Goal: Transaction & Acquisition: Purchase product/service

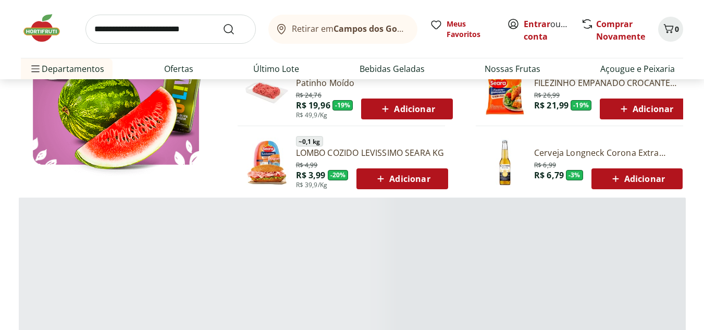
scroll to position [729, 0]
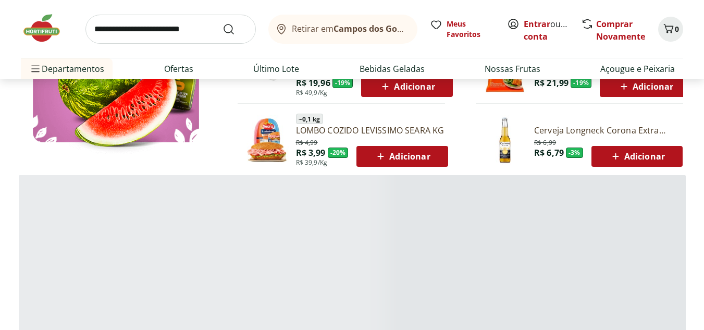
click at [168, 17] on input "search" at bounding box center [170, 29] width 170 height 29
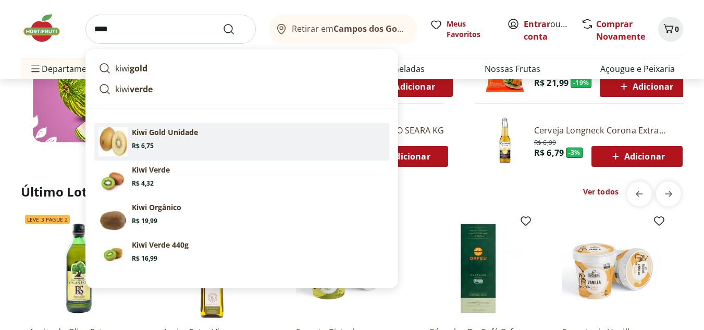
click at [183, 142] on section "Kiwi Gold Unidade Price: R$ 6,75" at bounding box center [258, 138] width 253 height 23
type input "**********"
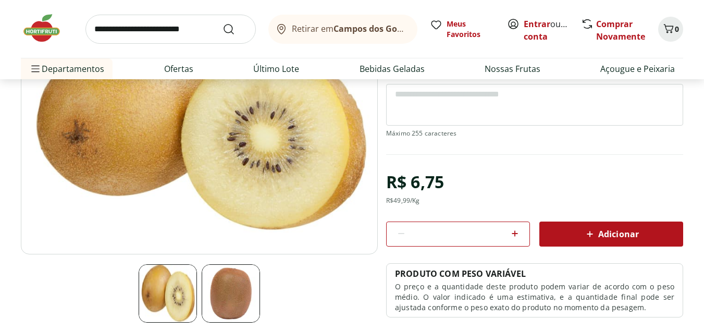
scroll to position [156, 0]
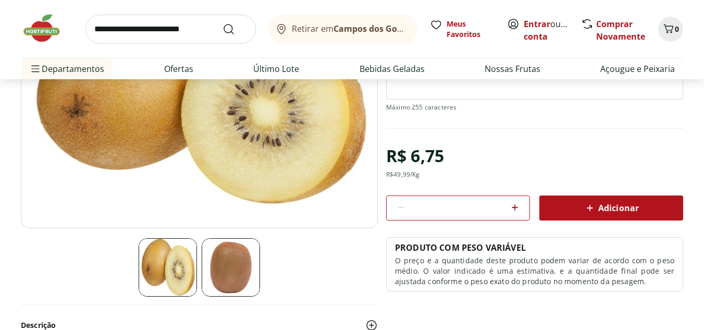
click at [602, 207] on span "Adicionar" at bounding box center [610, 208] width 55 height 13
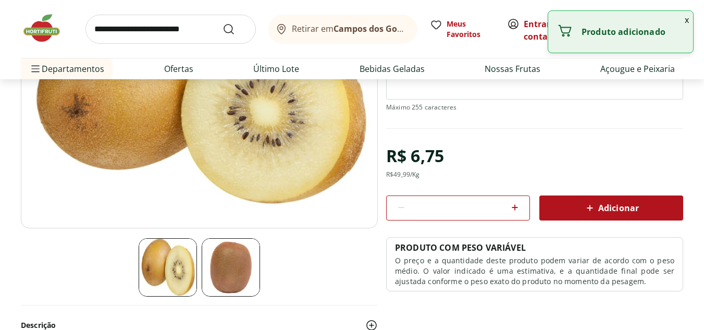
click at [688, 19] on button "x" at bounding box center [686, 20] width 13 height 18
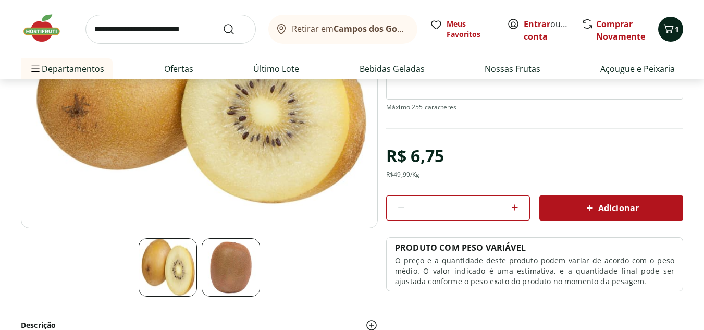
click at [670, 24] on icon "Carrinho" at bounding box center [668, 28] width 13 height 13
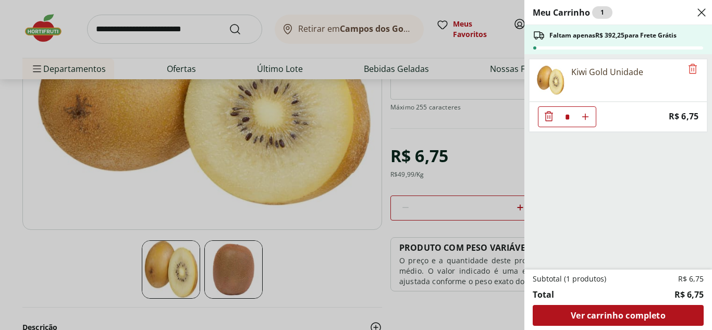
click at [591, 117] on button "Aumentar Quantidade" at bounding box center [585, 116] width 21 height 21
type input "*"
click at [199, 16] on div "Meu Carrinho 2 Faltam apenas R$ 385,50 para Frete Grátis Kiwi Gold Unidade * Pr…" at bounding box center [356, 165] width 712 height 330
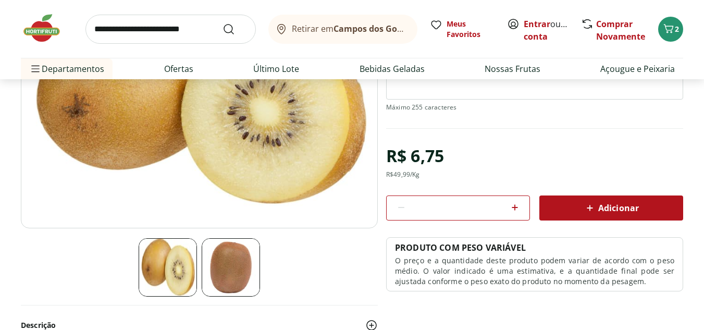
click at [191, 27] on input "search" at bounding box center [170, 29] width 170 height 29
type input "***"
click at [222, 23] on button "Submit Search" at bounding box center [234, 29] width 25 height 13
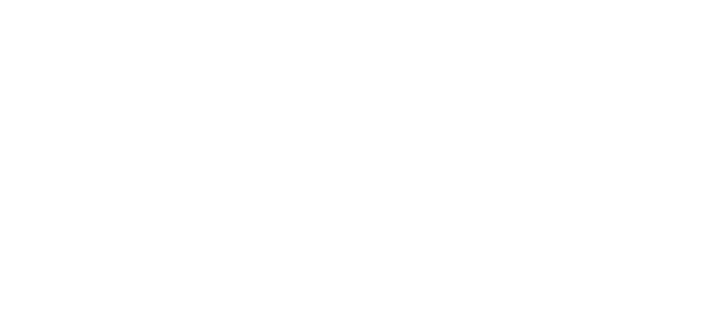
select select "**********"
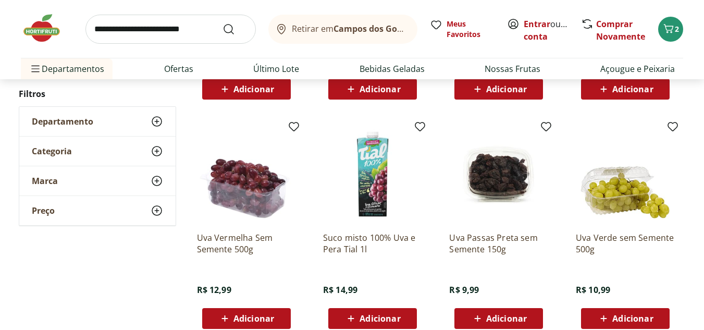
scroll to position [573, 0]
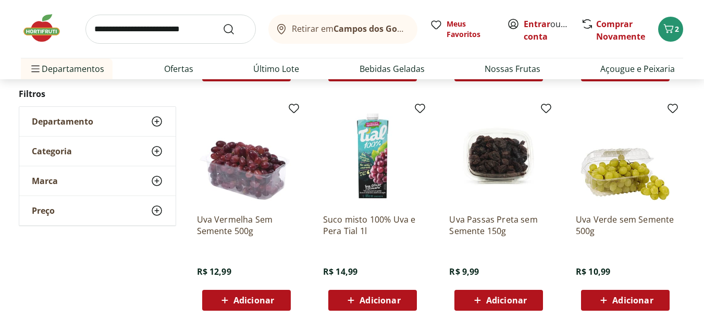
click at [279, 296] on div "Adicionar" at bounding box center [246, 300] width 72 height 19
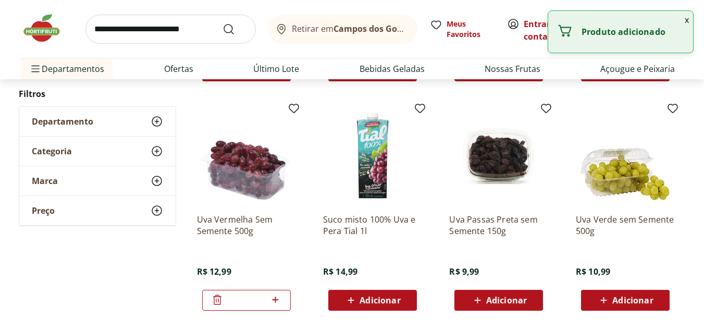
click at [627, 297] on span "Adicionar" at bounding box center [632, 300] width 41 height 8
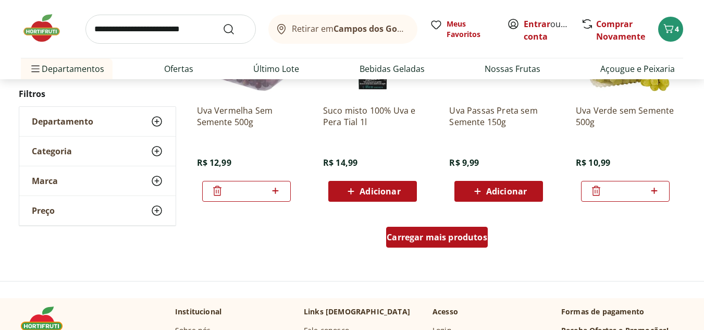
scroll to position [729, 0]
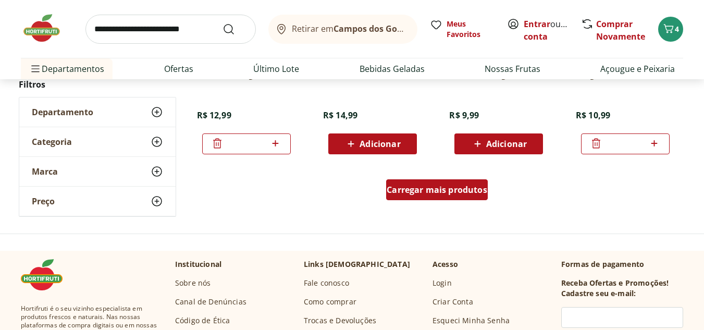
click at [453, 195] on div "Carregar mais produtos" at bounding box center [437, 189] width 102 height 21
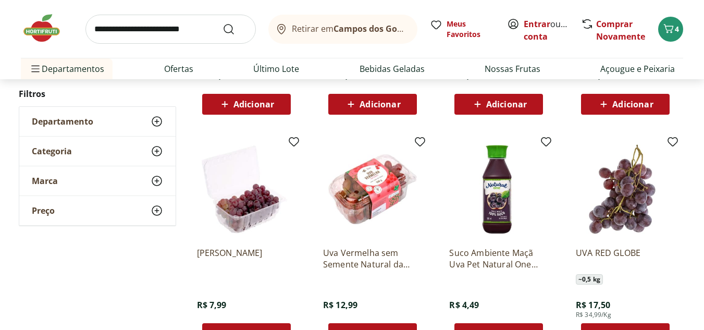
scroll to position [1042, 0]
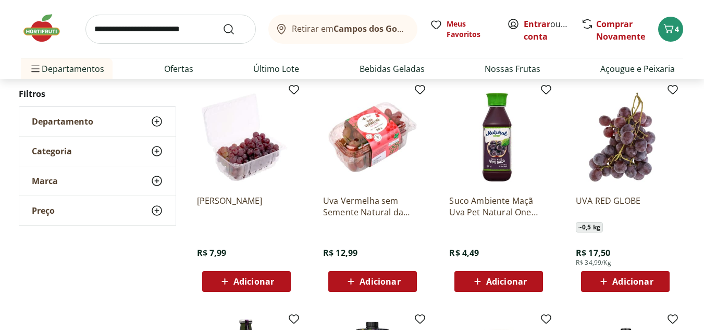
click at [613, 278] on span "Adicionar" at bounding box center [632, 281] width 41 height 8
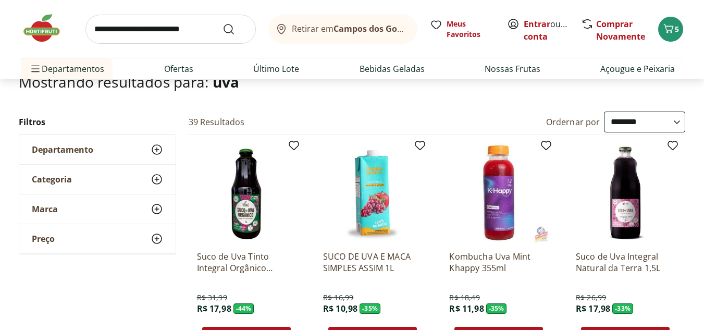
scroll to position [0, 0]
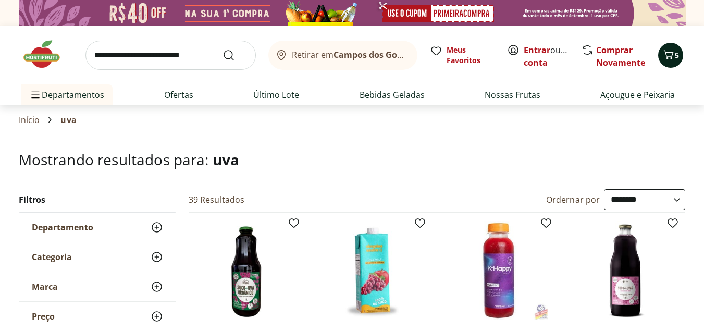
click at [661, 53] on button "5" at bounding box center [670, 55] width 25 height 25
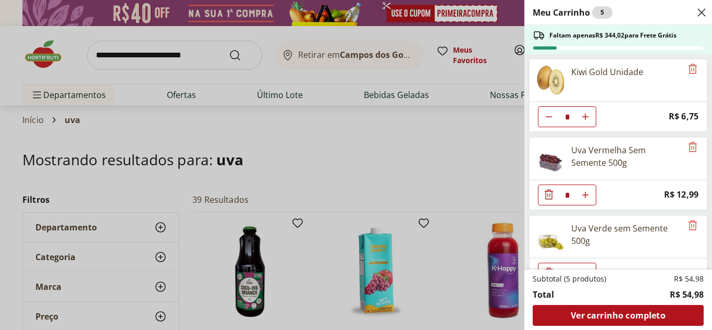
click at [588, 115] on icon "Aumentar Quantidade" at bounding box center [585, 117] width 8 height 8
type input "*"
click at [282, 162] on div "Meu Carrinho 8 Faltam apenas R$ 323,77 para Frete Grátis Kiwi Gold Unidade * Pr…" at bounding box center [356, 165] width 712 height 330
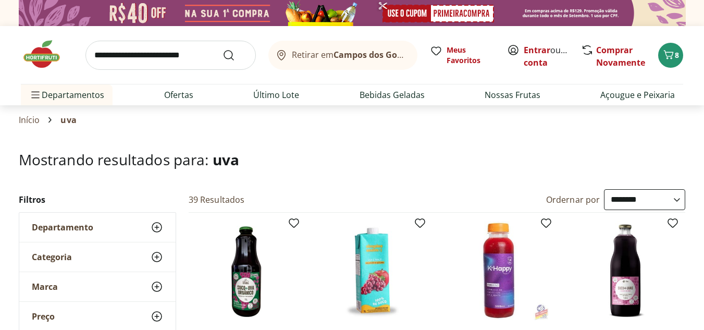
click at [194, 48] on input "search" at bounding box center [170, 55] width 170 height 29
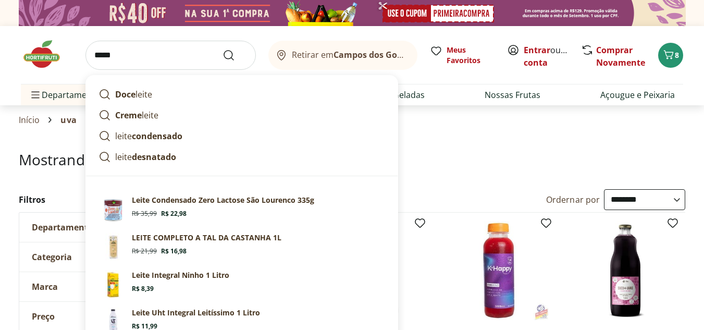
type input "*****"
click at [222, 49] on button "Submit Search" at bounding box center [234, 55] width 25 height 13
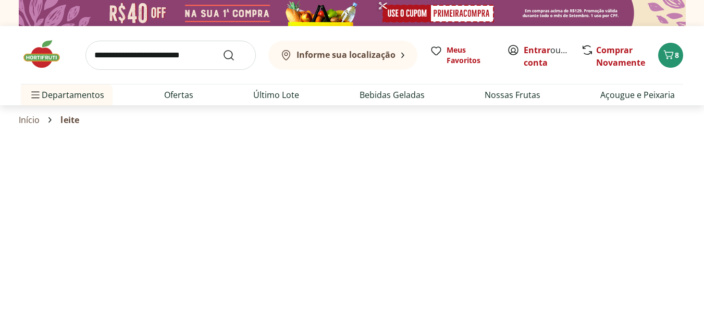
select select "**********"
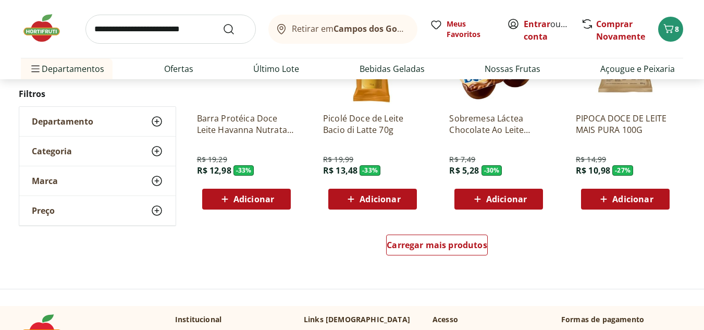
scroll to position [729, 0]
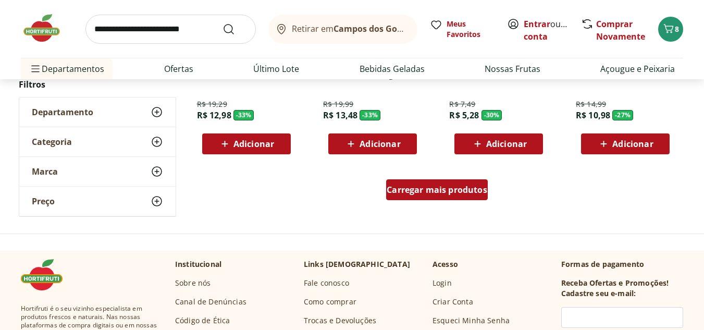
click at [417, 187] on span "Carregar mais produtos" at bounding box center [436, 189] width 101 height 8
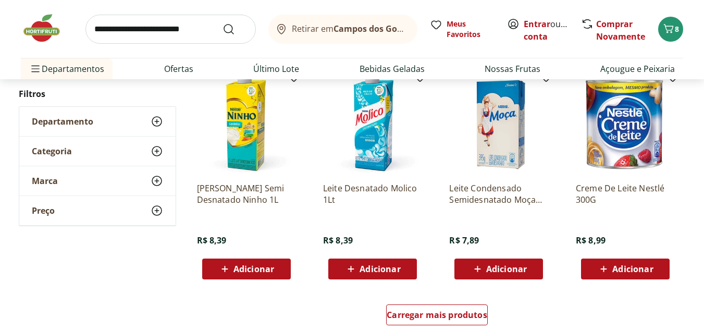
scroll to position [1302, 0]
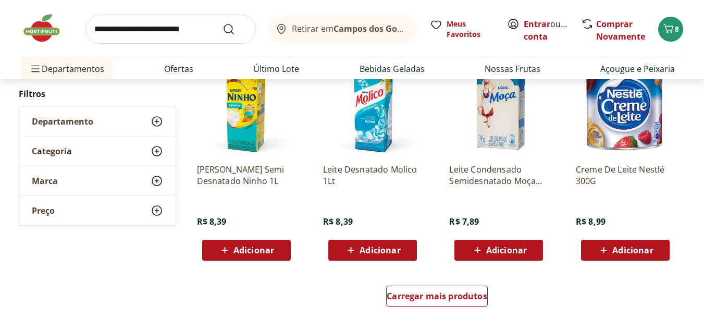
click at [383, 248] on span "Adicionar" at bounding box center [379, 250] width 41 height 8
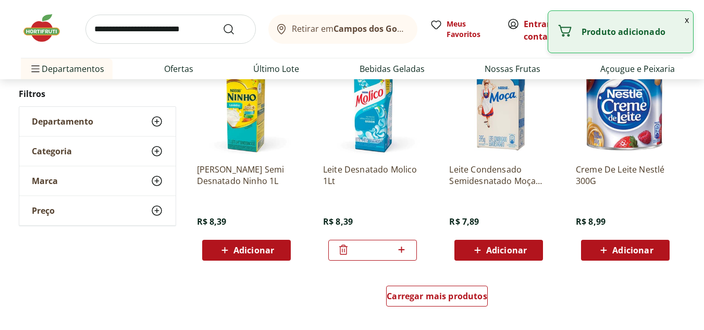
click at [402, 251] on icon at bounding box center [401, 249] width 6 height 6
type input "*"
click at [192, 21] on input "search" at bounding box center [170, 29] width 170 height 29
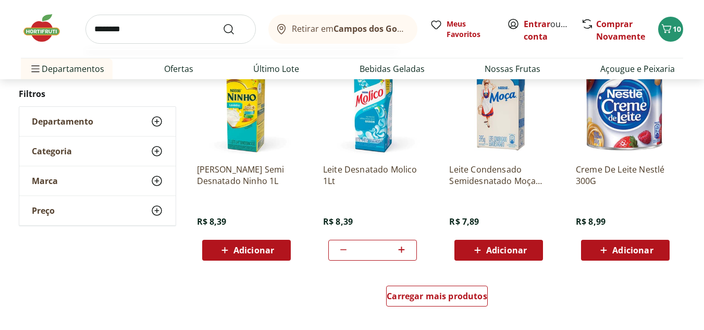
type input "********"
click at [222, 23] on button "Submit Search" at bounding box center [234, 29] width 25 height 13
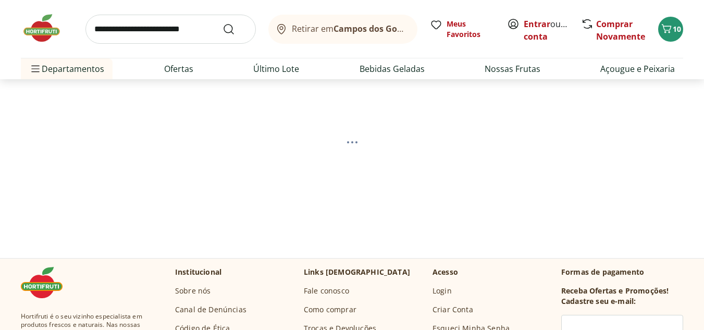
scroll to position [52, 0]
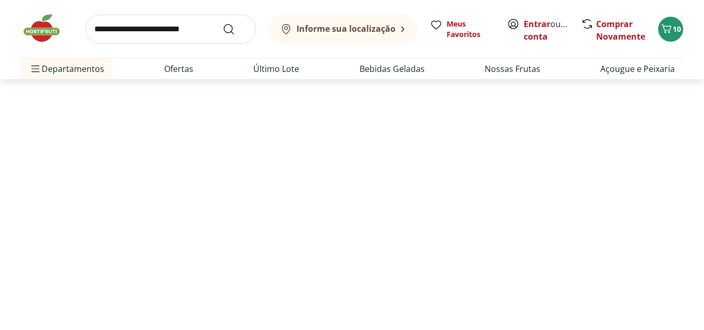
select select "**********"
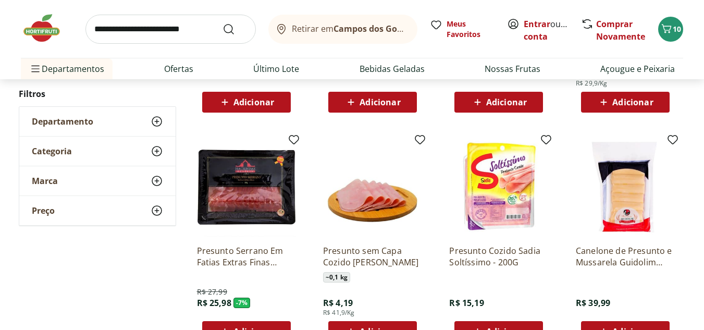
scroll to position [365, 0]
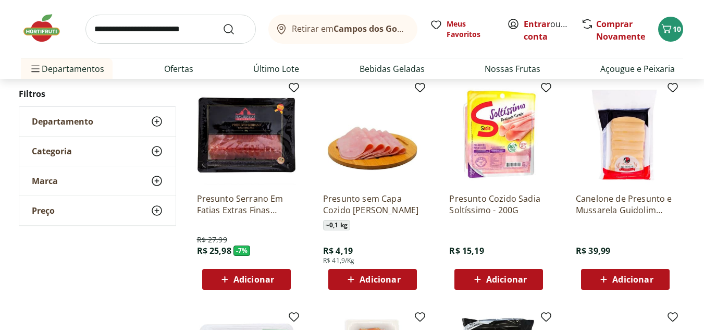
click at [383, 278] on span "Adicionar" at bounding box center [379, 279] width 41 height 8
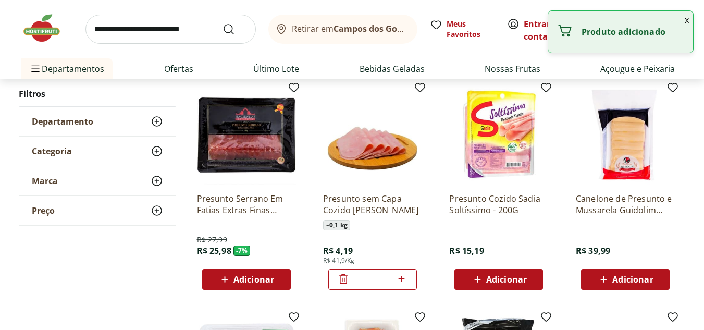
click at [405, 280] on icon at bounding box center [401, 278] width 13 height 13
click at [339, 277] on icon at bounding box center [343, 278] width 13 height 13
type input "*"
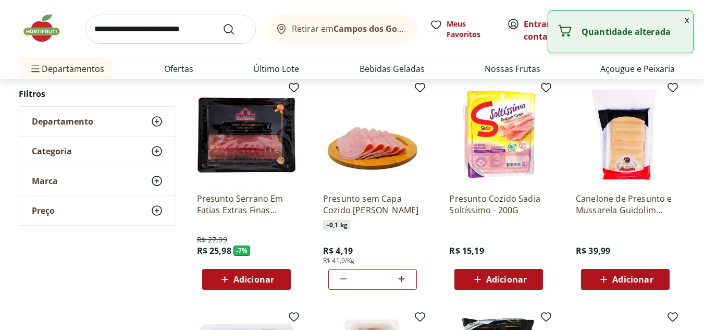
click at [204, 26] on input "search" at bounding box center [170, 29] width 170 height 29
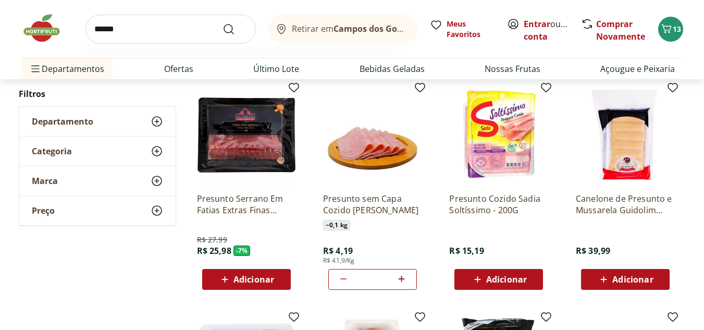
type input "******"
click at [222, 23] on button "Submit Search" at bounding box center [234, 29] width 25 height 13
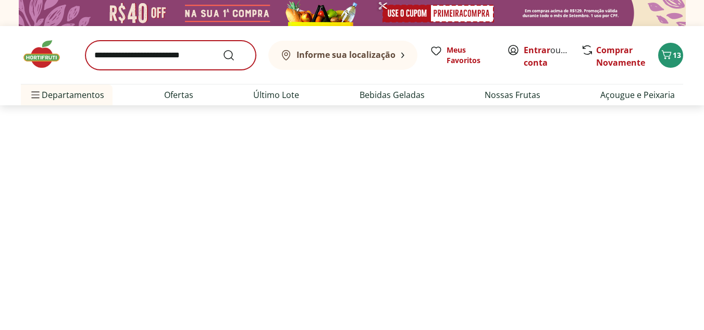
select select "**********"
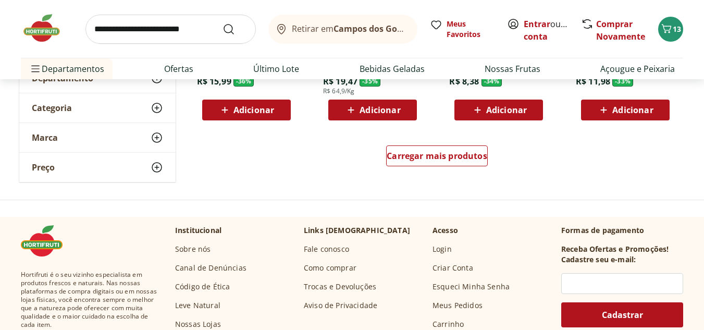
scroll to position [781, 0]
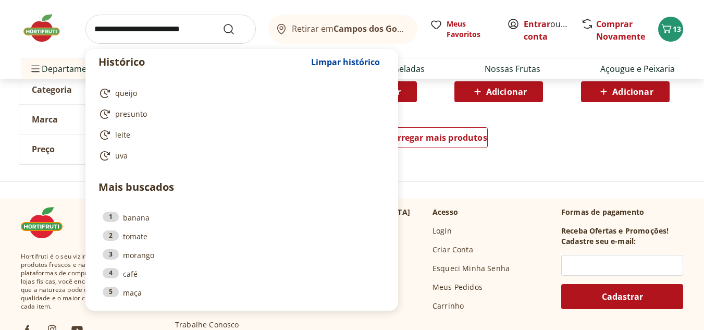
click at [189, 28] on input "search" at bounding box center [170, 29] width 170 height 29
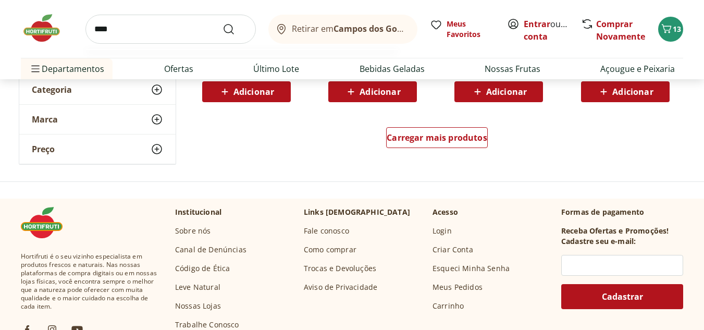
type input "****"
click at [222, 23] on button "Submit Search" at bounding box center [234, 29] width 25 height 13
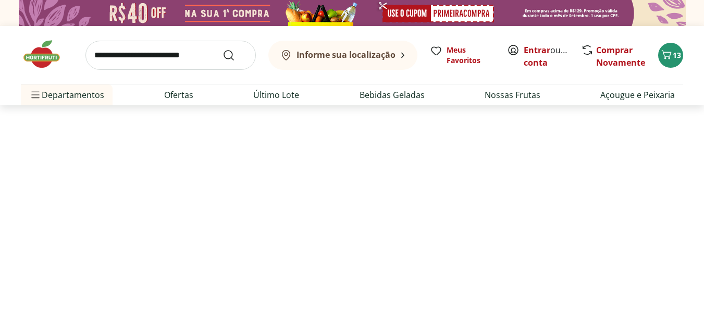
select select "**********"
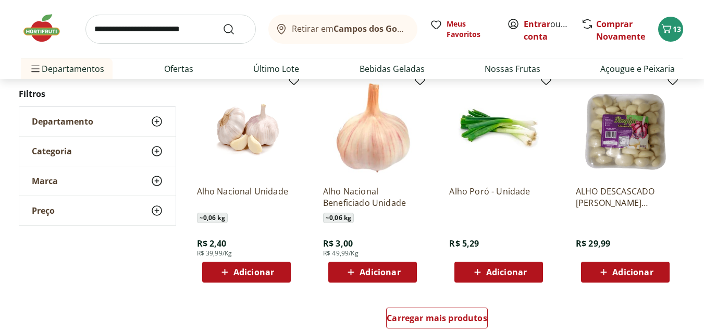
scroll to position [625, 0]
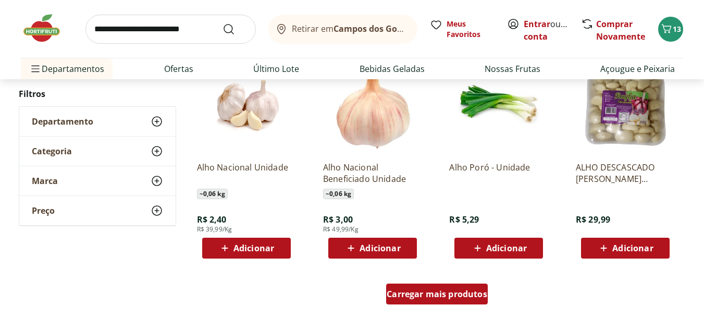
click at [423, 291] on span "Carregar mais produtos" at bounding box center [436, 294] width 101 height 8
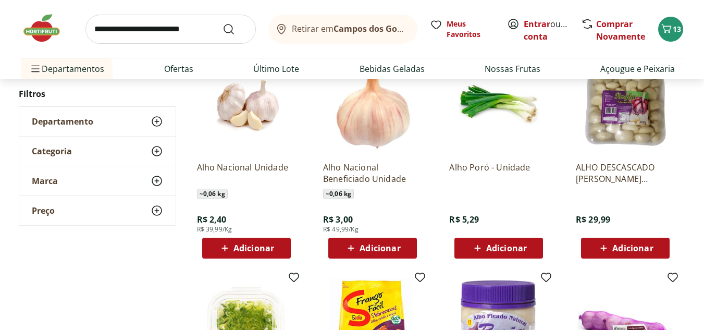
click at [263, 253] on span "Adicionar" at bounding box center [246, 248] width 56 height 13
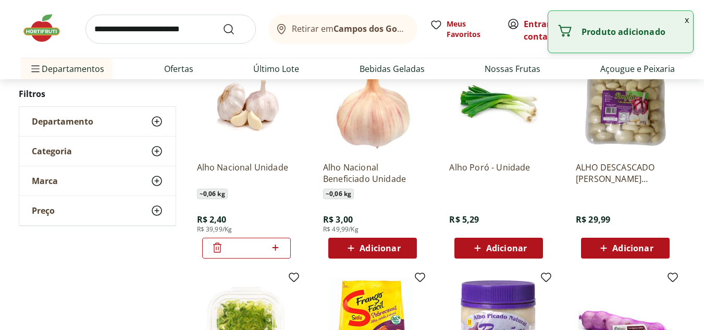
click at [279, 253] on icon at bounding box center [275, 247] width 13 height 13
type input "*"
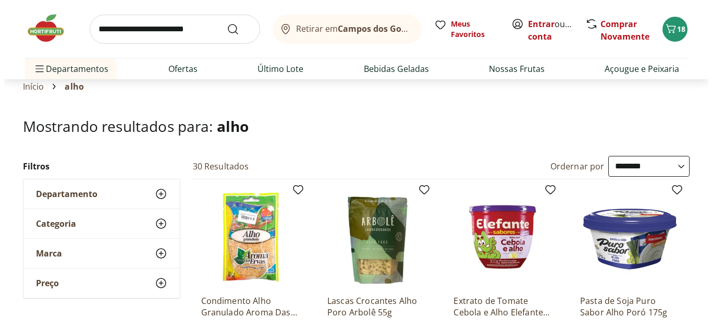
scroll to position [0, 0]
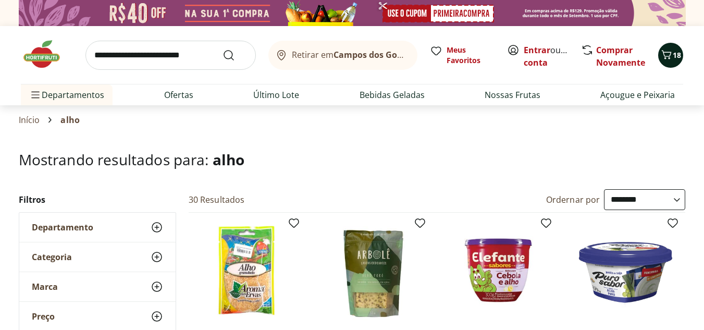
click at [674, 62] on div "18" at bounding box center [670, 55] width 8 height 17
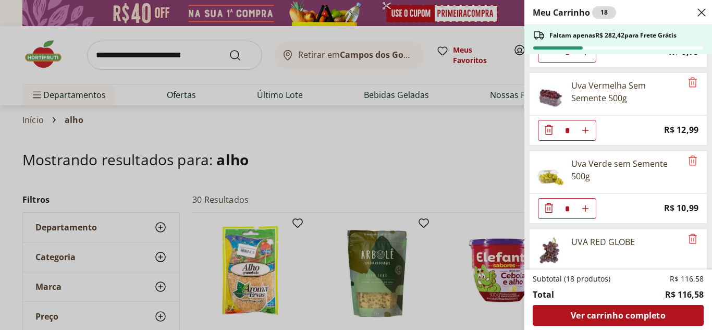
scroll to position [52, 0]
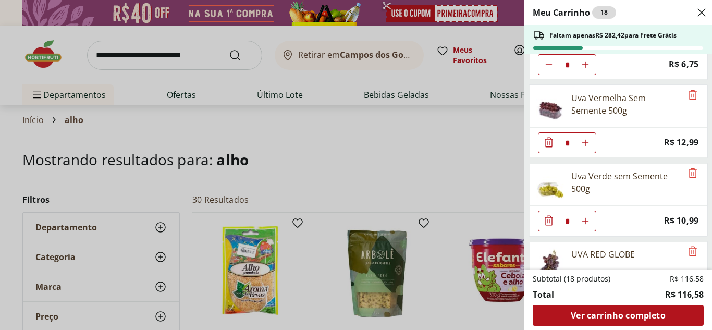
click at [585, 223] on icon "Aumentar Quantidade" at bounding box center [585, 221] width 8 height 8
type input "*"
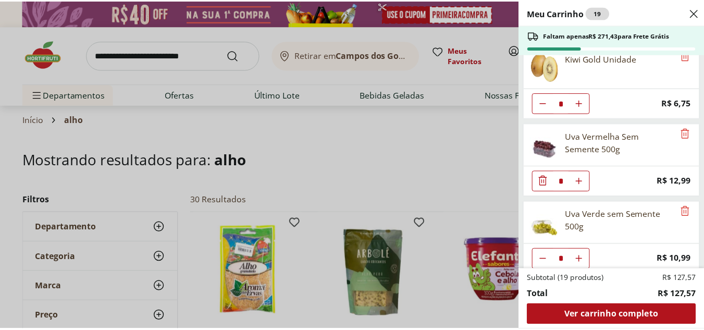
scroll to position [0, 0]
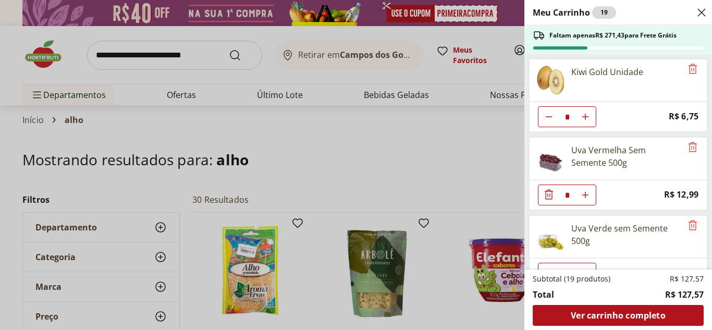
click at [467, 142] on div "Meu Carrinho 19 Faltam apenas R$ 271,43 para Frete Grátis Kiwi Gold Unidade * P…" at bounding box center [356, 165] width 712 height 330
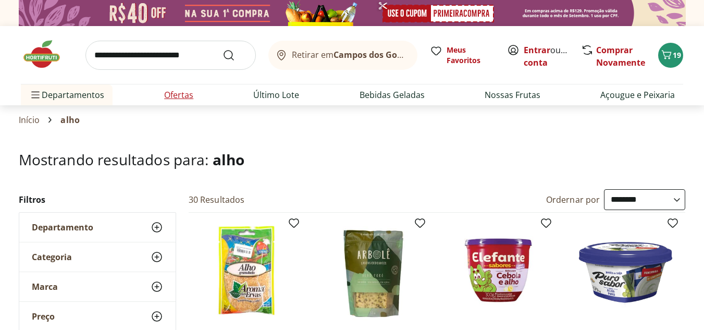
click at [171, 91] on link "Ofertas" at bounding box center [178, 95] width 29 height 13
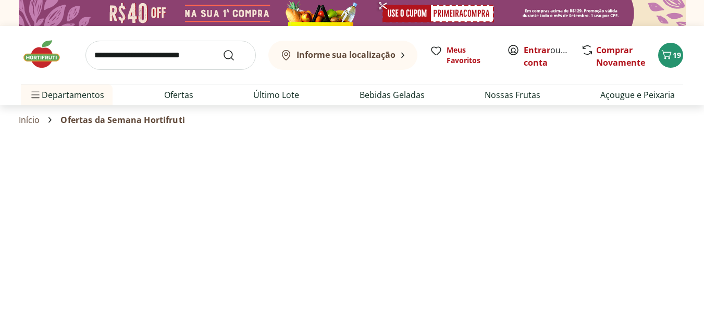
select select "**********"
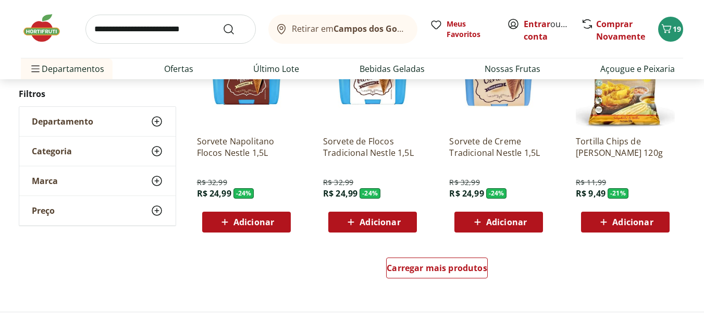
scroll to position [677, 0]
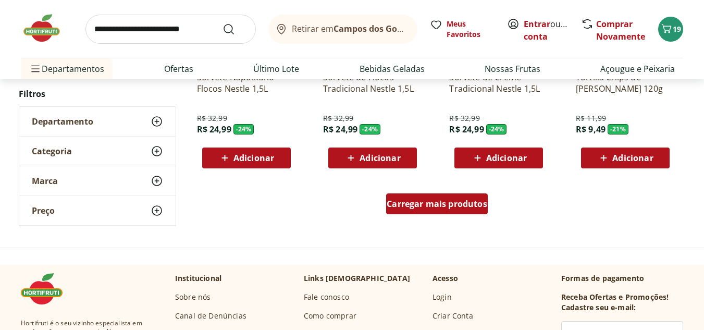
click at [414, 215] on link "Carregar mais produtos" at bounding box center [437, 205] width 102 height 25
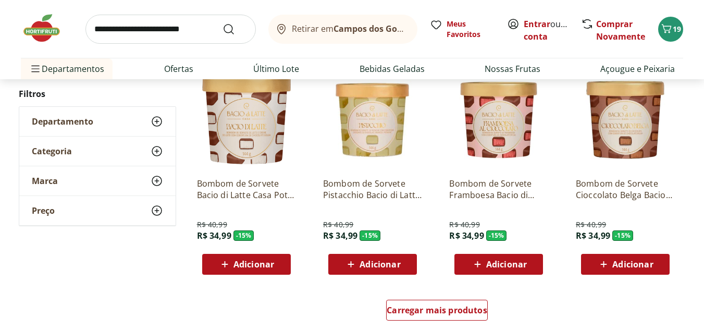
scroll to position [1302, 0]
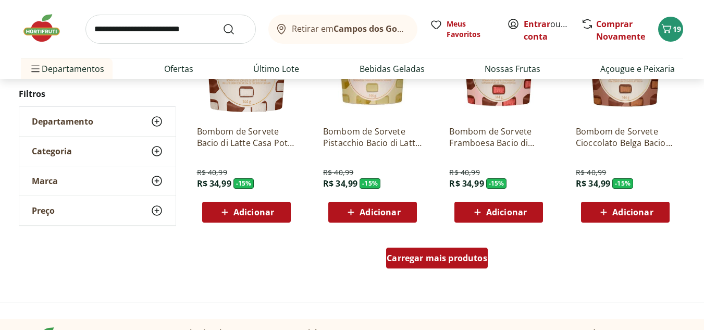
click at [476, 254] on span "Carregar mais produtos" at bounding box center [436, 258] width 101 height 8
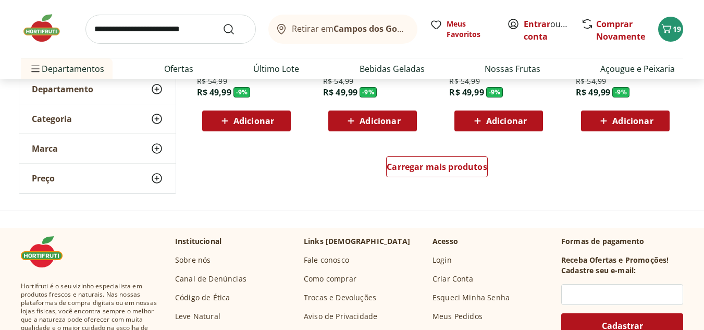
scroll to position [2084, 0]
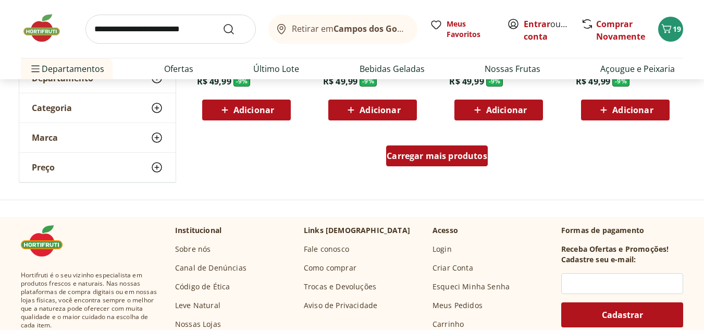
click at [481, 157] on span "Carregar mais produtos" at bounding box center [436, 156] width 101 height 8
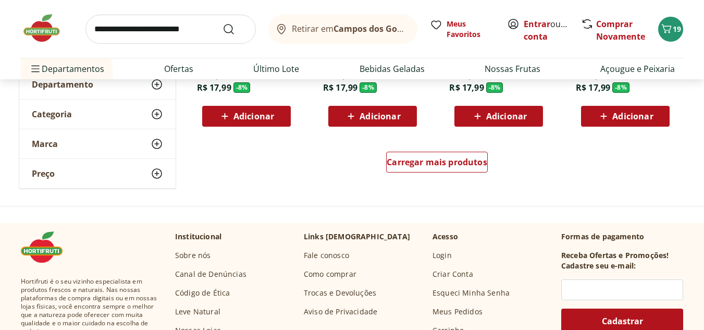
scroll to position [2761, 0]
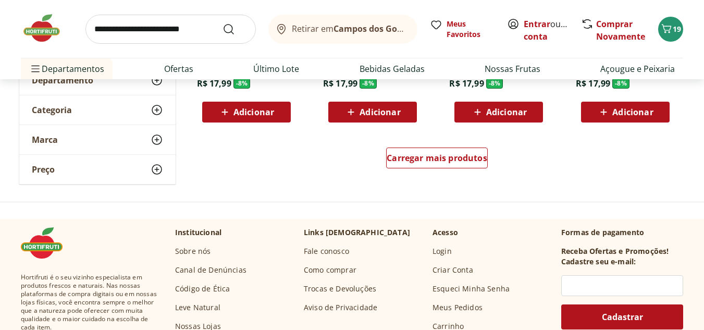
click at [151, 31] on input "search" at bounding box center [170, 29] width 170 height 29
type input "******"
click at [222, 23] on button "Submit Search" at bounding box center [234, 29] width 25 height 13
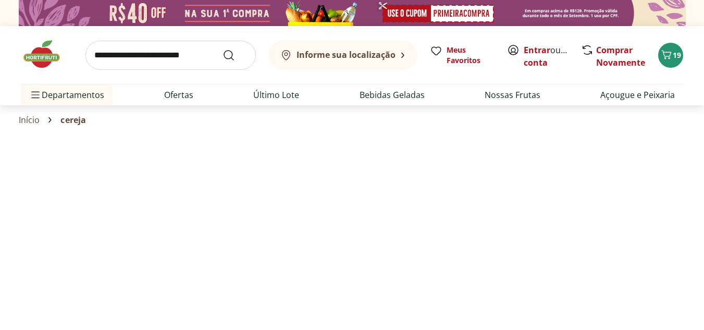
select select "**********"
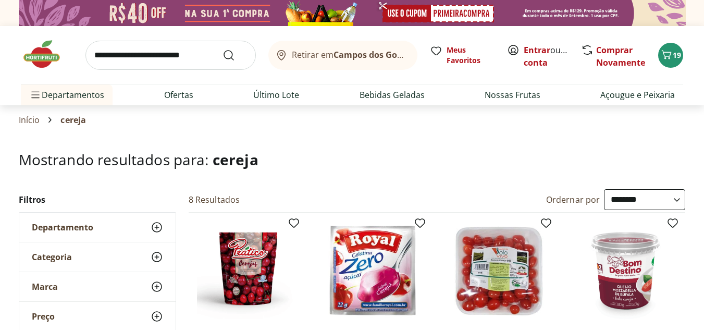
click at [40, 52] on img at bounding box center [47, 54] width 52 height 31
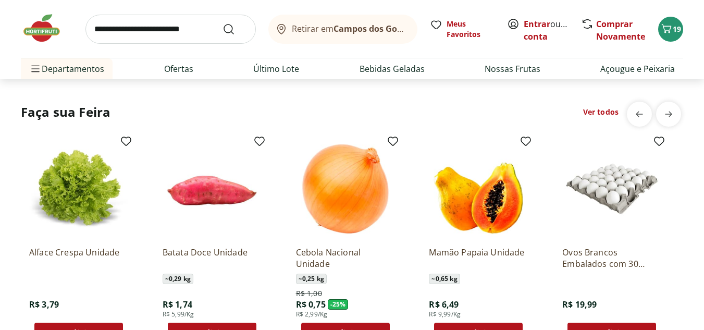
scroll to position [1146, 0]
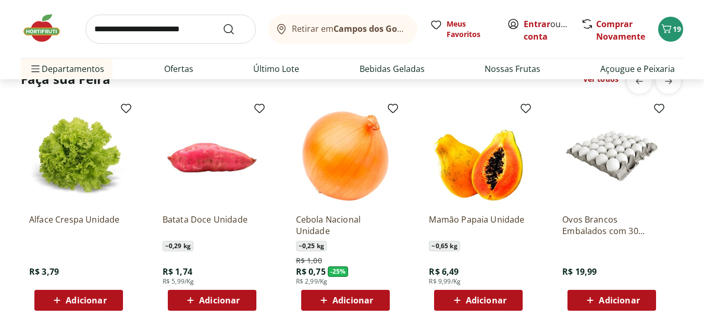
click at [209, 23] on input "search" at bounding box center [170, 29] width 170 height 29
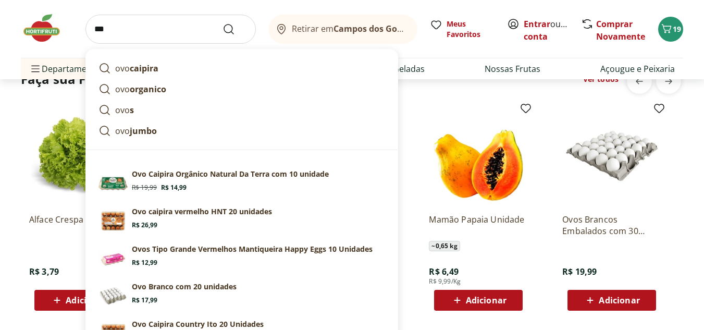
type input "***"
click at [222, 23] on button "Submit Search" at bounding box center [234, 29] width 25 height 13
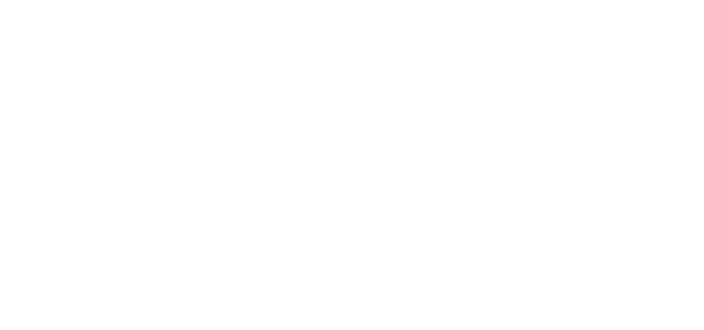
select select "**********"
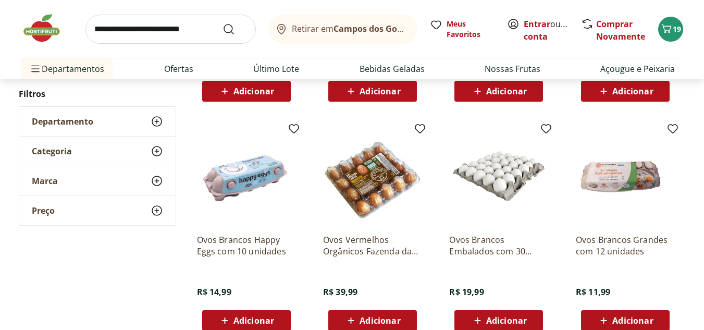
scroll to position [573, 0]
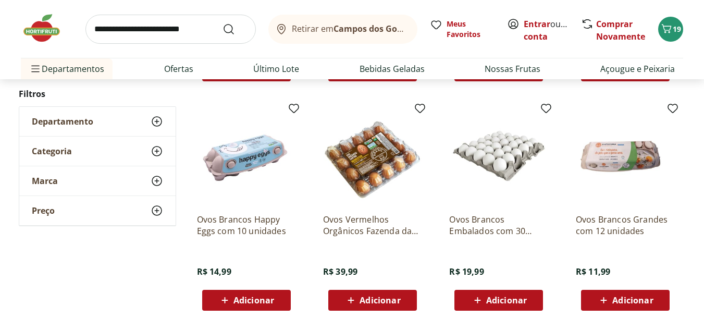
click at [473, 295] on icon at bounding box center [477, 300] width 13 height 13
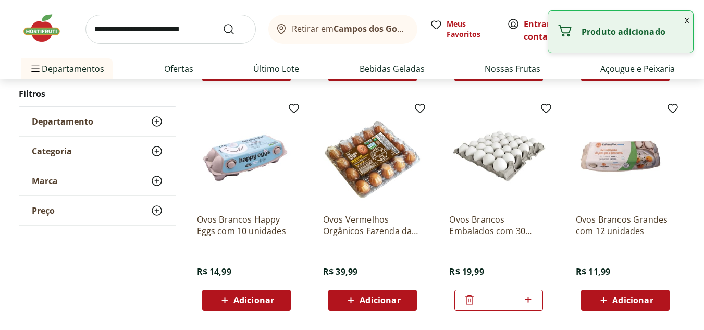
click at [58, 31] on img at bounding box center [47, 28] width 52 height 31
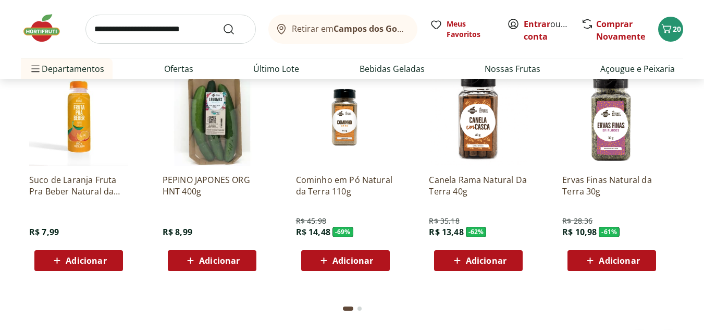
scroll to position [2188, 0]
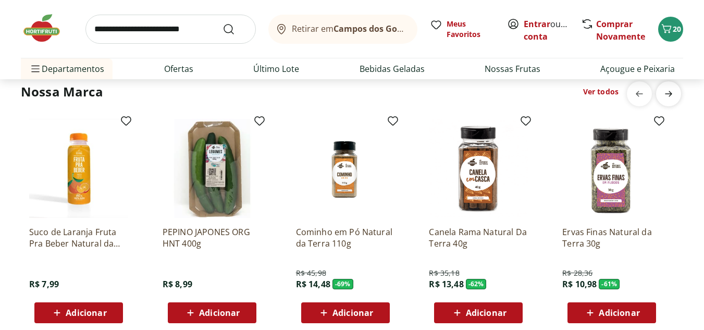
click at [674, 102] on span "next" at bounding box center [668, 93] width 21 height 21
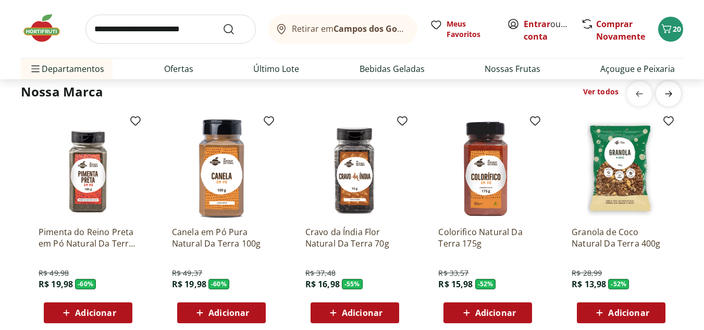
scroll to position [0, 666]
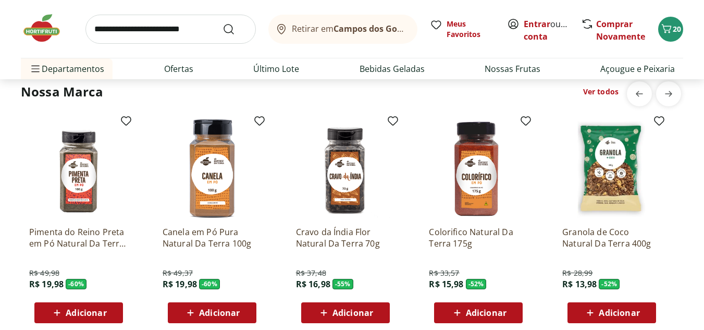
click at [170, 20] on input "search" at bounding box center [170, 29] width 170 height 29
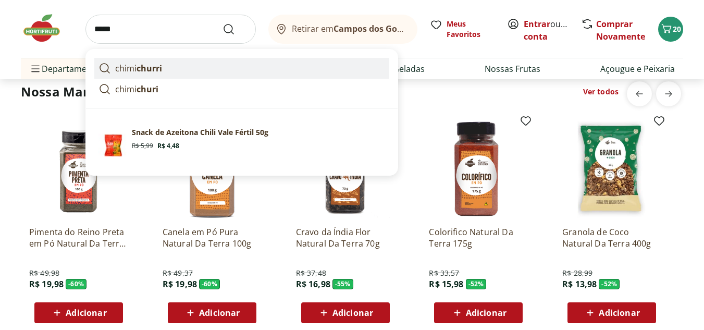
click at [194, 65] on link "chimi churri" at bounding box center [241, 68] width 295 height 21
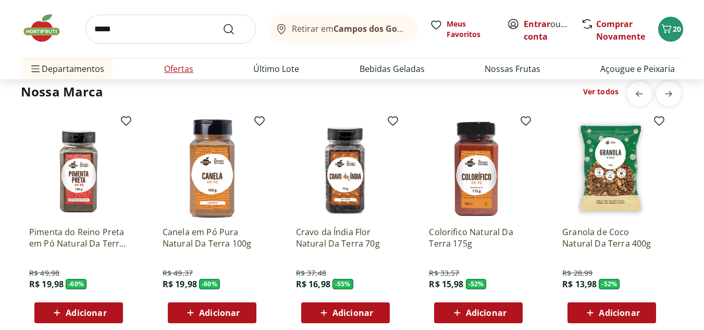
type input "**********"
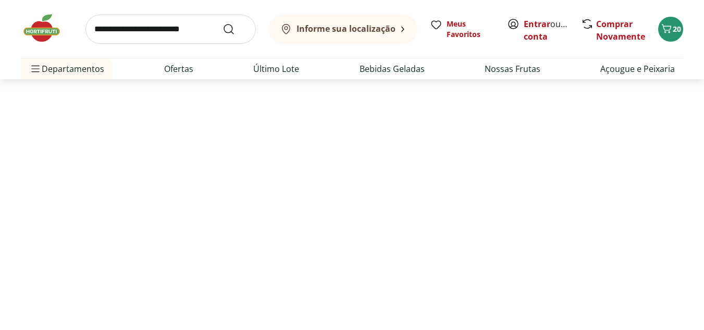
select select "**********"
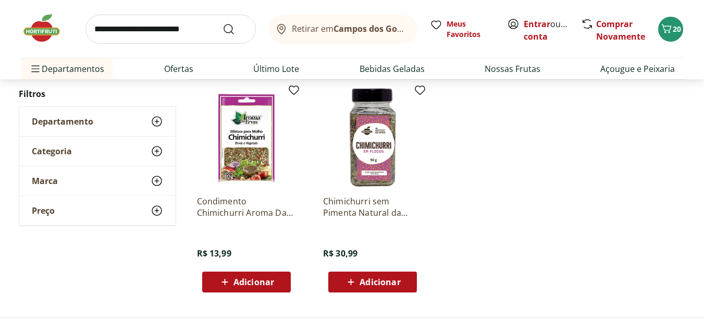
scroll to position [156, 0]
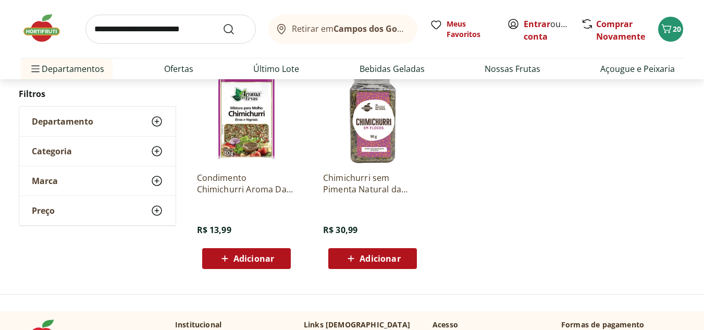
click at [411, 257] on button "Adicionar" at bounding box center [372, 258] width 89 height 21
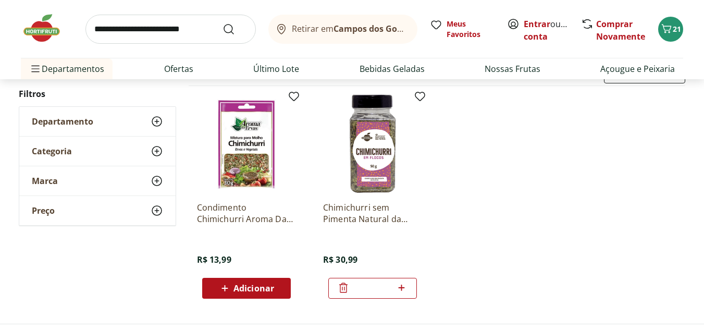
scroll to position [104, 0]
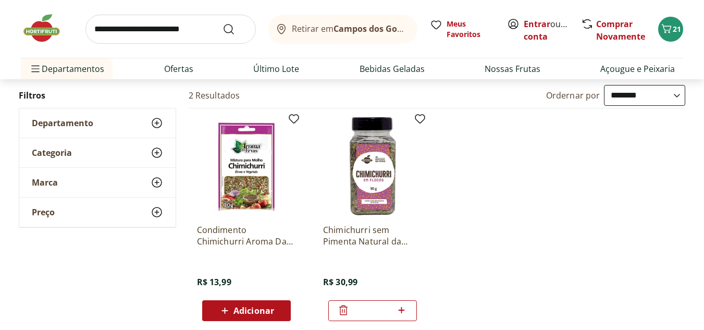
click at [171, 34] on input "search" at bounding box center [170, 29] width 170 height 29
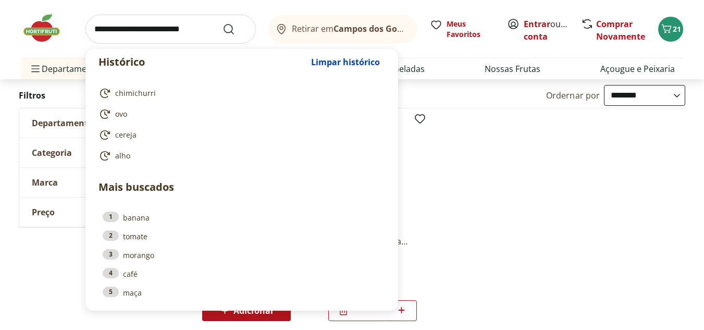
click at [448, 135] on ul "Condimento Chimichurri Aroma Das Ervas 30G R$ 13,99 Adicionar Chimichurri sem P…" at bounding box center [437, 218] width 497 height 221
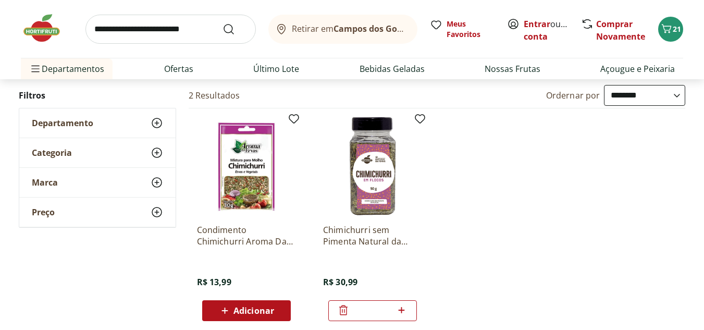
click at [201, 28] on input "search" at bounding box center [170, 29] width 170 height 29
type input "**********"
click at [222, 23] on button "Submit Search" at bounding box center [234, 29] width 25 height 13
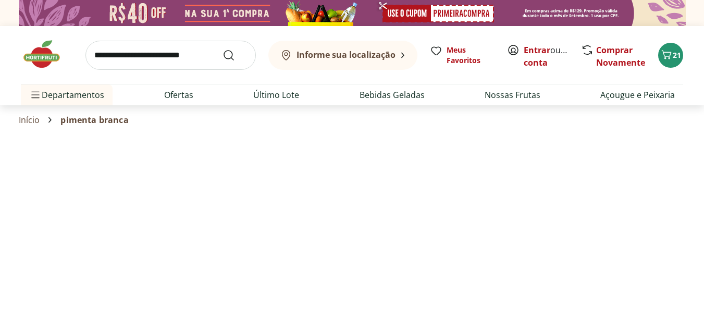
select select "**********"
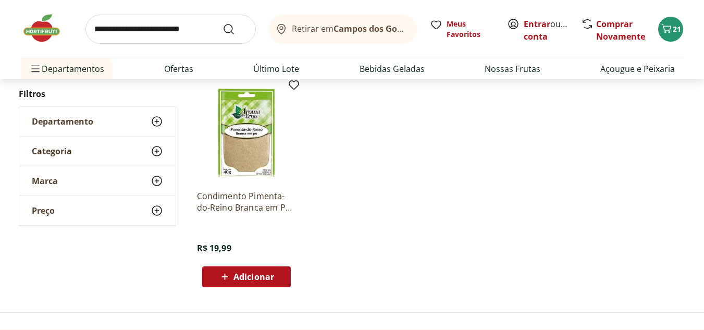
scroll to position [156, 0]
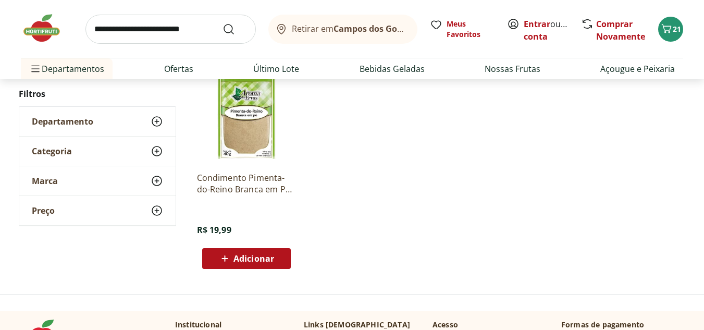
click at [286, 264] on button "Adicionar" at bounding box center [246, 258] width 89 height 21
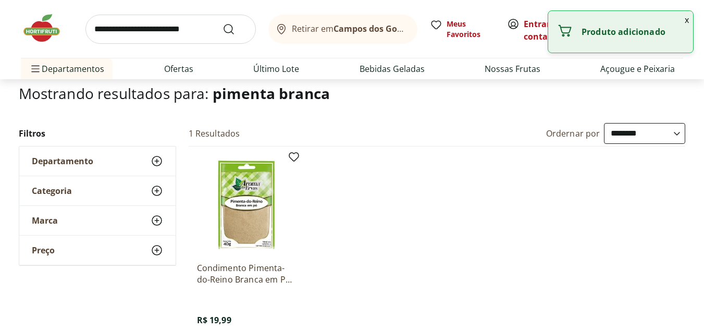
scroll to position [52, 0]
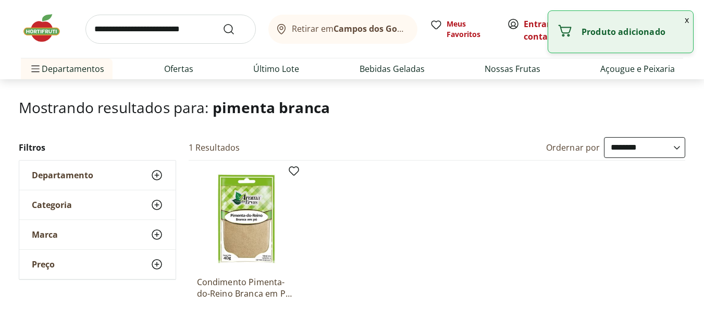
click at [35, 23] on img at bounding box center [47, 28] width 52 height 31
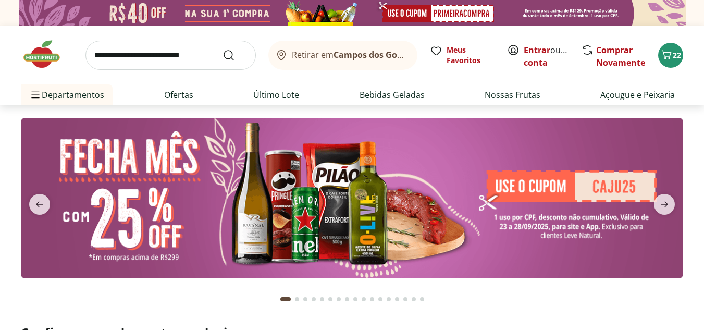
click at [345, 173] on img at bounding box center [352, 198] width 662 height 160
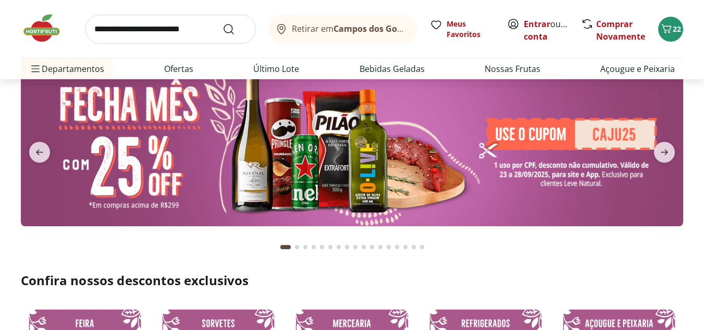
click at [410, 156] on img at bounding box center [352, 146] width 662 height 160
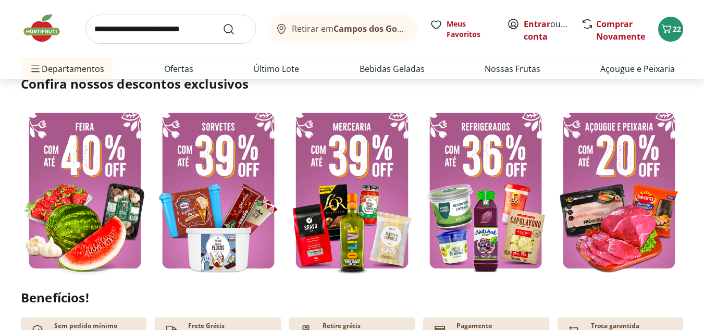
scroll to position [260, 0]
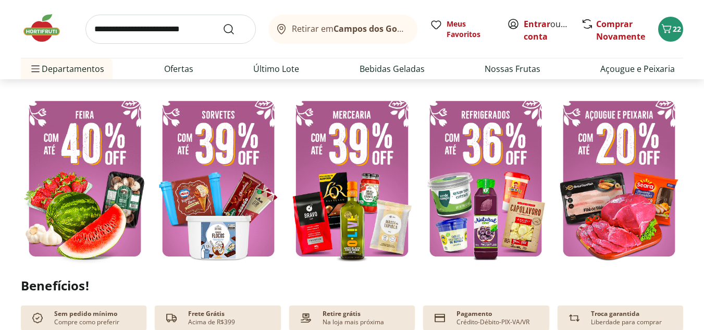
click at [108, 169] on img at bounding box center [85, 178] width 128 height 171
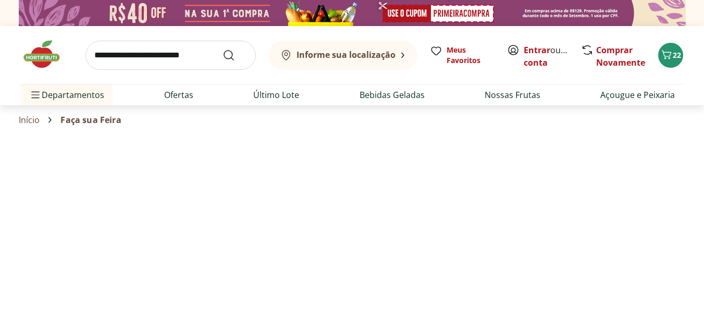
select select "**********"
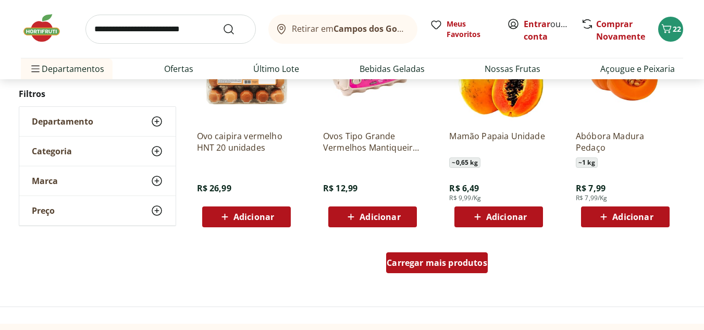
scroll to position [625, 0]
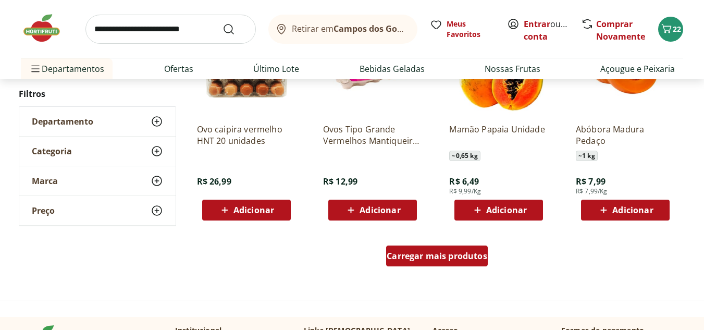
click at [431, 250] on div "Carregar mais produtos" at bounding box center [437, 255] width 102 height 21
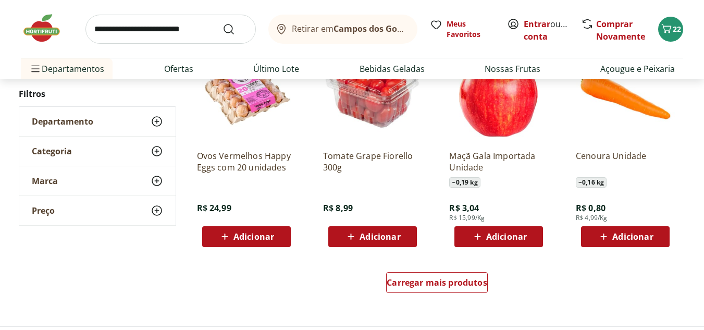
scroll to position [1302, 0]
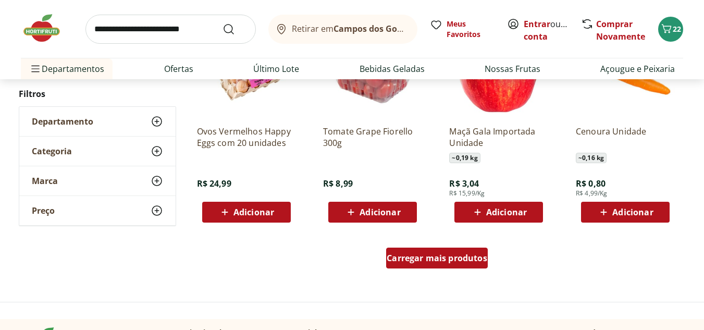
click at [452, 262] on span "Carregar mais produtos" at bounding box center [436, 258] width 101 height 8
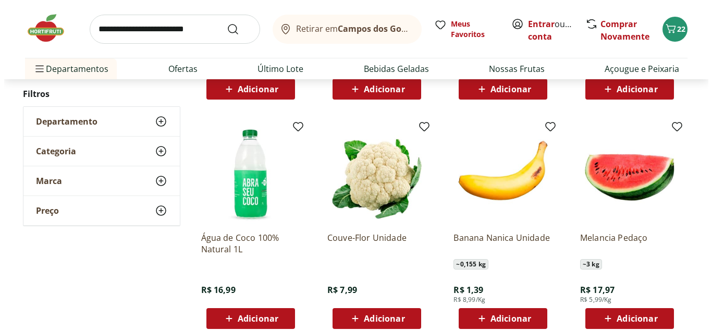
scroll to position [1927, 0]
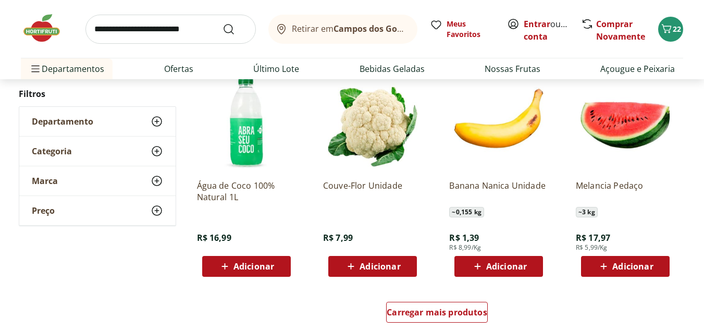
click at [627, 266] on span "Adicionar" at bounding box center [632, 266] width 41 height 8
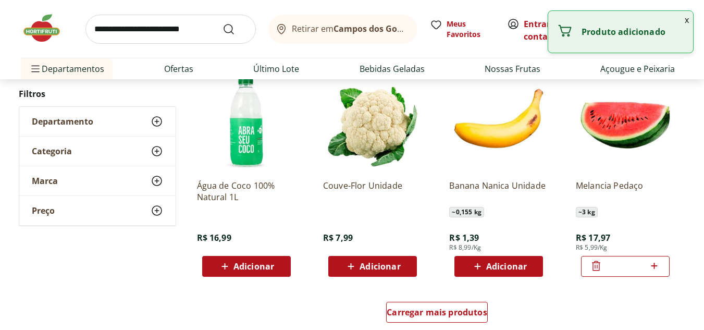
click at [684, 21] on button "x" at bounding box center [686, 20] width 13 height 18
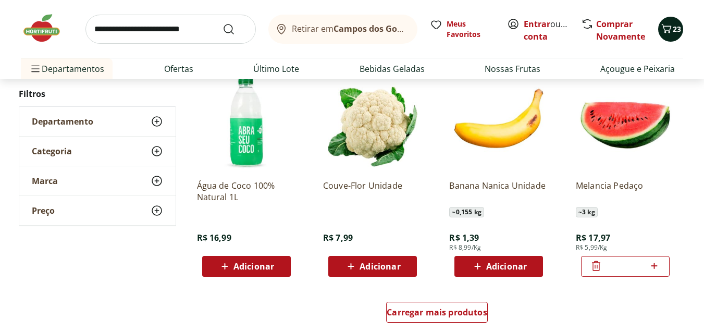
click at [677, 30] on span "23" at bounding box center [676, 29] width 8 height 10
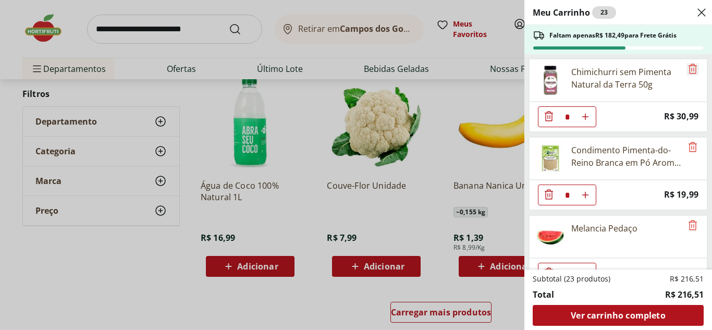
click at [686, 64] on icon "Remove" at bounding box center [692, 69] width 13 height 13
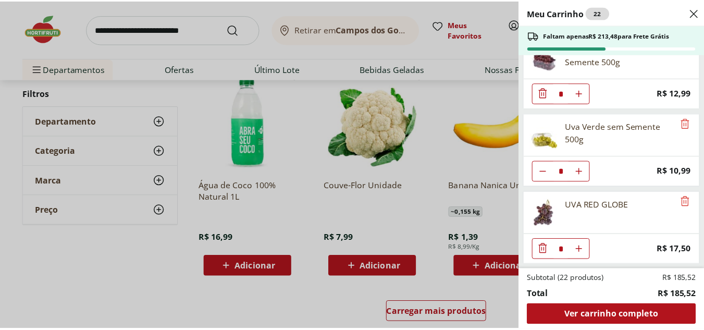
scroll to position [0, 0]
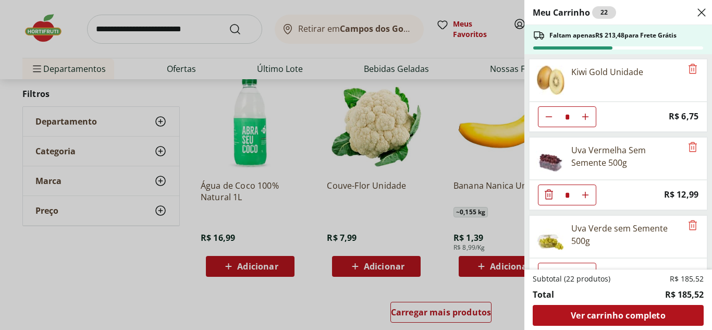
click at [152, 245] on div "Meu Carrinho 22 Faltam apenas R$ 213,48 para Frete Grátis Kiwi Gold Unidade * P…" at bounding box center [356, 165] width 712 height 330
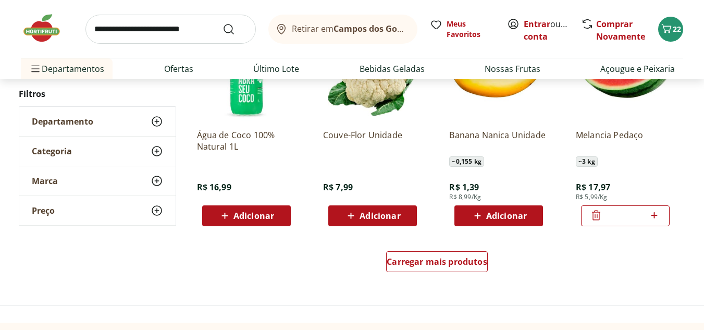
scroll to position [1979, 0]
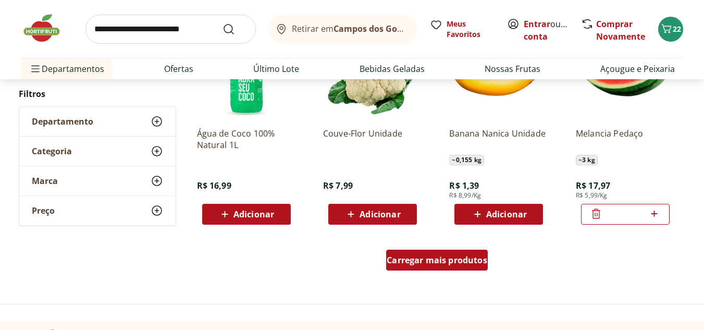
click at [438, 264] on span "Carregar mais produtos" at bounding box center [436, 260] width 101 height 8
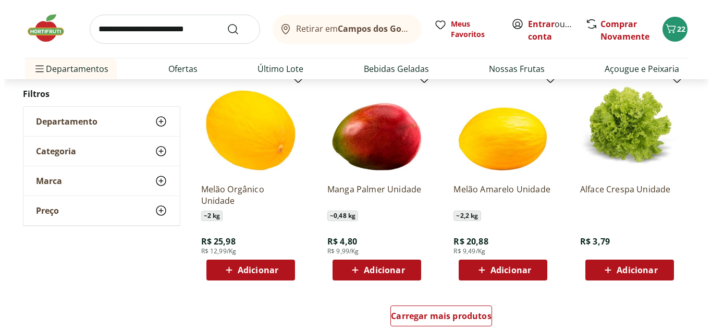
scroll to position [2604, 0]
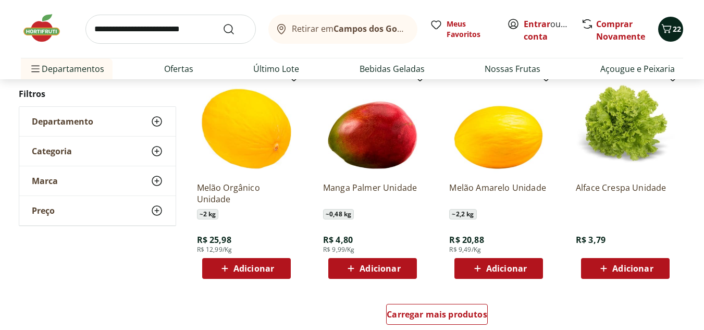
click at [671, 24] on icon "Carrinho" at bounding box center [666, 28] width 13 height 13
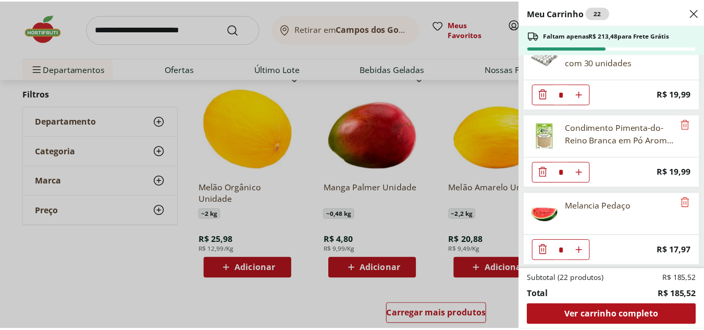
scroll to position [570, 0]
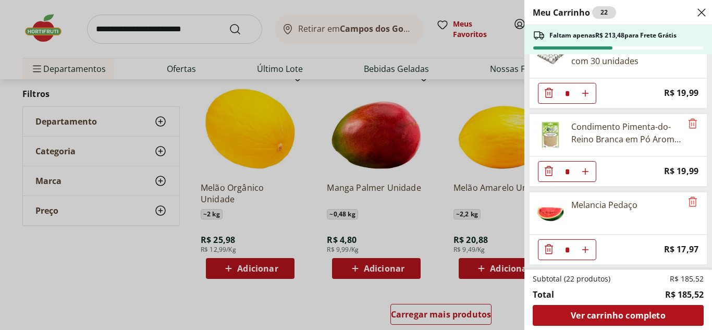
click at [614, 141] on div "Condimento Pimenta-do-Reino Branca em Pó Aroma Das Ervas 40G" at bounding box center [626, 132] width 110 height 25
click at [547, 140] on img at bounding box center [549, 134] width 29 height 29
click at [592, 132] on div "Condimento Pimenta-do-Reino Branca em Pó Aroma Das Ervas 40G" at bounding box center [626, 132] width 110 height 25
click at [202, 32] on div "Meu Carrinho 22 Faltam apenas R$ 213,48 para Frete Grátis Kiwi Gold Unidade * P…" at bounding box center [356, 165] width 712 height 330
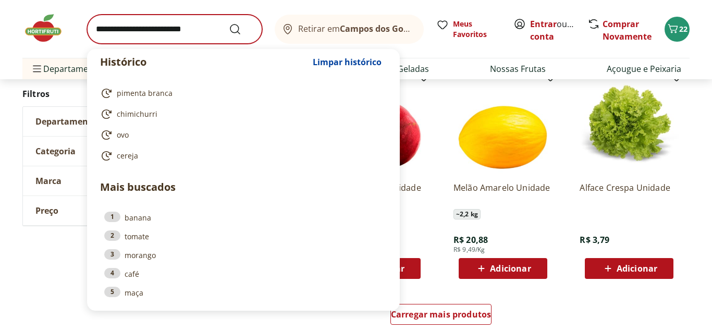
click at [198, 27] on input "search" at bounding box center [174, 29] width 175 height 29
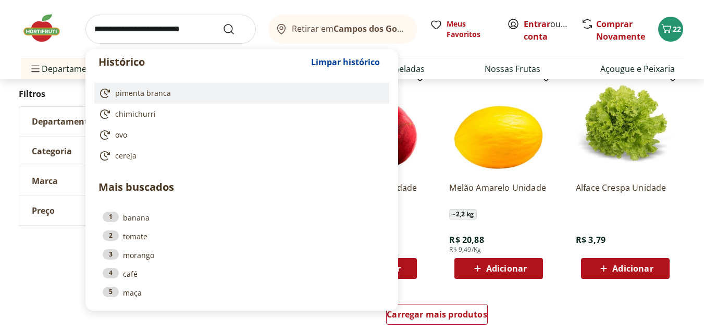
click at [170, 88] on link "pimenta branca" at bounding box center [239, 93] width 282 height 13
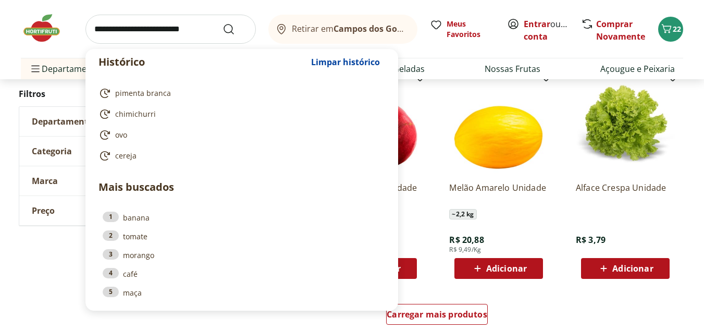
type input "**********"
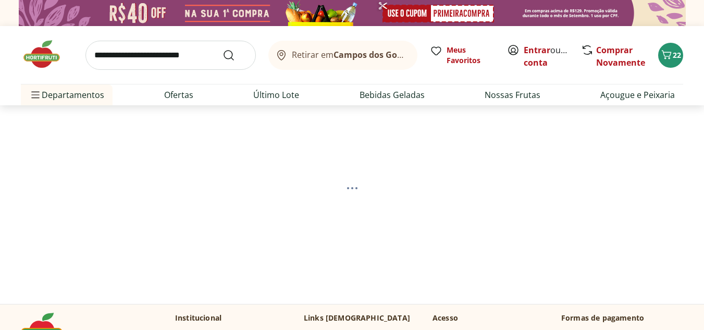
select select "**********"
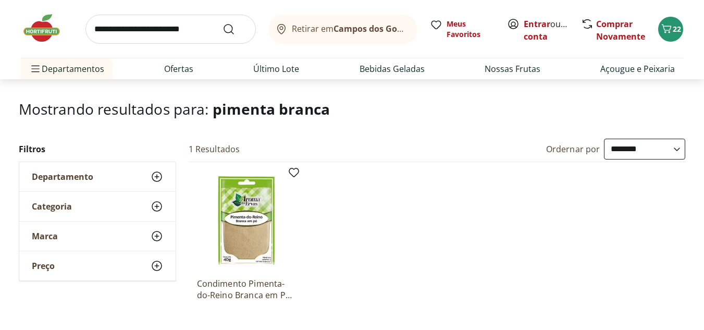
scroll to position [52, 0]
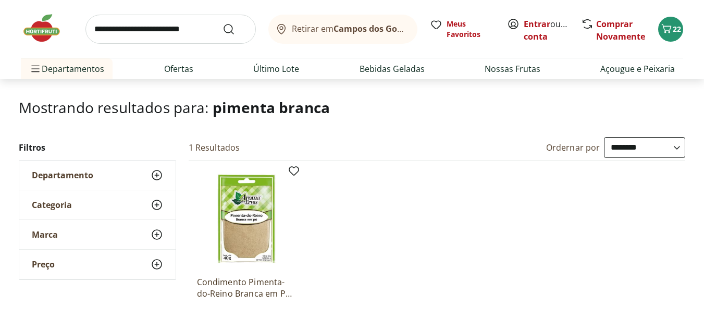
click at [249, 197] on img at bounding box center [246, 218] width 99 height 99
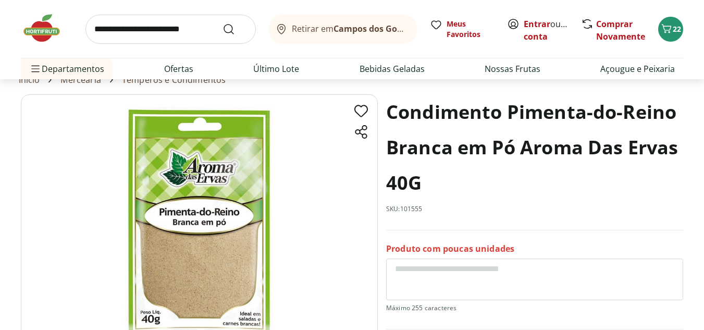
scroll to position [52, 0]
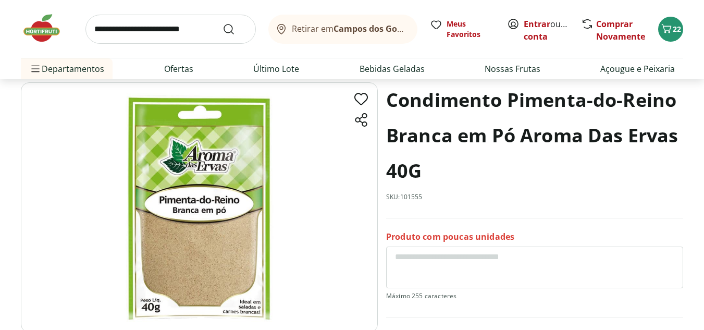
click at [45, 32] on img at bounding box center [47, 28] width 52 height 31
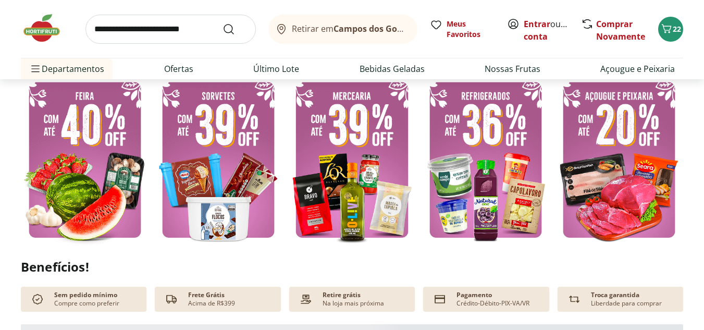
scroll to position [260, 0]
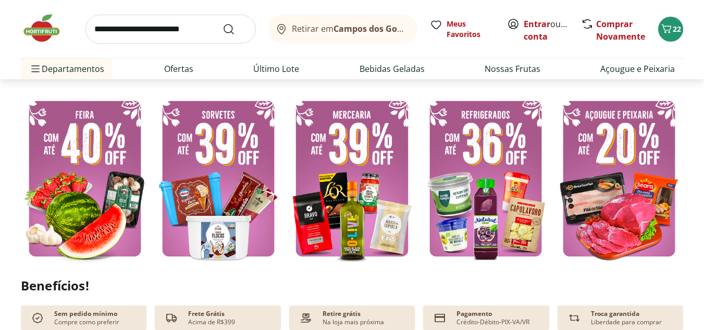
click at [262, 190] on img at bounding box center [218, 178] width 128 height 171
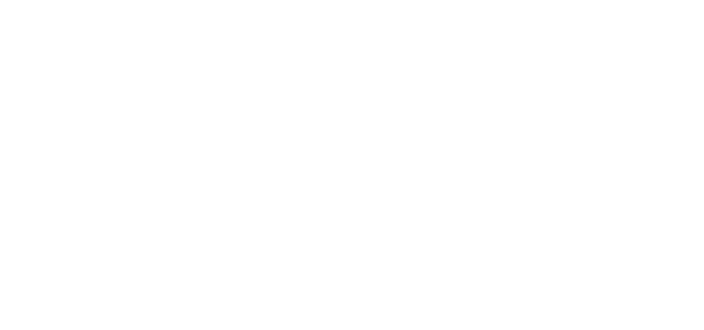
select select "**********"
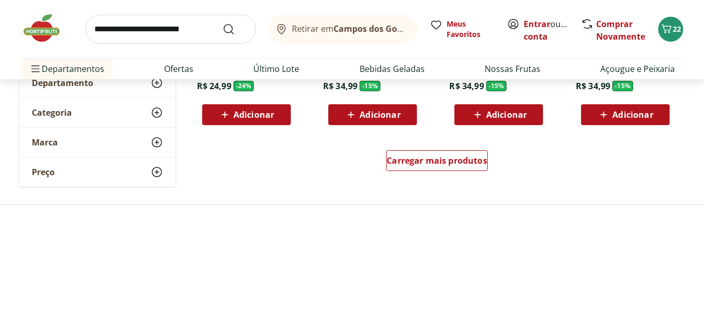
scroll to position [729, 0]
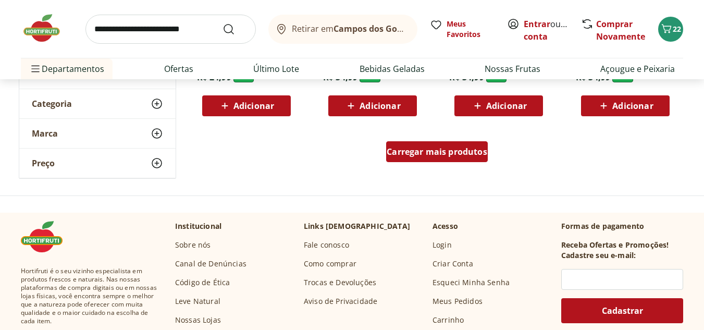
click at [419, 149] on span "Carregar mais produtos" at bounding box center [436, 151] width 101 height 8
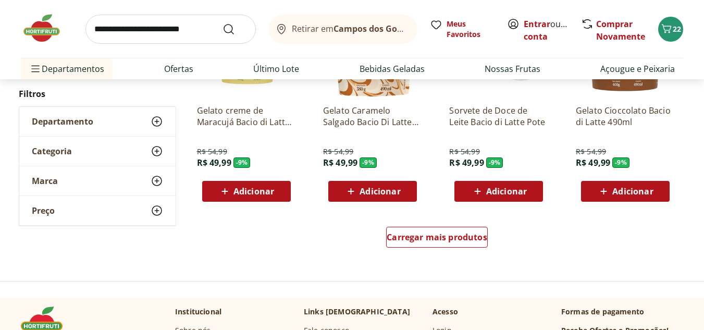
scroll to position [1354, 0]
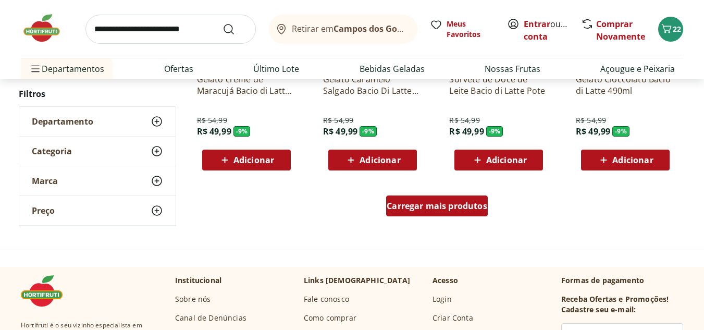
click at [402, 214] on div "Carregar mais produtos" at bounding box center [437, 205] width 102 height 21
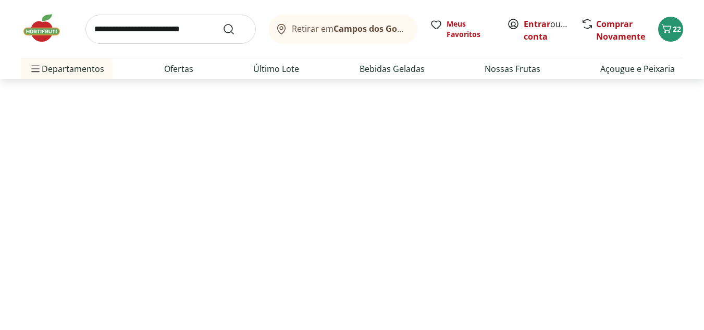
scroll to position [258, 0]
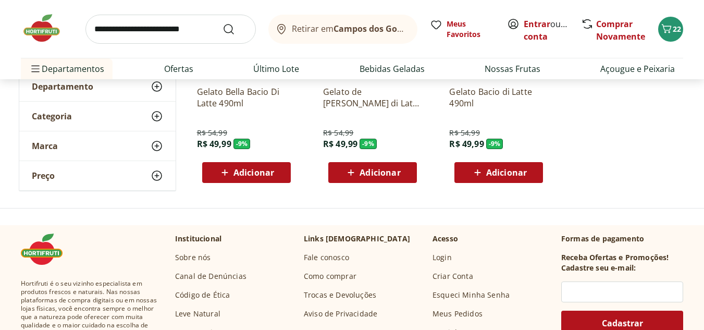
click at [43, 24] on img at bounding box center [47, 28] width 52 height 31
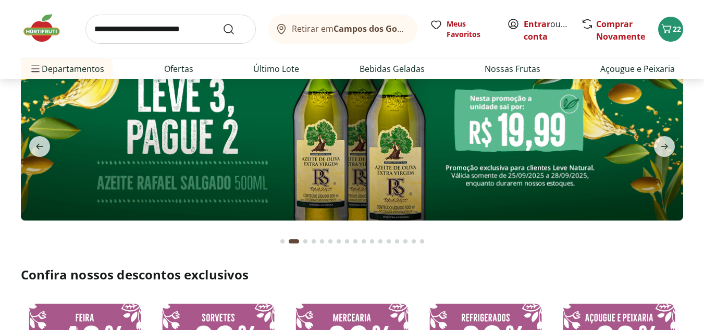
scroll to position [52, 0]
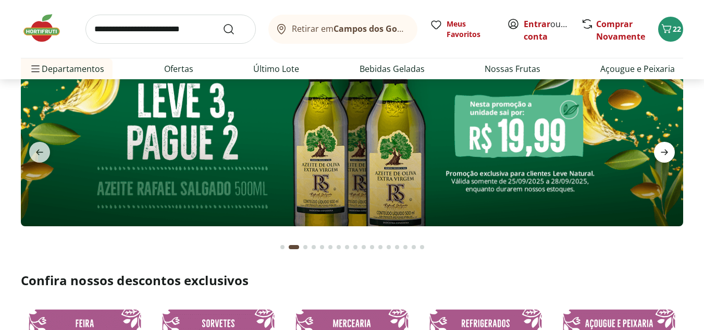
click at [668, 154] on icon "next" at bounding box center [664, 152] width 13 height 13
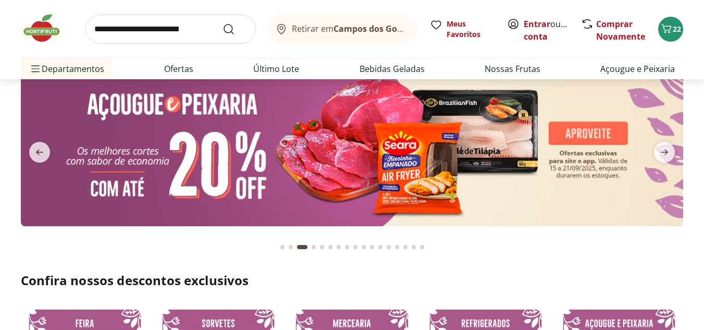
click at [522, 150] on img at bounding box center [352, 146] width 662 height 160
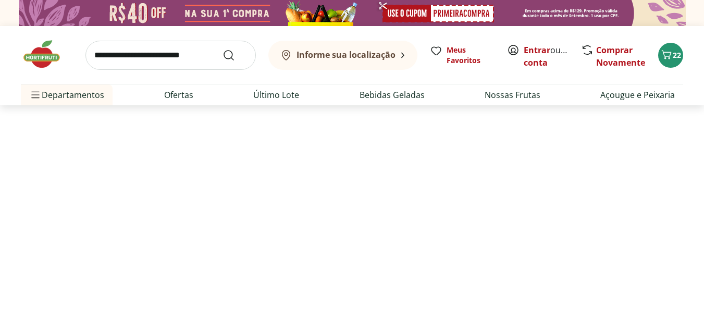
select select "**********"
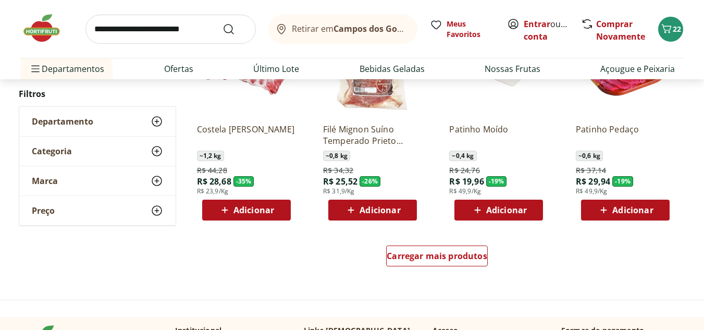
scroll to position [677, 0]
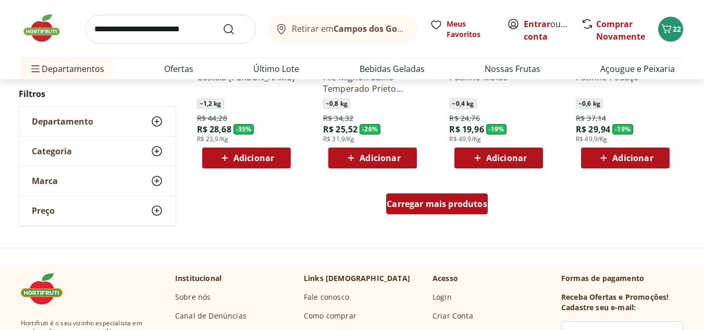
click at [434, 205] on span "Carregar mais produtos" at bounding box center [436, 203] width 101 height 8
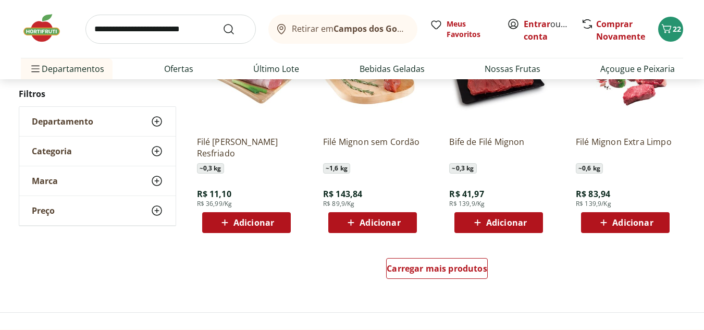
scroll to position [1302, 0]
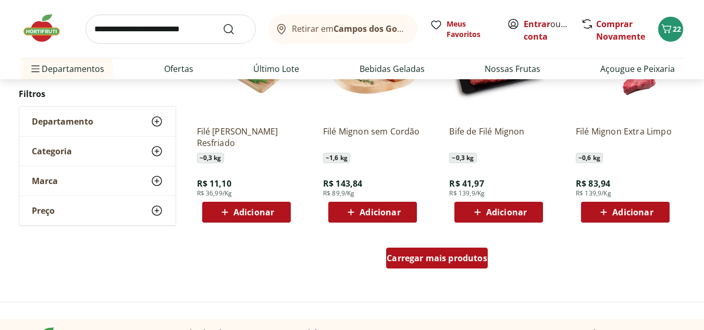
click at [450, 261] on span "Carregar mais produtos" at bounding box center [436, 258] width 101 height 8
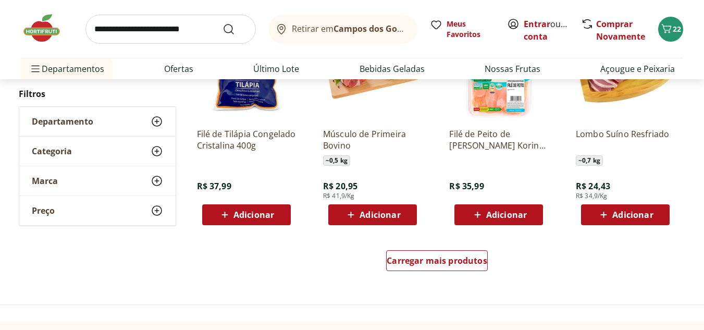
scroll to position [1979, 0]
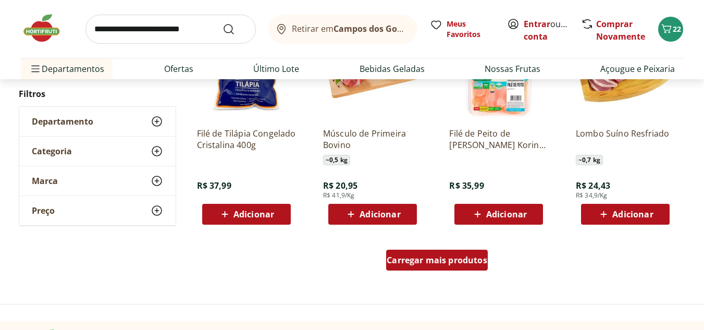
click at [451, 256] on span "Carregar mais produtos" at bounding box center [436, 260] width 101 height 8
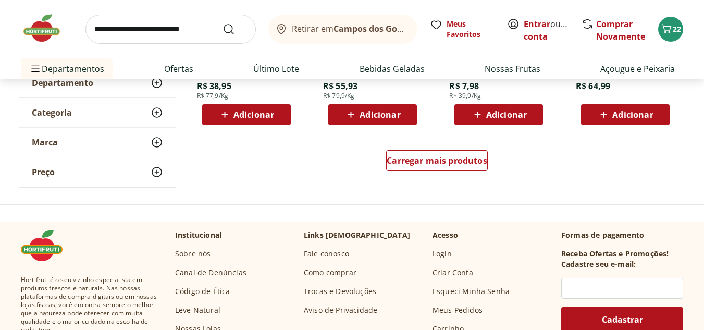
scroll to position [2761, 0]
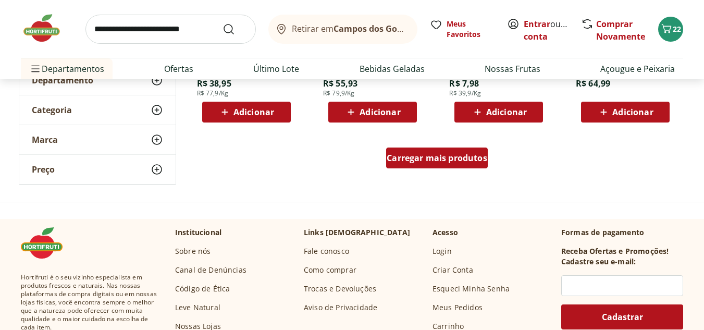
click at [425, 165] on div "Carregar mais produtos" at bounding box center [437, 157] width 102 height 21
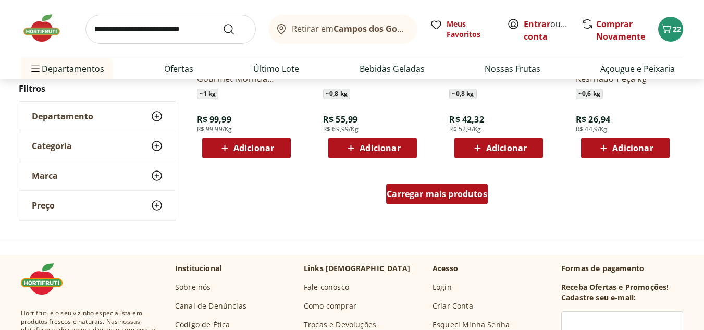
scroll to position [3386, 0]
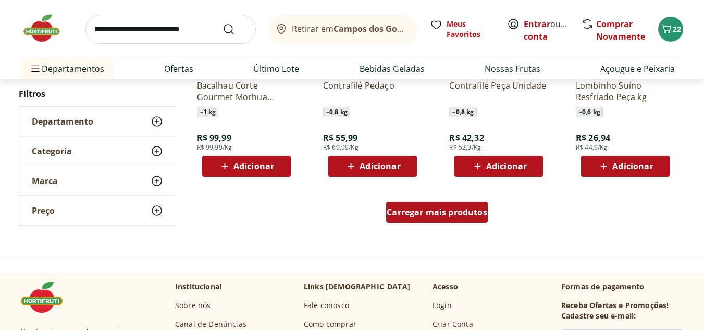
click at [448, 215] on span "Carregar mais produtos" at bounding box center [436, 212] width 101 height 8
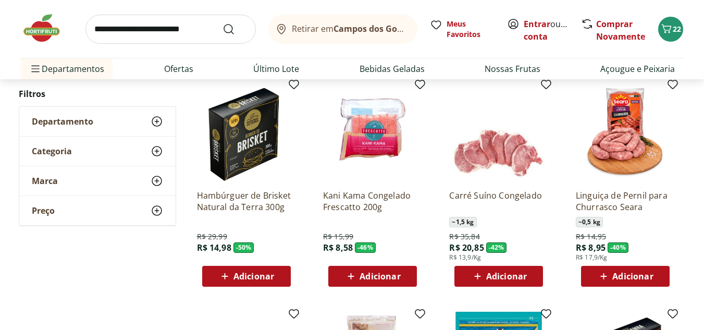
scroll to position [0, 0]
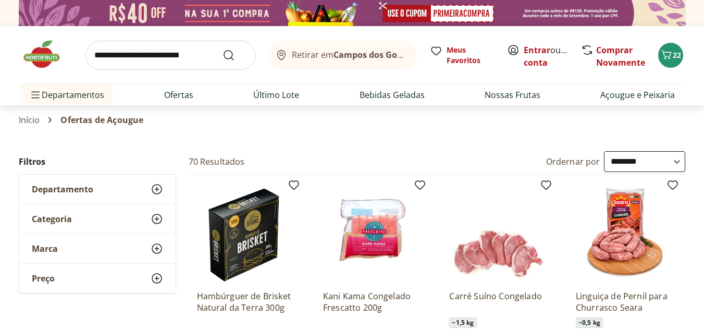
click at [35, 55] on img at bounding box center [47, 54] width 52 height 31
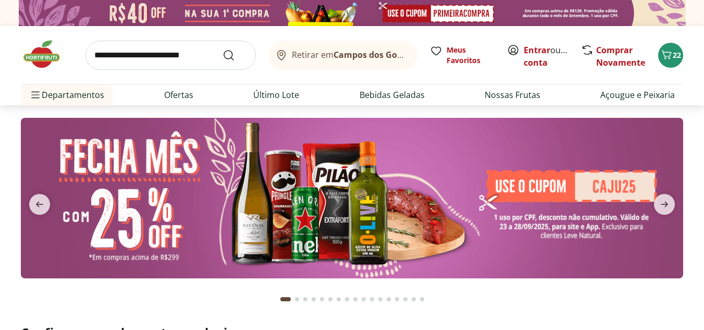
scroll to position [52, 0]
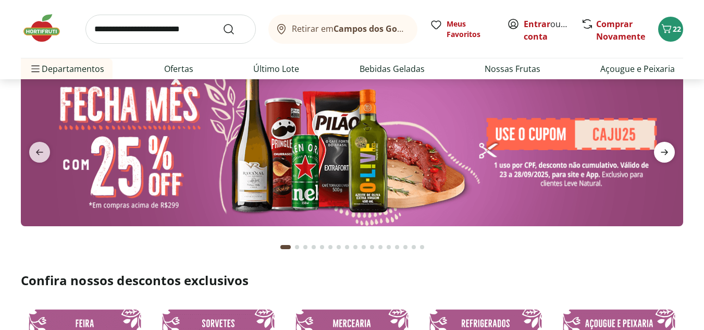
click at [660, 156] on icon "next" at bounding box center [664, 152] width 13 height 13
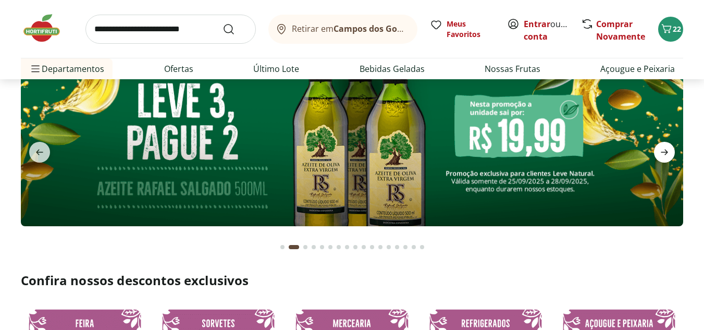
click at [660, 156] on icon "next" at bounding box center [664, 152] width 13 height 13
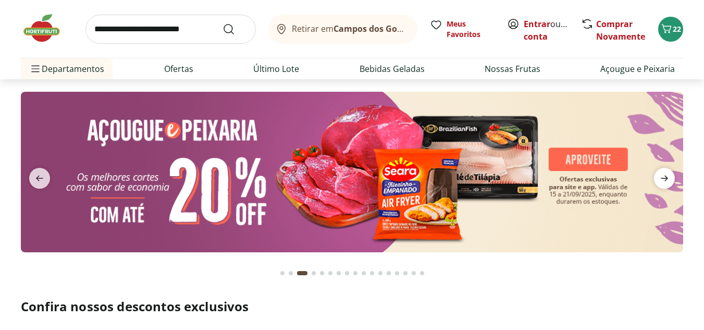
scroll to position [0, 0]
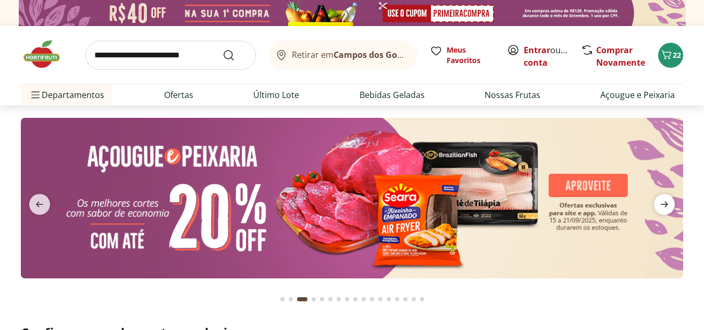
click at [669, 202] on icon "next" at bounding box center [664, 204] width 13 height 13
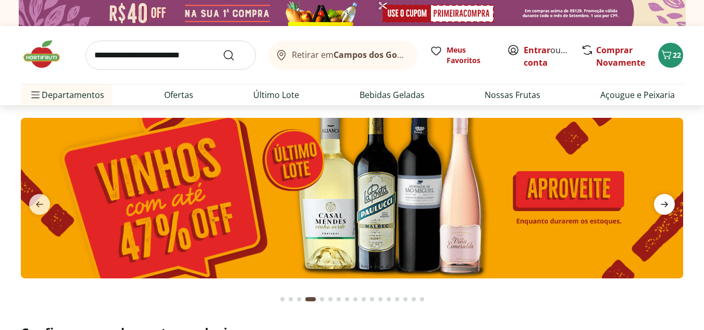
type input "*"
click at [668, 204] on icon "next" at bounding box center [663, 205] width 7 height 6
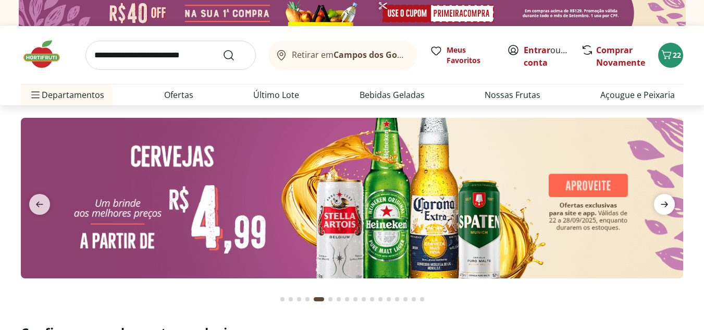
click at [668, 204] on icon "next" at bounding box center [663, 205] width 7 height 6
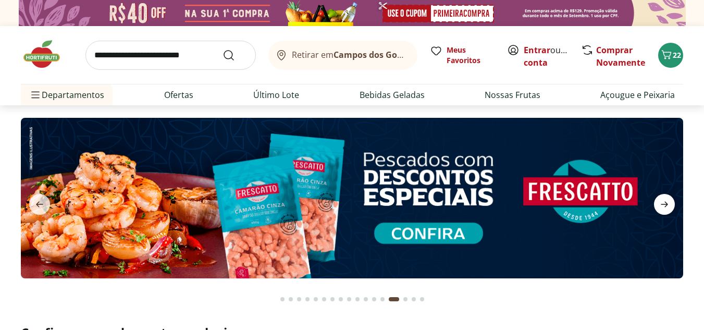
click at [665, 200] on icon "next" at bounding box center [664, 204] width 13 height 13
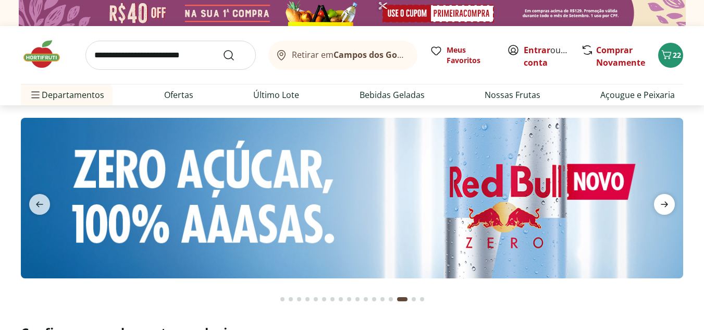
click at [665, 200] on icon "next" at bounding box center [664, 204] width 13 height 13
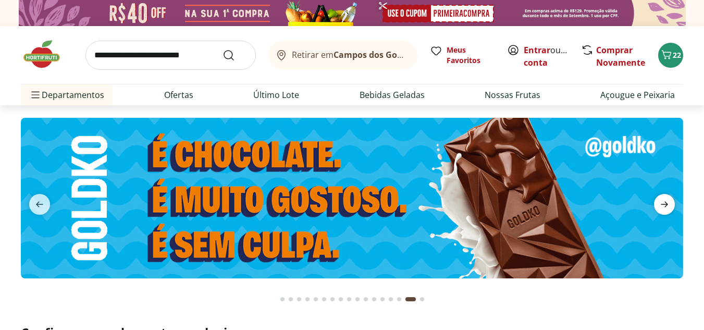
click at [666, 200] on icon "next" at bounding box center [664, 204] width 13 height 13
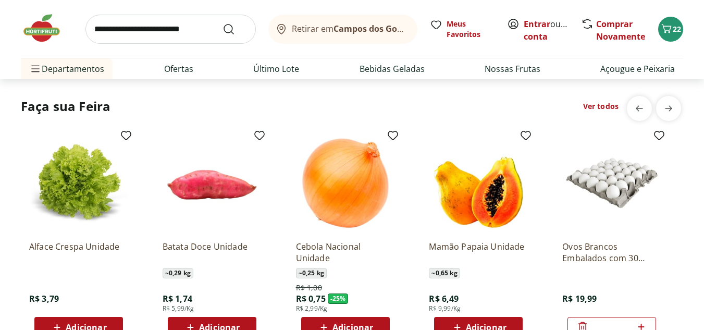
scroll to position [1094, 0]
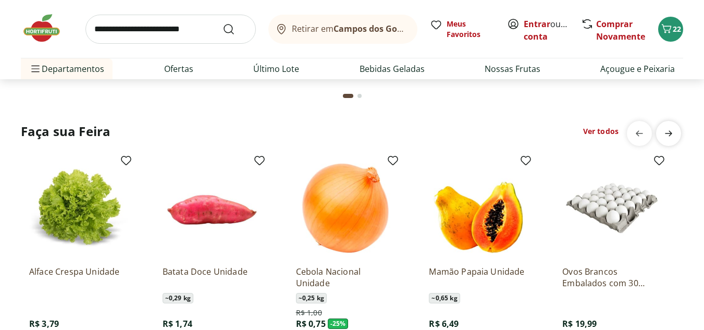
click at [670, 132] on icon "next" at bounding box center [668, 134] width 7 height 6
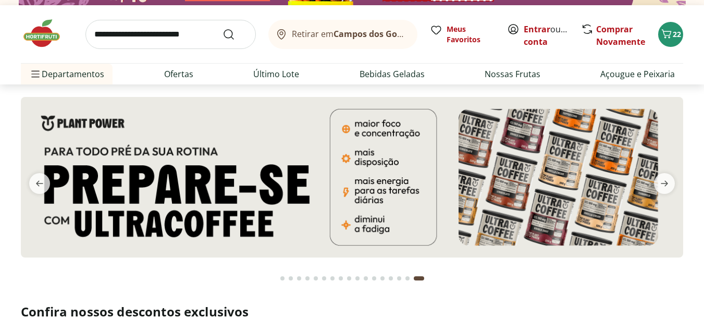
scroll to position [0, 0]
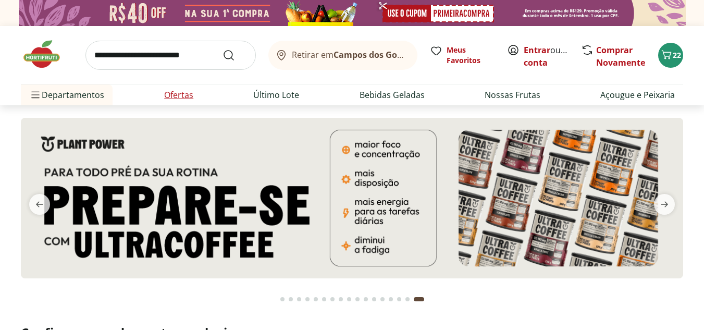
click at [179, 101] on link "Ofertas" at bounding box center [178, 95] width 29 height 13
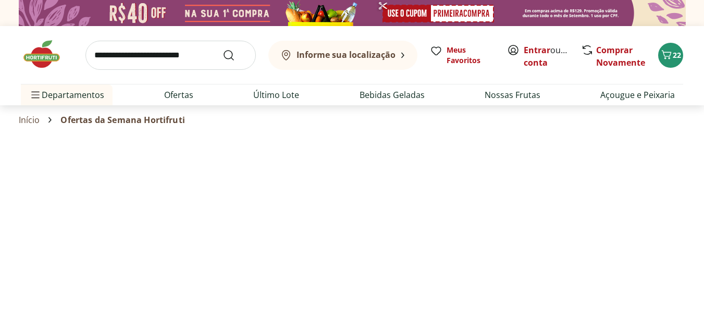
select select "**********"
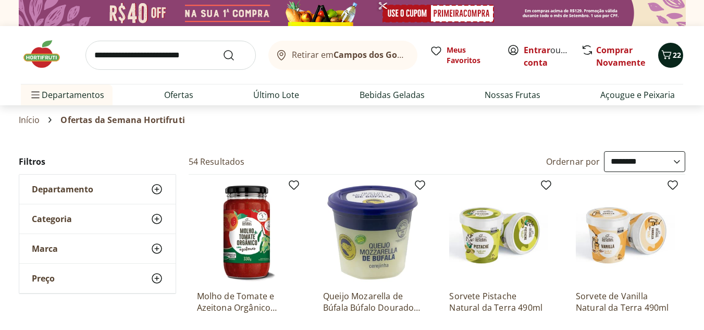
click at [670, 53] on icon "Carrinho" at bounding box center [666, 54] width 13 height 13
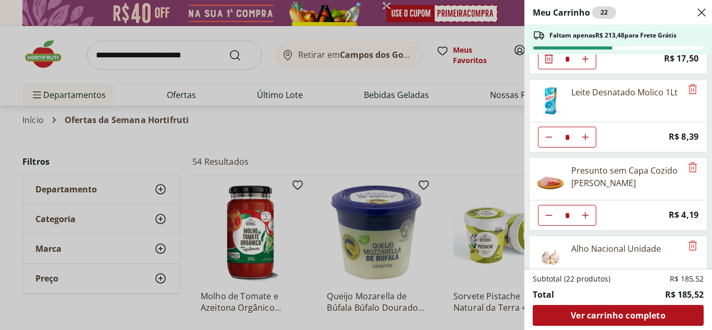
scroll to position [365, 0]
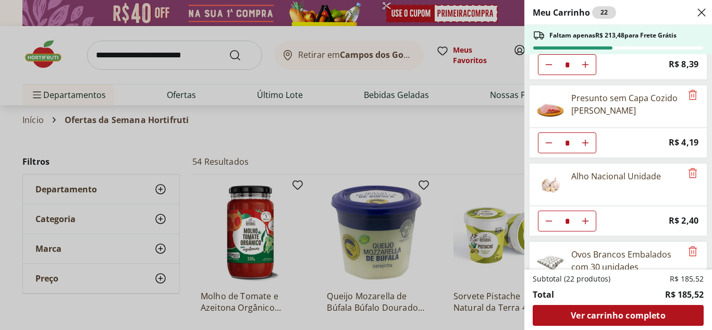
click at [551, 60] on button "Diminuir Quantidade" at bounding box center [548, 64] width 21 height 21
type input "*"
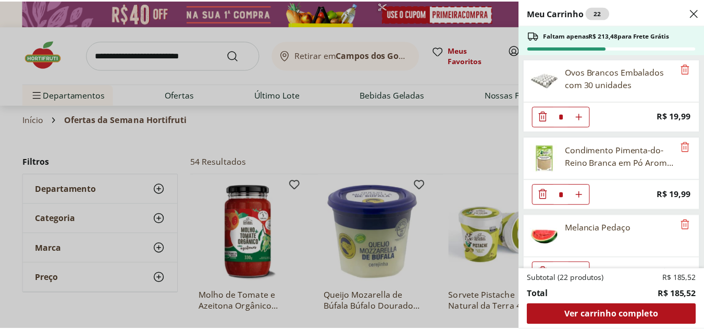
scroll to position [570, 0]
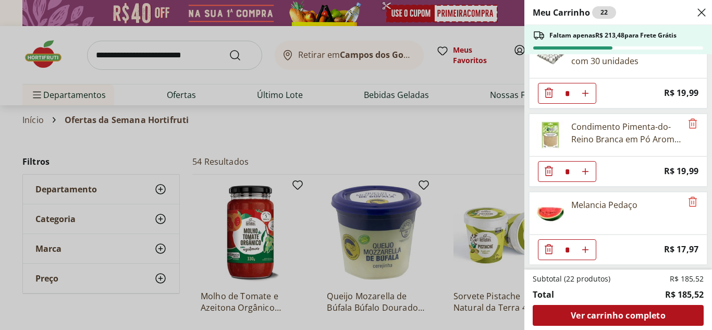
click at [290, 133] on div "Meu Carrinho 22 Faltam apenas R$ 213,48 para Frete Grátis Kiwi Gold Unidade * P…" at bounding box center [356, 165] width 712 height 330
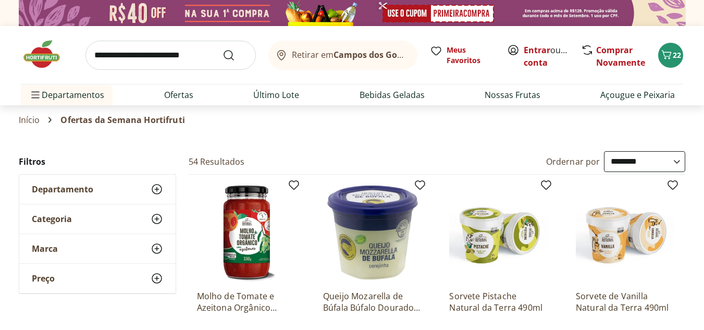
click at [36, 44] on img at bounding box center [47, 54] width 52 height 31
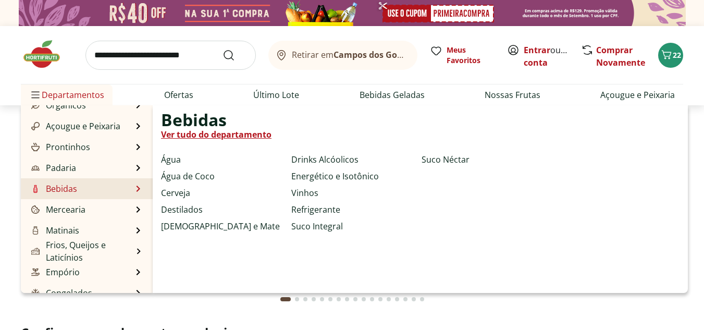
scroll to position [104, 0]
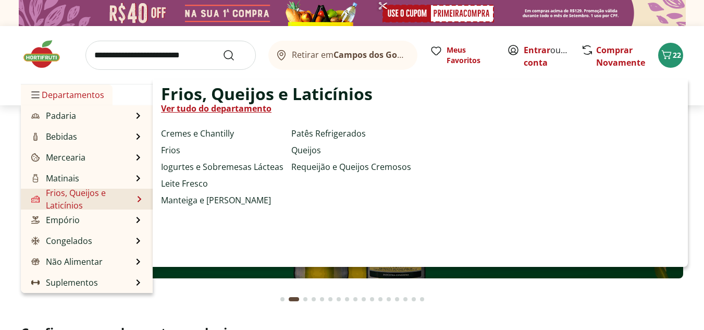
type input "*"
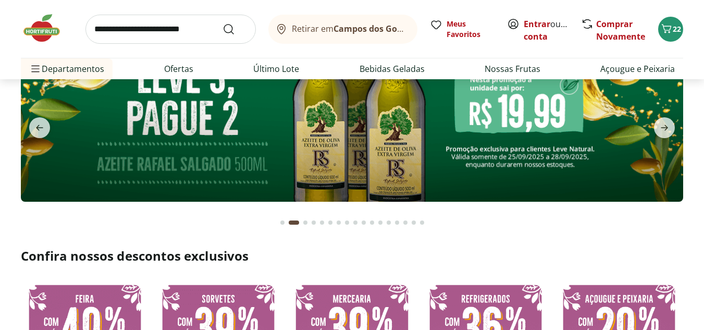
scroll to position [0, 0]
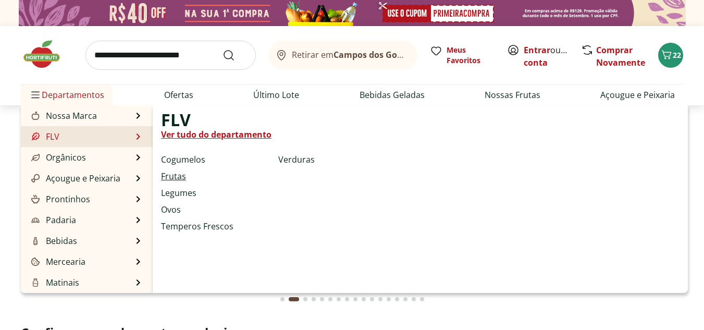
click at [172, 175] on link "Frutas" at bounding box center [173, 176] width 25 height 13
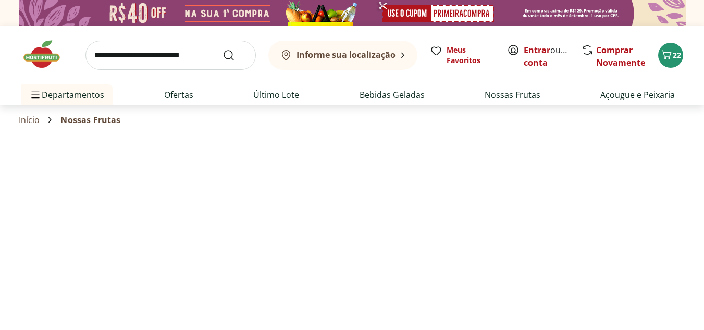
select select "**********"
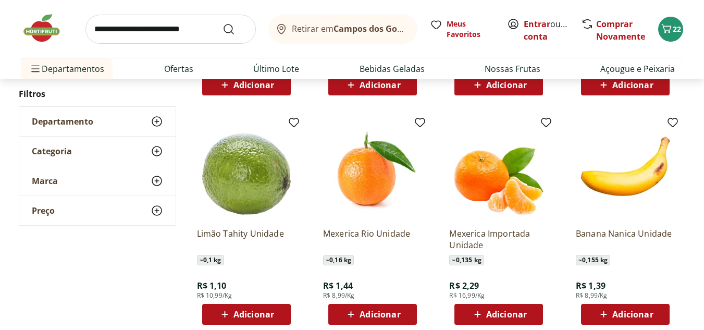
scroll to position [573, 0]
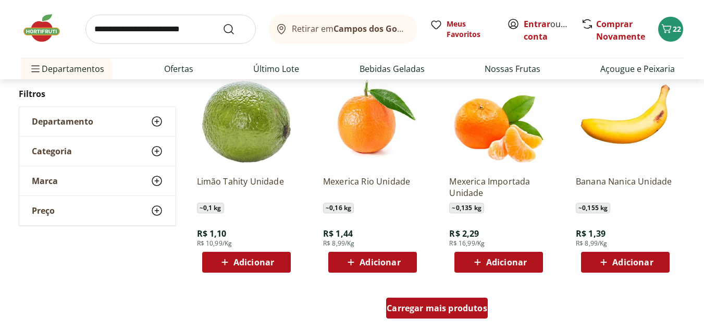
click at [459, 311] on span "Carregar mais produtos" at bounding box center [436, 308] width 101 height 8
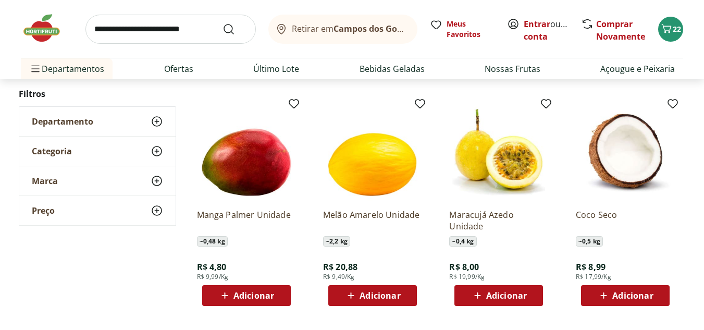
scroll to position [1250, 0]
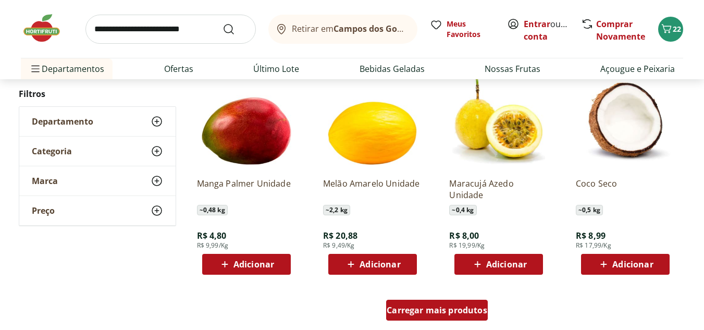
click at [424, 311] on span "Carregar mais produtos" at bounding box center [436, 310] width 101 height 8
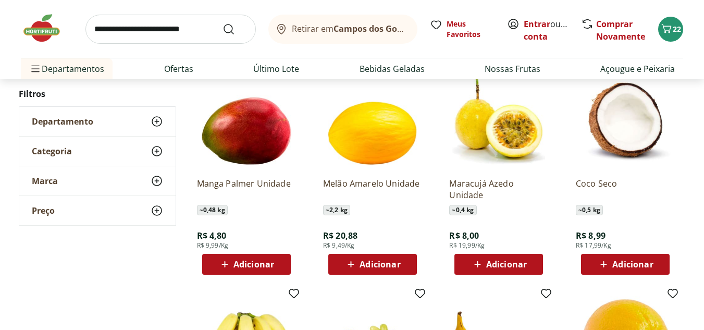
type input "*"
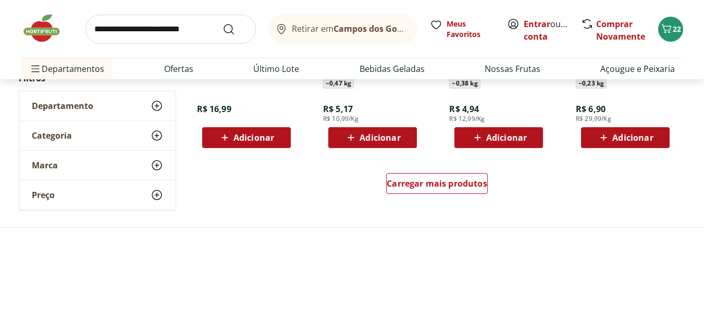
scroll to position [2084, 0]
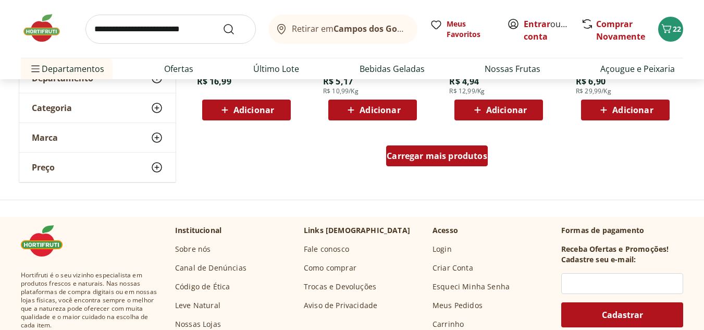
click at [447, 167] on link "Carregar mais produtos" at bounding box center [437, 157] width 102 height 25
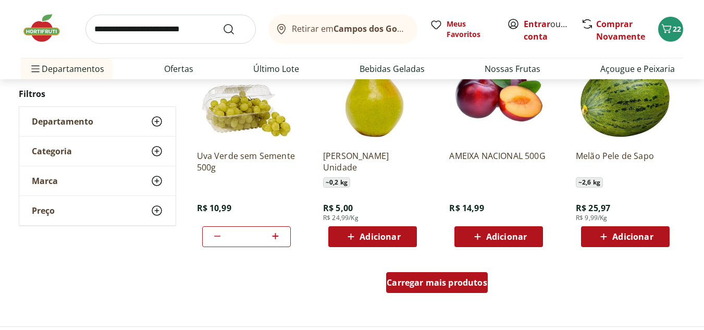
scroll to position [2657, 0]
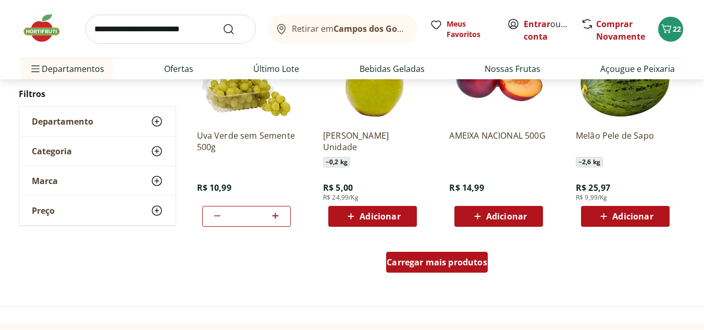
click at [423, 266] on span "Carregar mais produtos" at bounding box center [436, 262] width 101 height 8
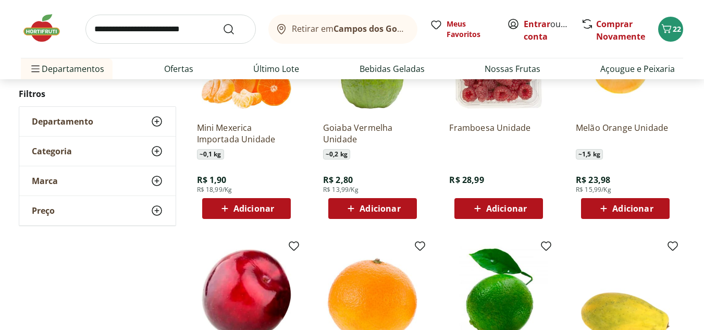
scroll to position [3125, 0]
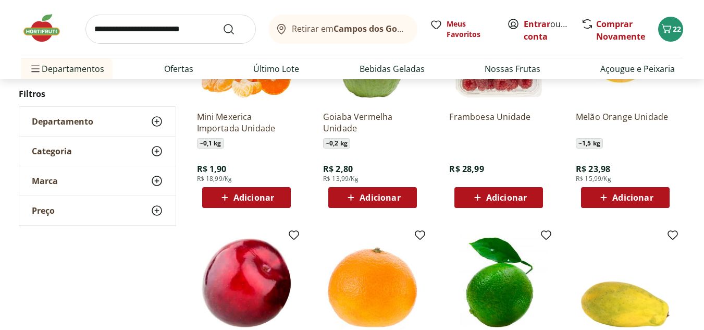
click at [281, 189] on div "Adicionar" at bounding box center [246, 197] width 72 height 19
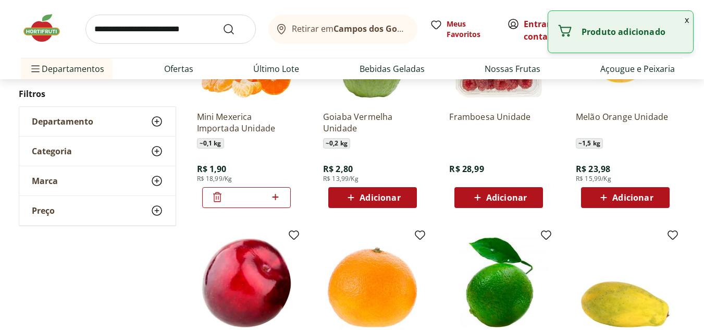
click at [283, 193] on div "*" at bounding box center [246, 197] width 89 height 21
click at [270, 195] on icon at bounding box center [275, 197] width 13 height 13
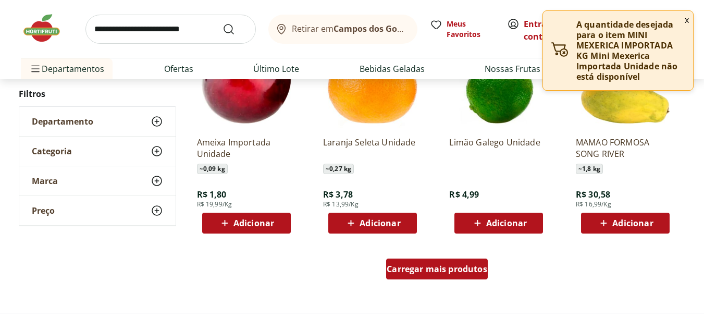
scroll to position [3334, 0]
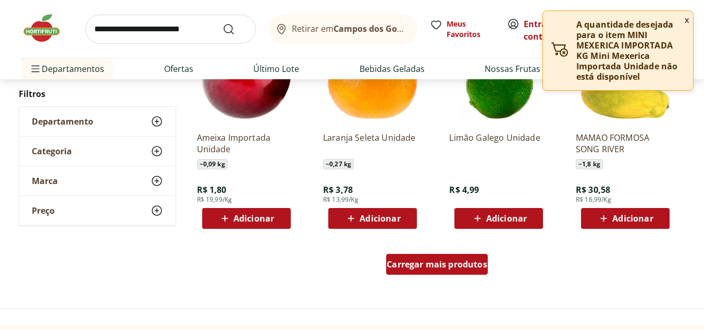
click at [430, 271] on div "Carregar mais produtos" at bounding box center [437, 264] width 102 height 21
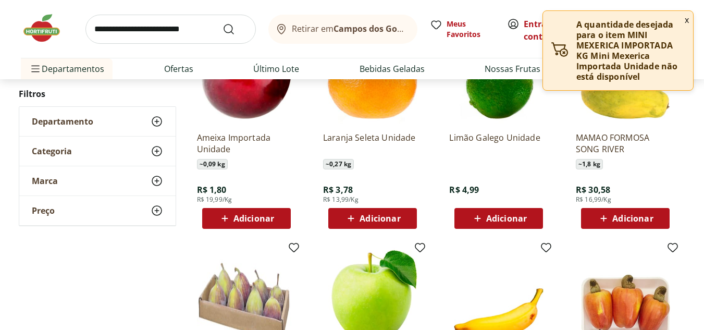
click at [684, 21] on p "A quantidade desejada para o item MINI MEXERICA IMPORTADA KG Mini Mexerica Impo…" at bounding box center [630, 50] width 108 height 63
click at [686, 21] on button "x" at bounding box center [686, 20] width 13 height 18
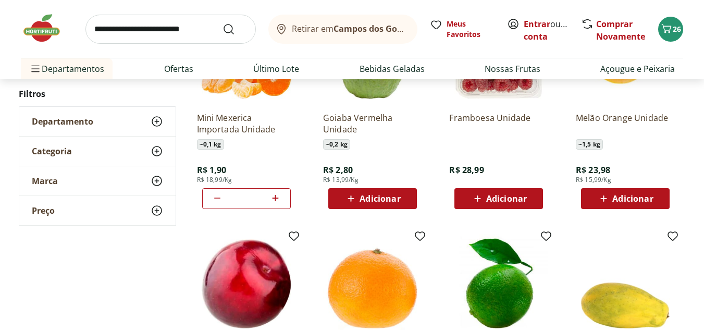
scroll to position [3125, 0]
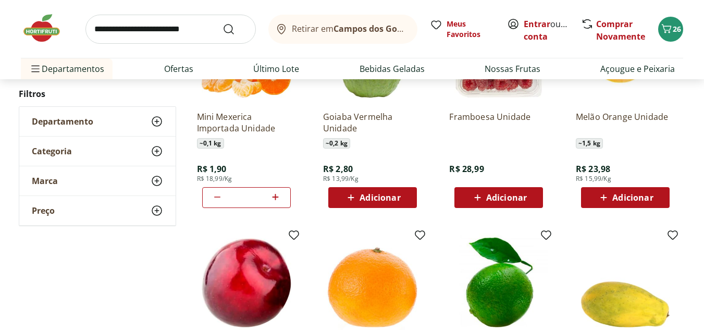
click at [209, 201] on div "*" at bounding box center [246, 197] width 89 height 21
click at [218, 197] on icon at bounding box center [217, 197] width 6 height 1
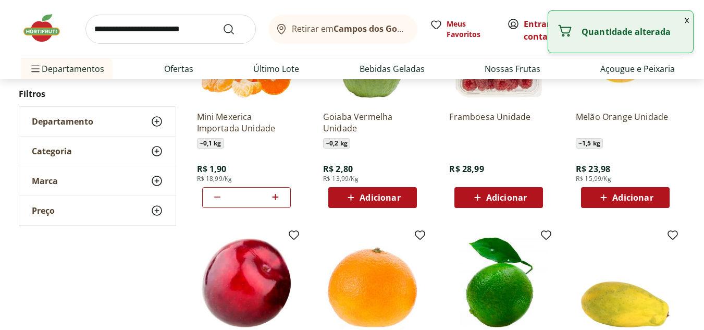
click at [218, 197] on icon at bounding box center [217, 197] width 6 height 1
type input "*"
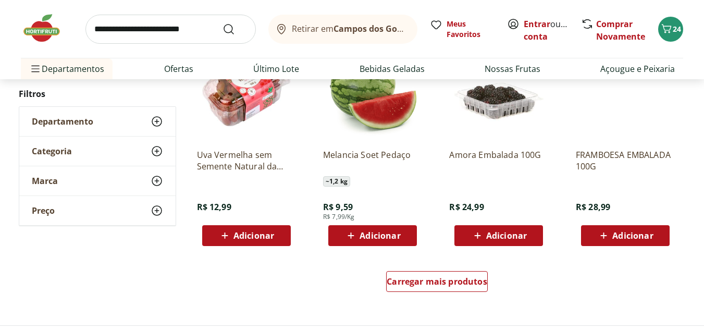
scroll to position [4011, 0]
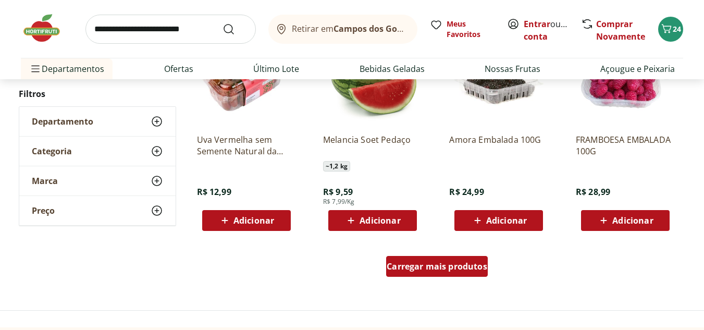
click at [429, 264] on span "Carregar mais produtos" at bounding box center [436, 266] width 101 height 8
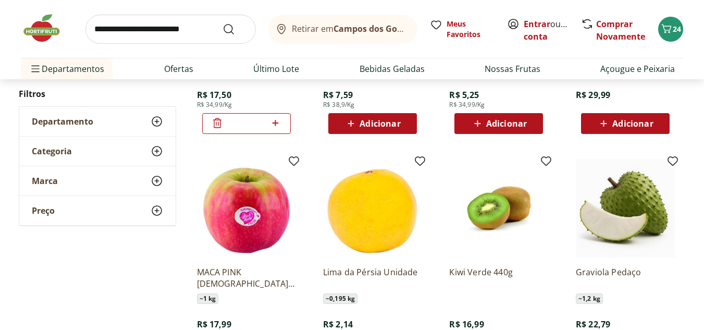
scroll to position [4584, 0]
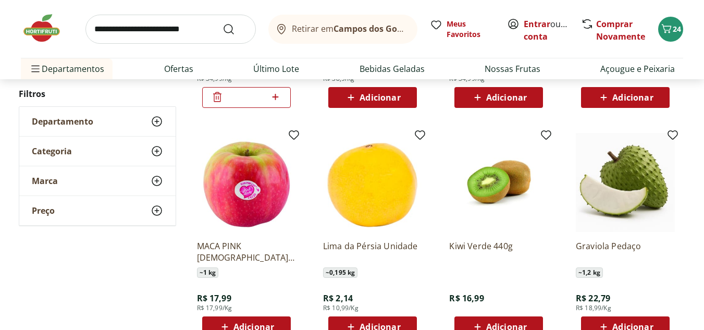
click at [156, 27] on input "search" at bounding box center [170, 29] width 170 height 29
type input "*******"
click at [222, 23] on button "Submit Search" at bounding box center [234, 29] width 25 height 13
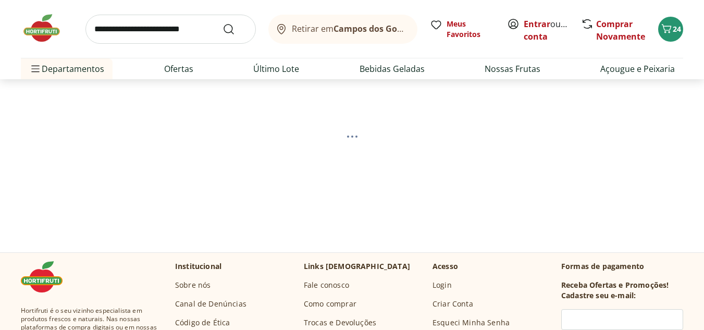
scroll to position [52, 0]
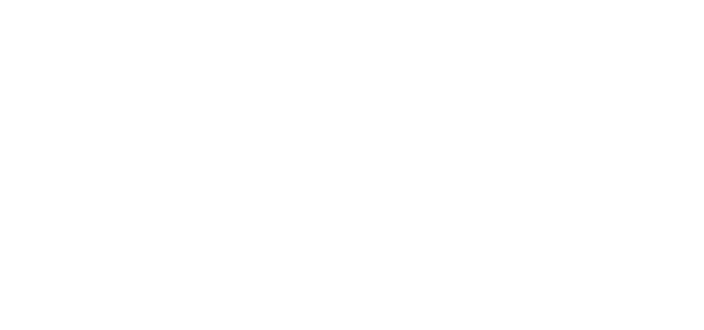
select select "**********"
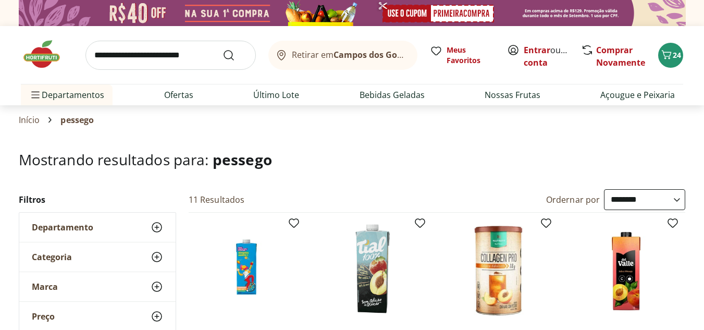
click at [205, 57] on input "search" at bounding box center [170, 55] width 170 height 29
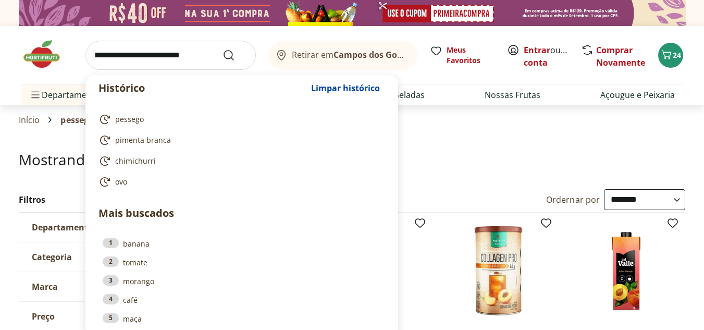
click at [454, 116] on div "Início pessego" at bounding box center [352, 120] width 667 height 13
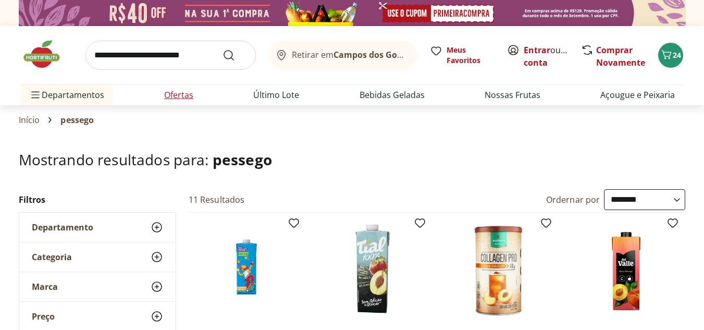
click at [165, 88] on li "Ofertas" at bounding box center [179, 94] width 46 height 21
click at [182, 99] on link "Ofertas" at bounding box center [178, 95] width 29 height 13
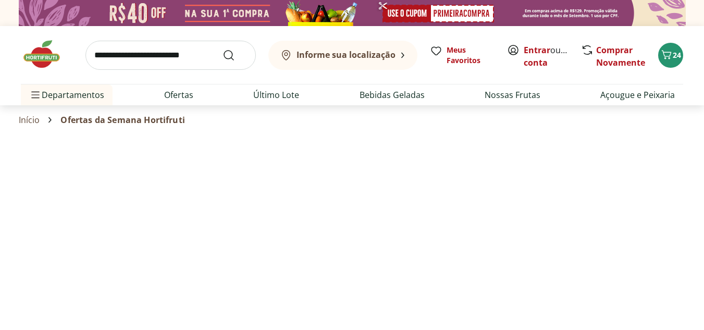
select select "**********"
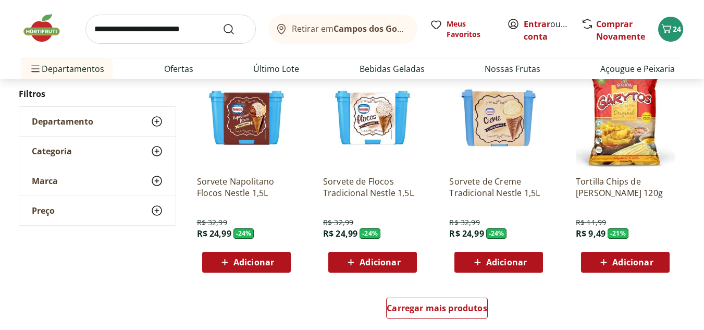
scroll to position [625, 0]
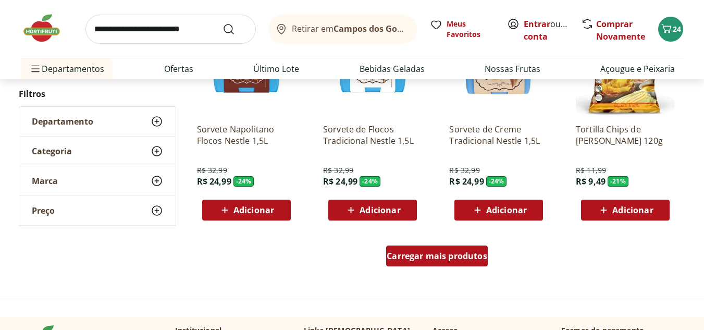
click at [439, 260] on span "Carregar mais produtos" at bounding box center [436, 256] width 101 height 8
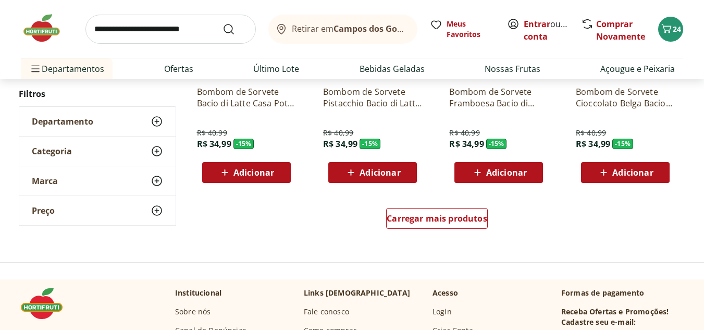
scroll to position [1354, 0]
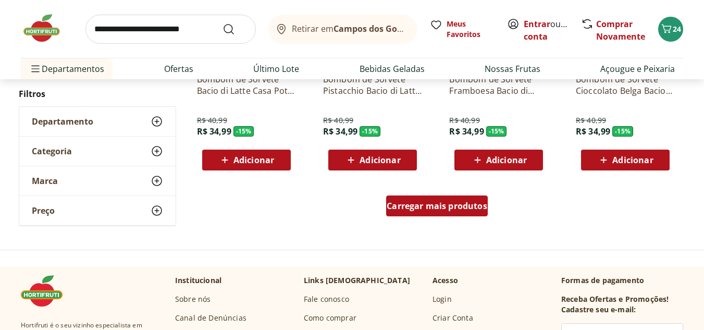
click at [435, 205] on span "Carregar mais produtos" at bounding box center [436, 206] width 101 height 8
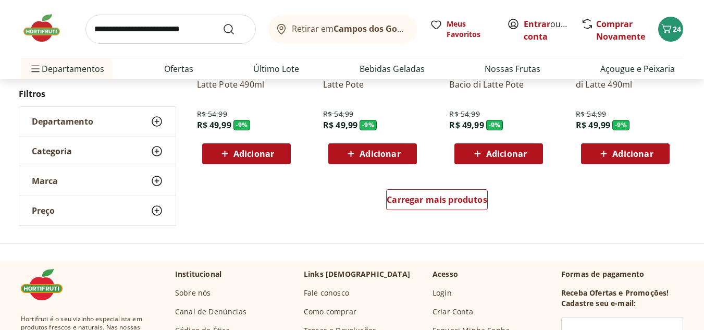
scroll to position [2084, 0]
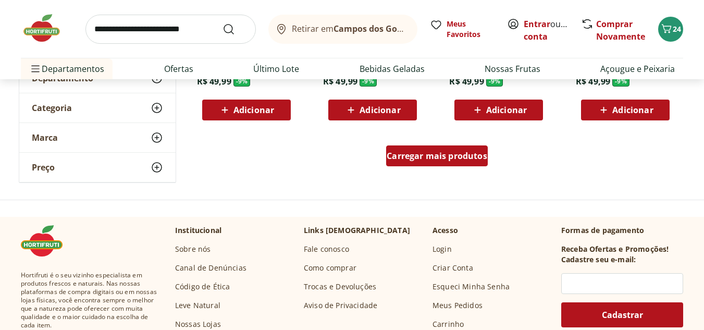
click at [443, 161] on div "Carregar mais produtos" at bounding box center [437, 155] width 102 height 21
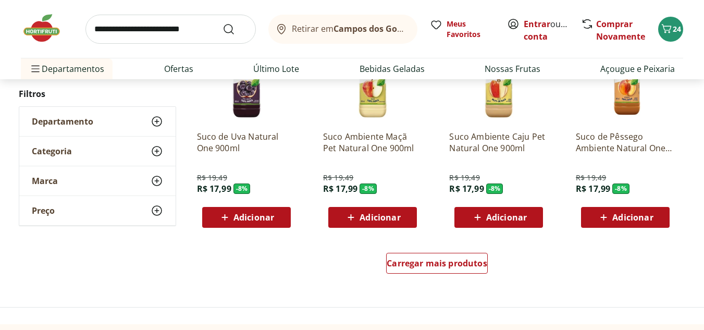
scroll to position [2761, 0]
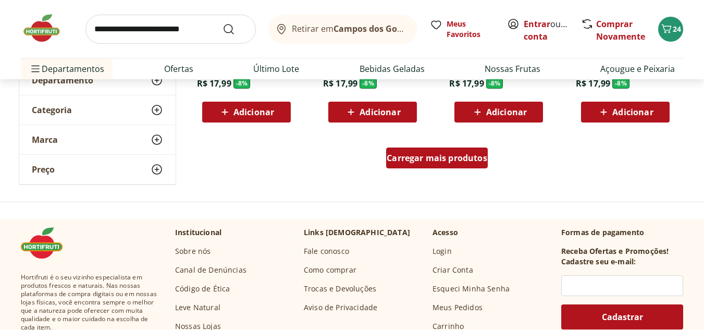
click at [449, 158] on span "Carregar mais produtos" at bounding box center [436, 158] width 101 height 8
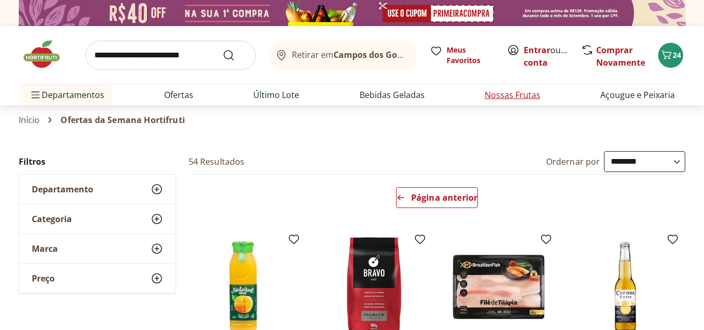
click at [520, 95] on link "Nossas Frutas" at bounding box center [512, 95] width 56 height 13
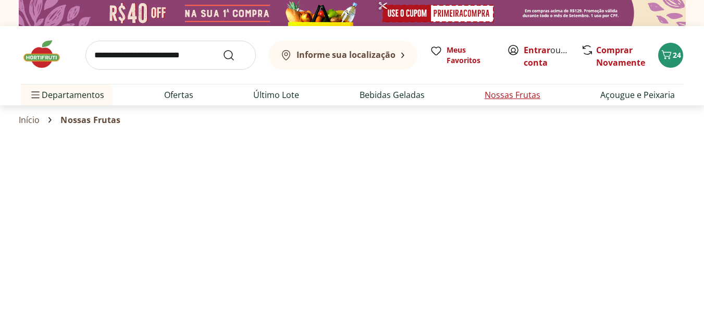
select select "**********"
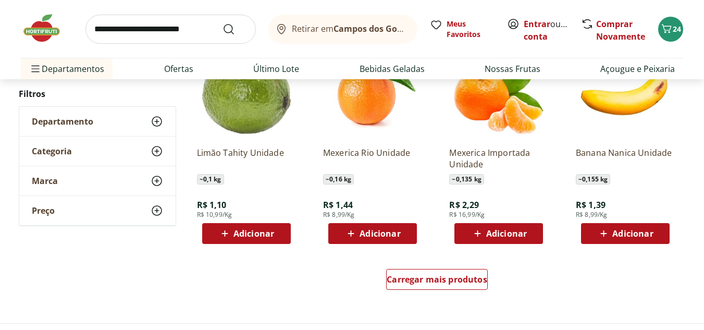
scroll to position [625, 0]
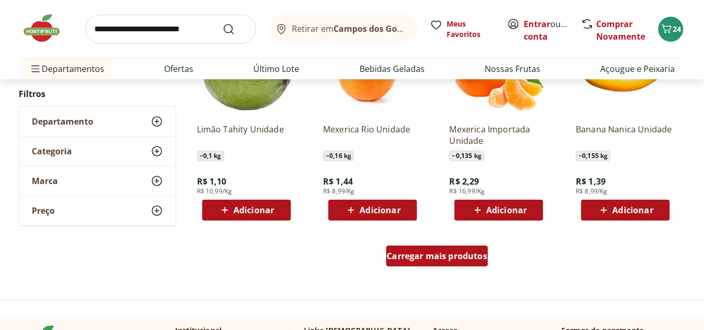
click at [410, 252] on span "Carregar mais produtos" at bounding box center [436, 256] width 101 height 8
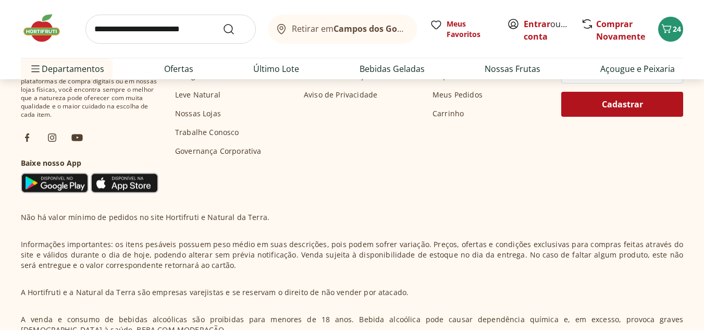
scroll to position [1406, 0]
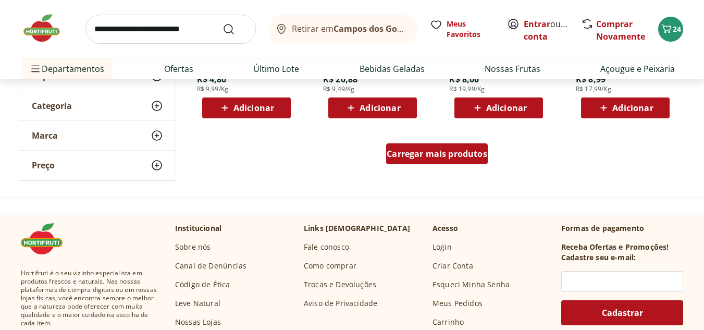
click at [476, 147] on div "Carregar mais produtos" at bounding box center [437, 153] width 102 height 21
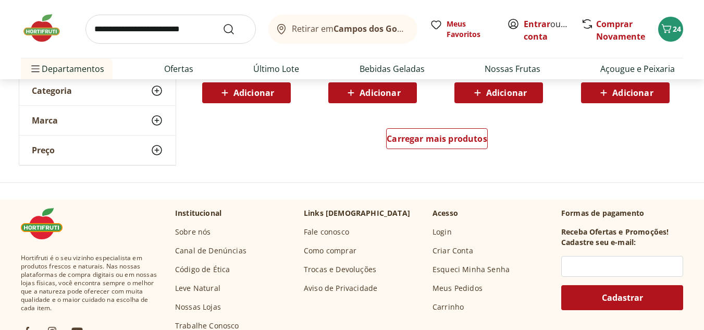
scroll to position [2136, 0]
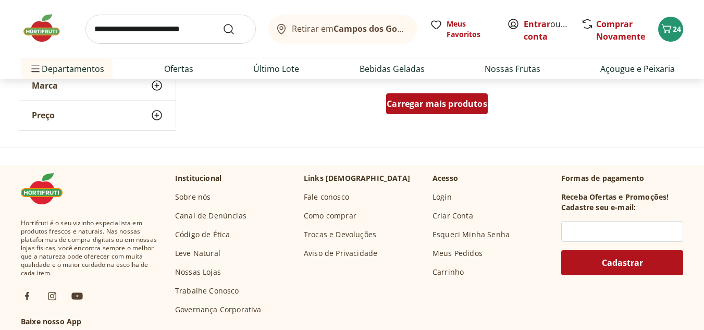
click at [438, 115] on link "Carregar mais produtos" at bounding box center [437, 105] width 102 height 25
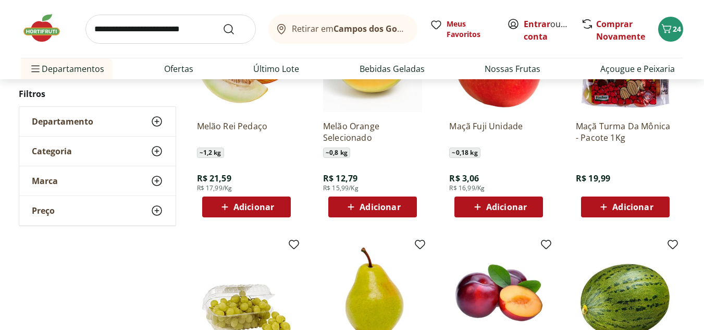
scroll to position [2448, 0]
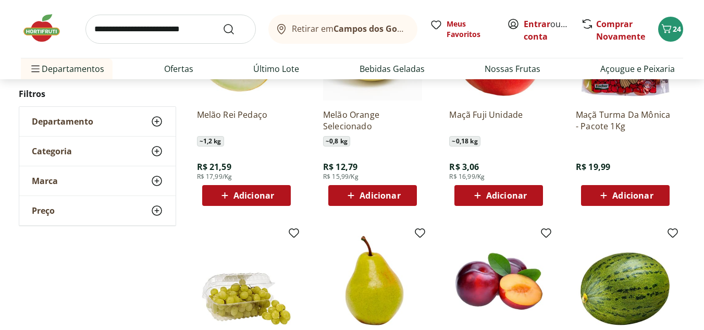
click at [481, 191] on icon at bounding box center [477, 195] width 13 height 13
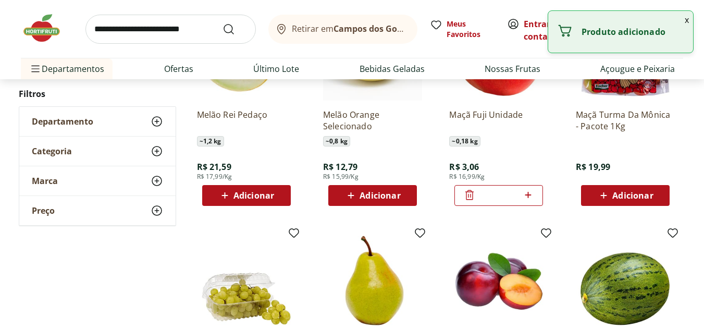
click at [526, 195] on icon at bounding box center [528, 195] width 6 height 6
click at [527, 194] on icon at bounding box center [527, 195] width 13 height 13
type input "*"
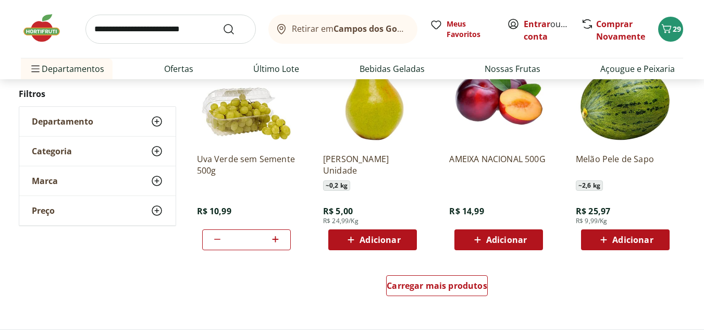
scroll to position [2657, 0]
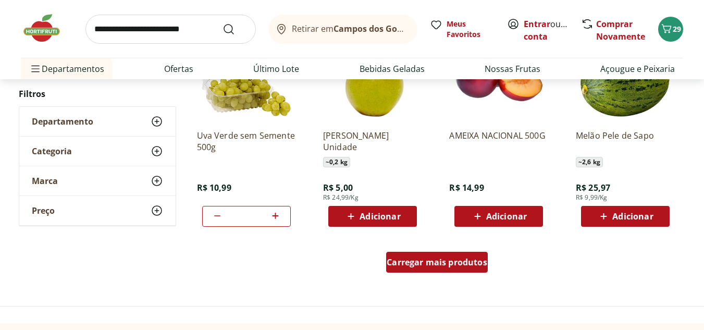
click at [465, 258] on span "Carregar mais produtos" at bounding box center [436, 262] width 101 height 8
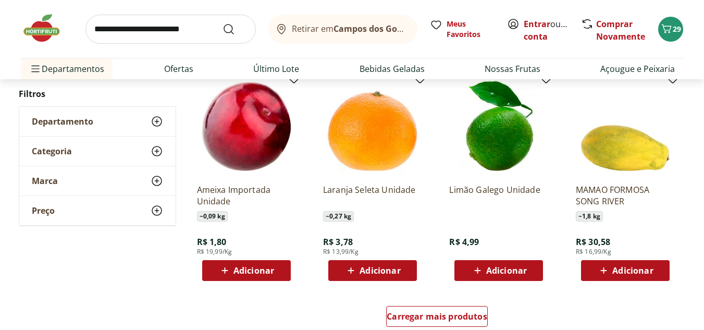
scroll to position [3334, 0]
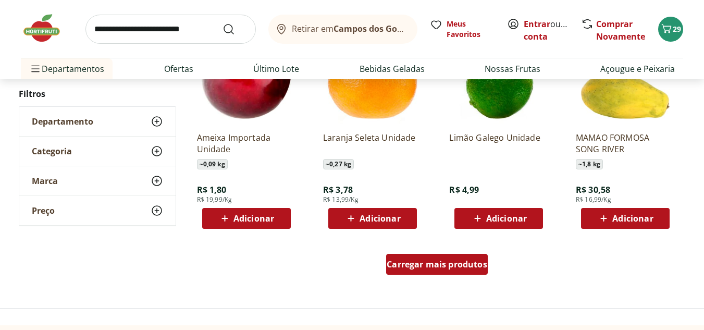
click at [436, 267] on span "Carregar mais produtos" at bounding box center [436, 264] width 101 height 8
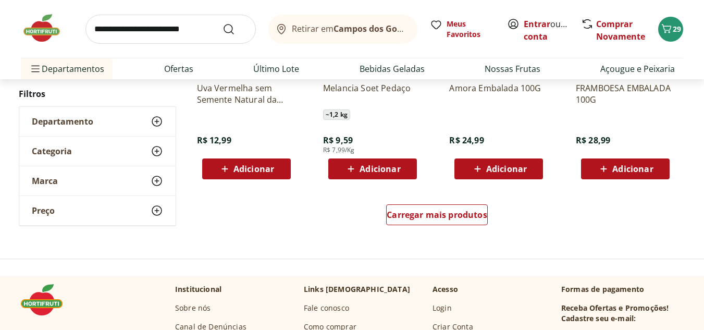
scroll to position [4063, 0]
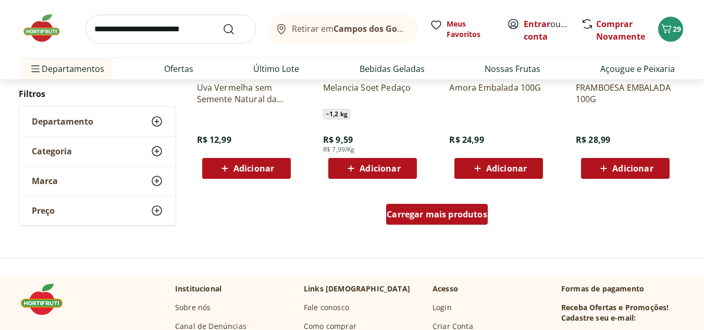
click at [445, 207] on div "Carregar mais produtos" at bounding box center [437, 214] width 102 height 21
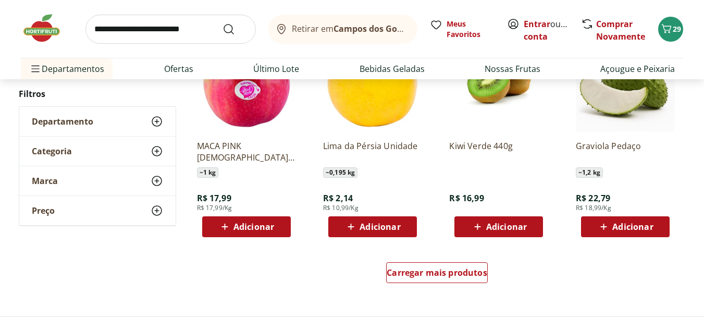
scroll to position [4740, 0]
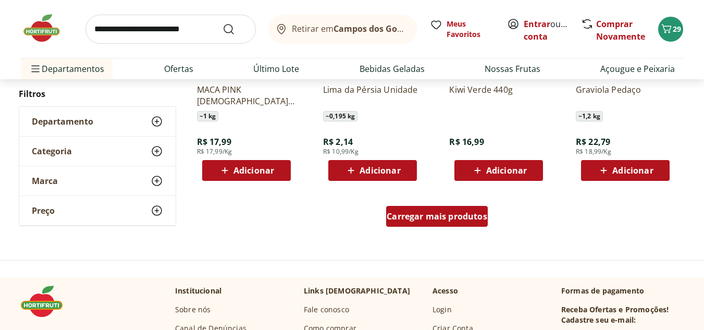
click at [438, 212] on span "Carregar mais produtos" at bounding box center [436, 216] width 101 height 8
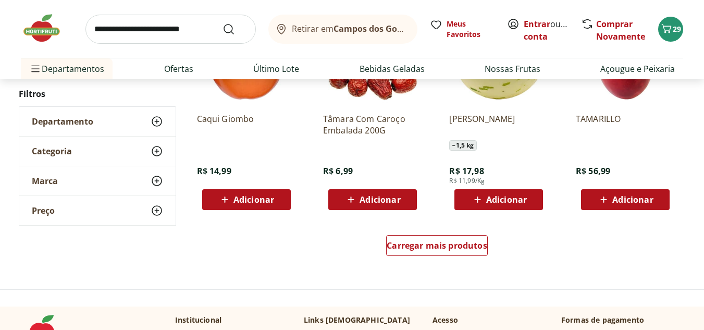
scroll to position [5417, 0]
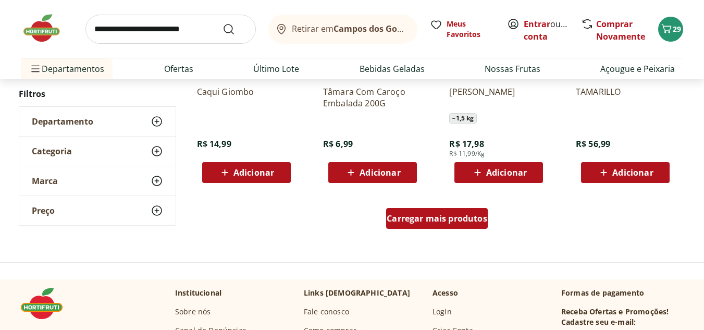
click at [438, 225] on div "Carregar mais produtos" at bounding box center [437, 218] width 102 height 21
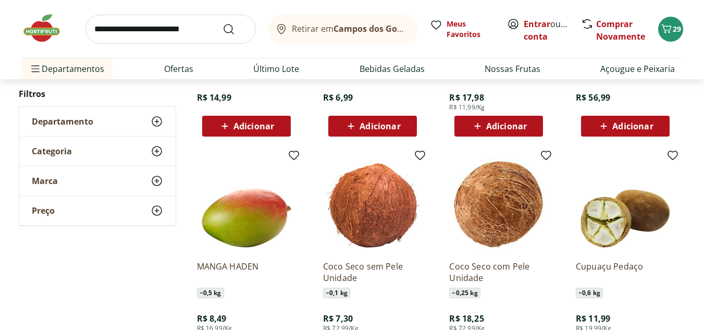
scroll to position [5521, 0]
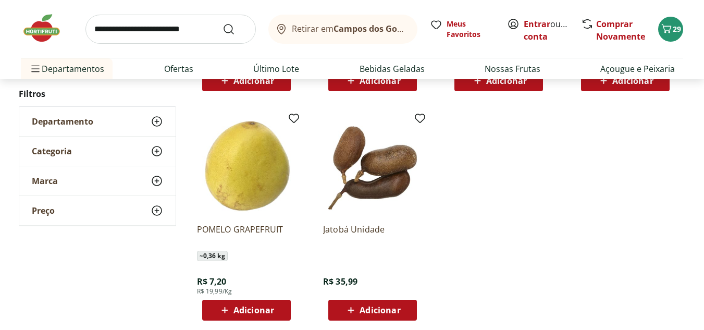
scroll to position [402, 0]
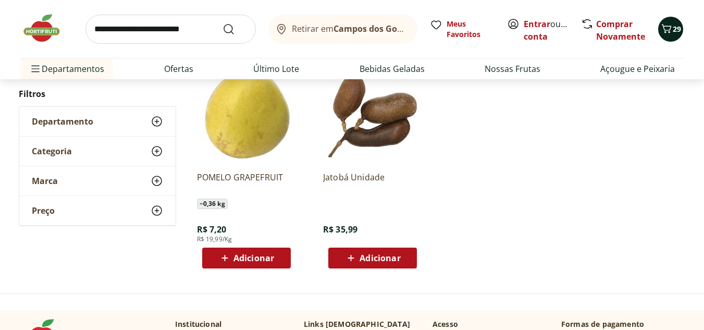
click at [676, 26] on span "29" at bounding box center [676, 29] width 8 height 10
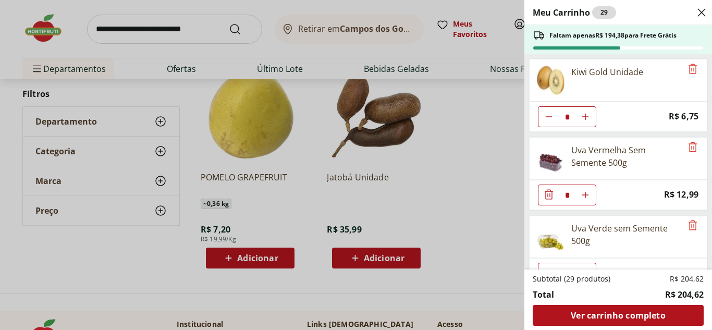
click at [501, 155] on div "Meu Carrinho 29 Faltam apenas R$ 194,38 para Frete Grátis Kiwi Gold Unidade * P…" at bounding box center [356, 165] width 712 height 330
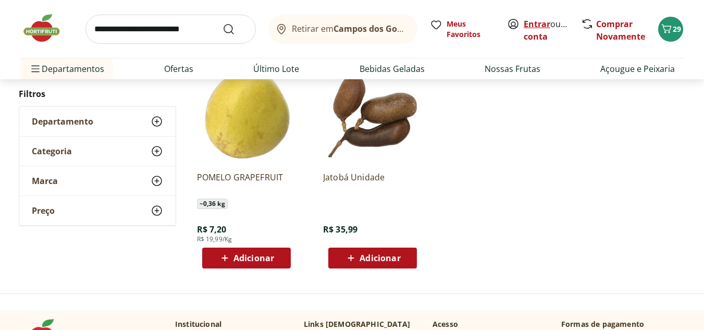
click at [536, 21] on link "Entrar" at bounding box center [536, 23] width 27 height 11
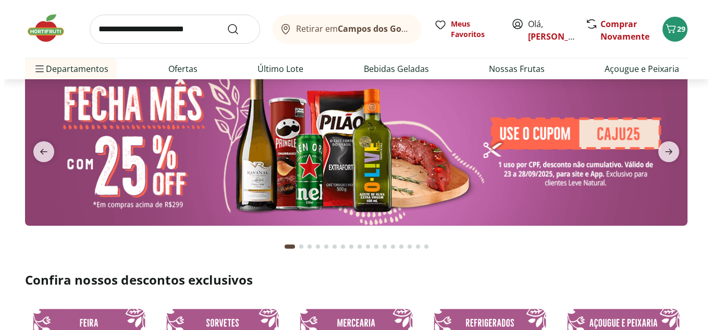
scroll to position [52, 0]
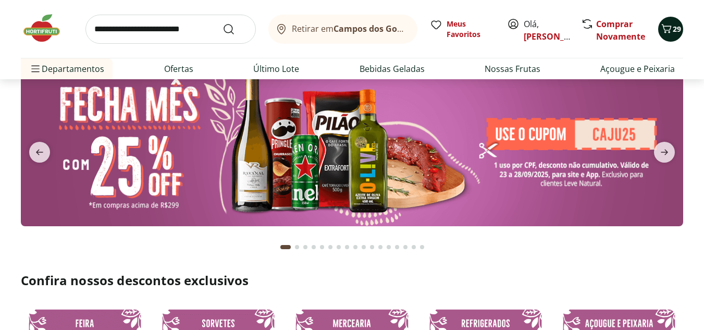
click at [678, 21] on button "29" at bounding box center [670, 29] width 25 height 25
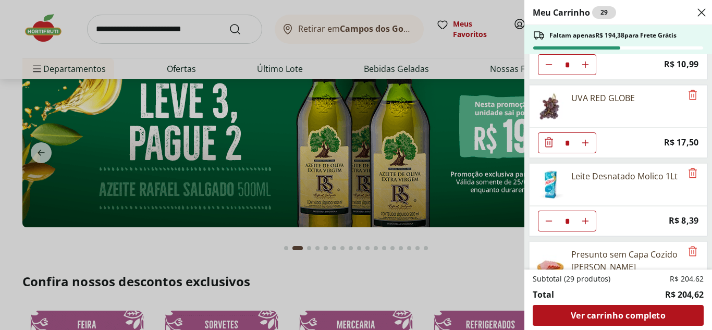
scroll to position [156, 0]
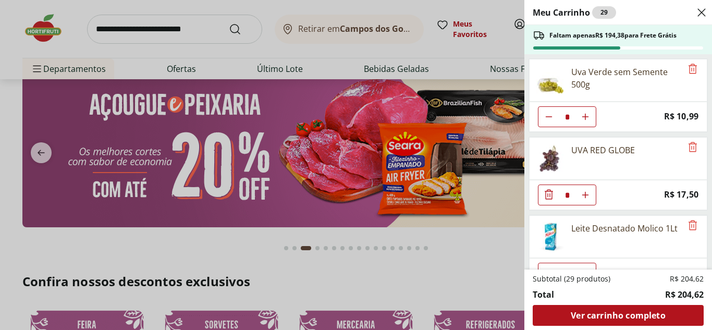
click at [589, 118] on icon "Aumentar Quantidade" at bounding box center [585, 117] width 8 height 8
type input "*"
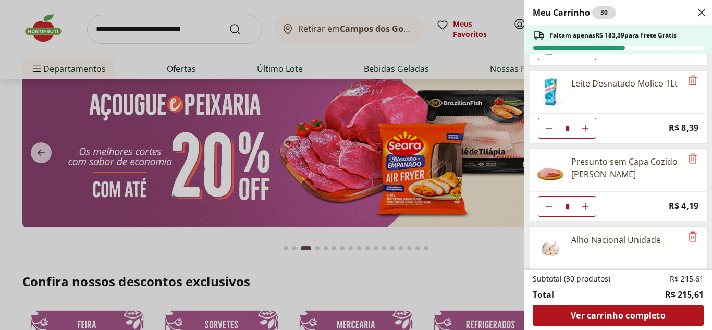
scroll to position [313, 0]
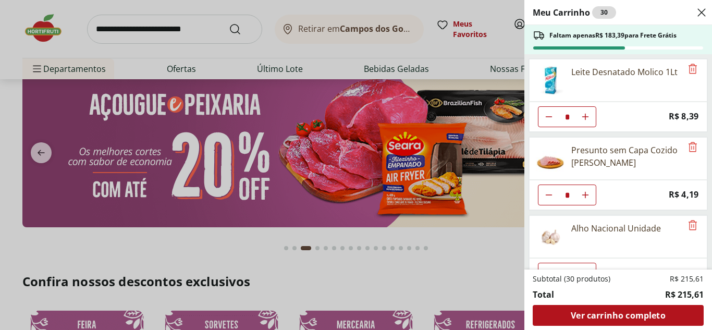
click at [551, 118] on icon "Diminuir Quantidade" at bounding box center [548, 117] width 8 height 8
type input "*"
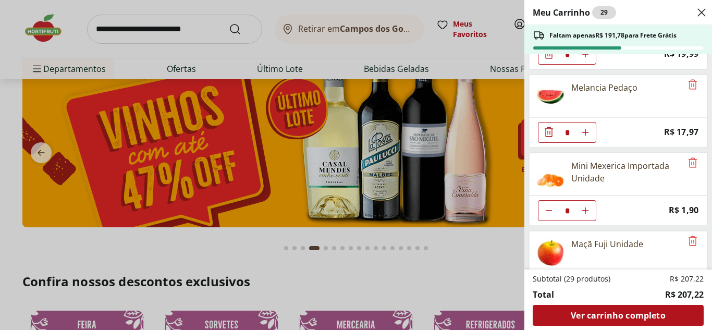
scroll to position [727, 0]
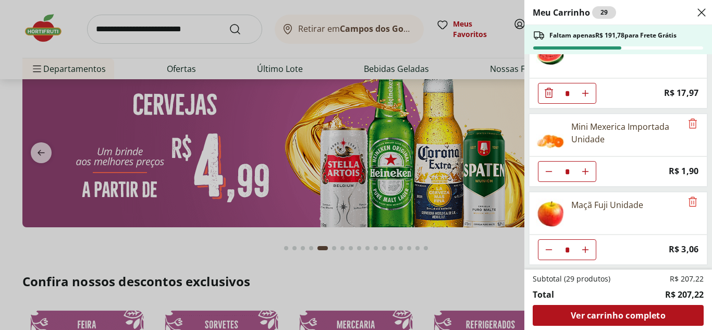
click at [417, 279] on div "Meu Carrinho 29 Faltam apenas R$ 191,78 para Frete Grátis Kiwi Gold Unidade * P…" at bounding box center [356, 165] width 712 height 330
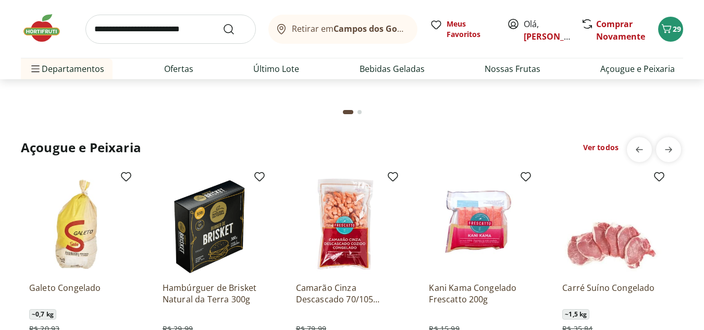
scroll to position [1406, 0]
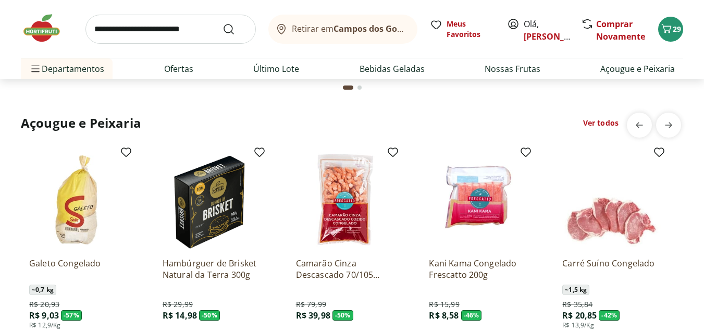
click at [210, 22] on input "search" at bounding box center [170, 29] width 170 height 29
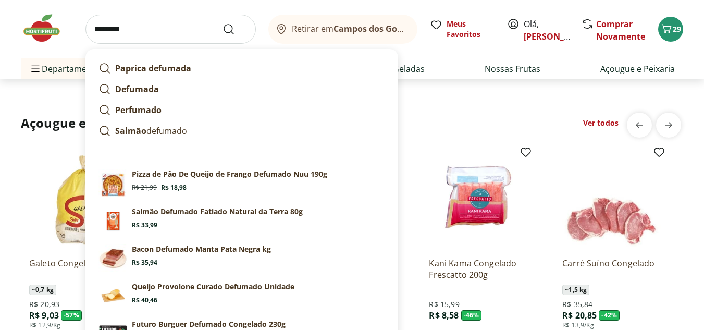
type input "********"
click at [222, 23] on button "Submit Search" at bounding box center [234, 29] width 25 height 13
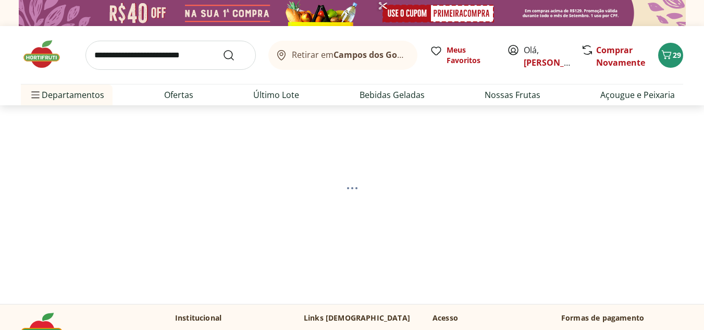
scroll to position [52, 0]
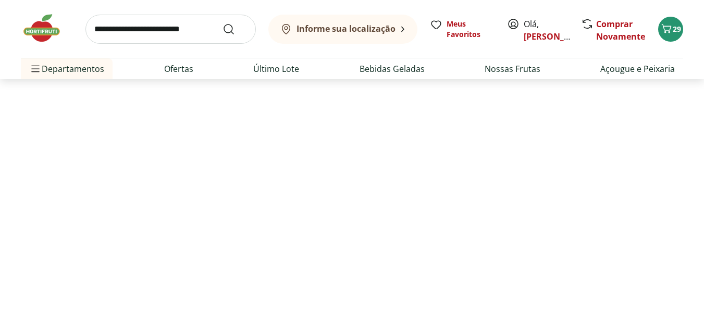
select select "**********"
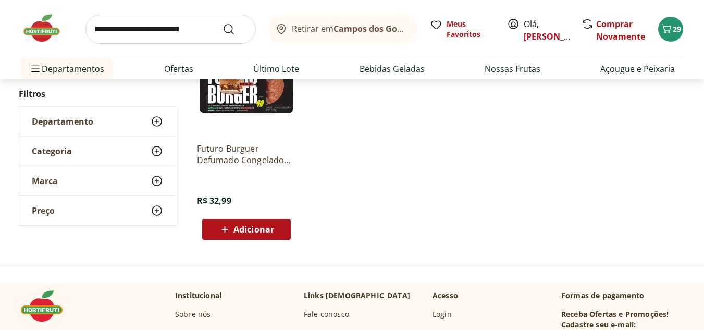
scroll to position [417, 0]
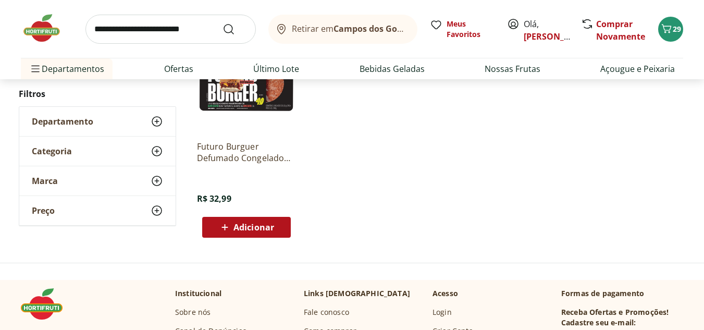
click at [177, 32] on input "search" at bounding box center [170, 29] width 170 height 29
type input "******"
click at [222, 23] on button "Submit Search" at bounding box center [234, 29] width 25 height 13
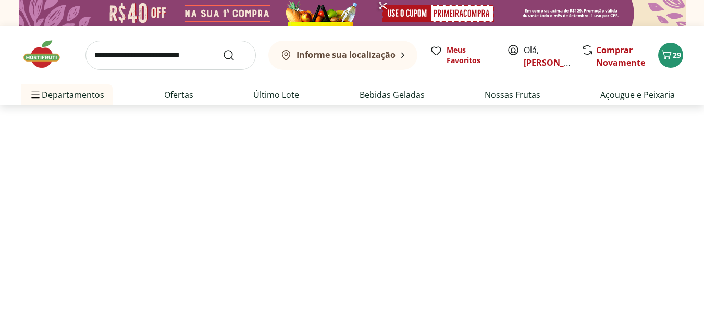
select select "**********"
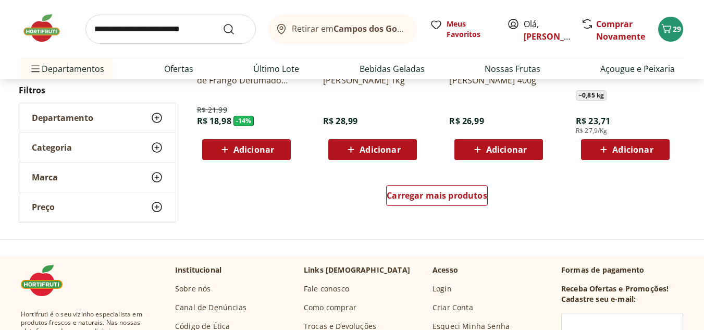
scroll to position [729, 0]
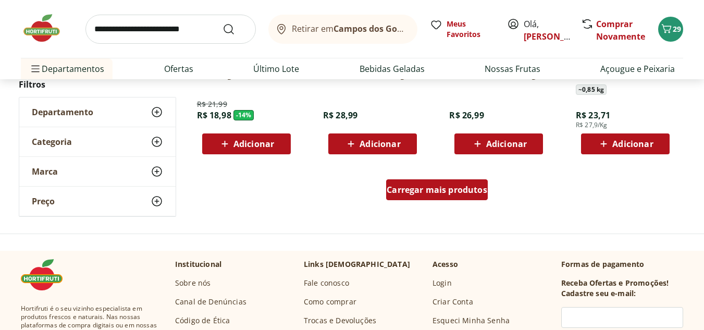
click at [478, 187] on span "Carregar mais produtos" at bounding box center [436, 189] width 101 height 8
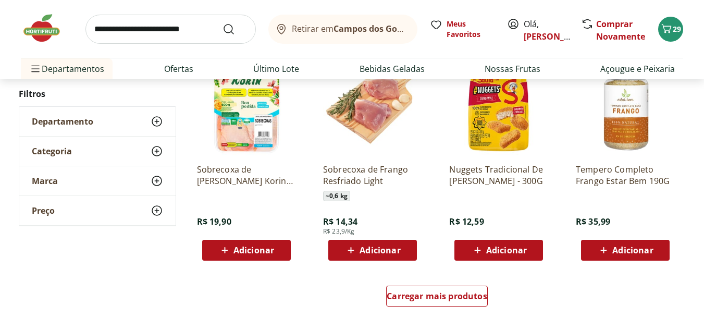
scroll to position [1354, 0]
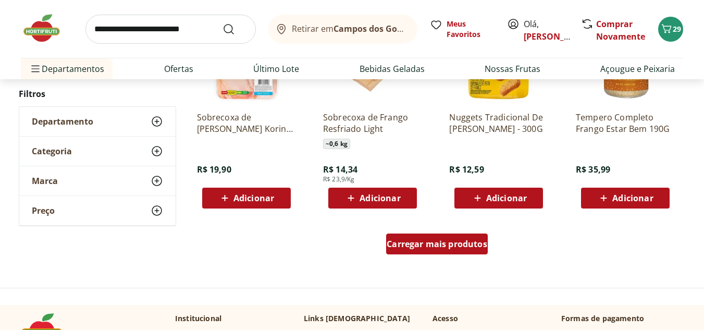
click at [448, 240] on span "Carregar mais produtos" at bounding box center [436, 244] width 101 height 8
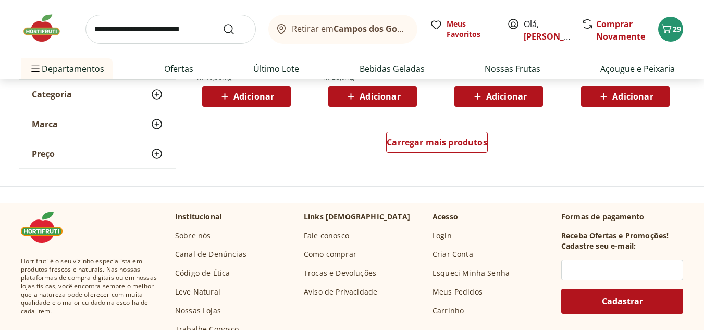
scroll to position [2136, 0]
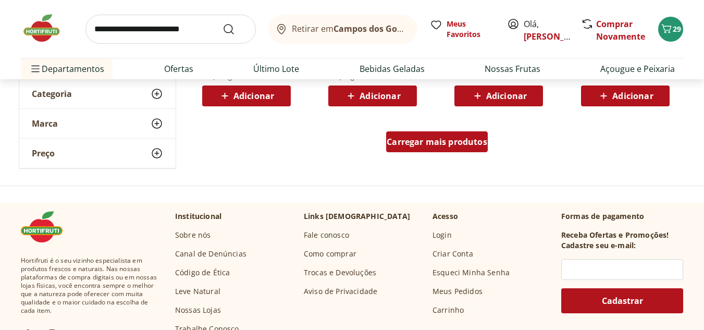
click at [449, 142] on span "Carregar mais produtos" at bounding box center [436, 142] width 101 height 8
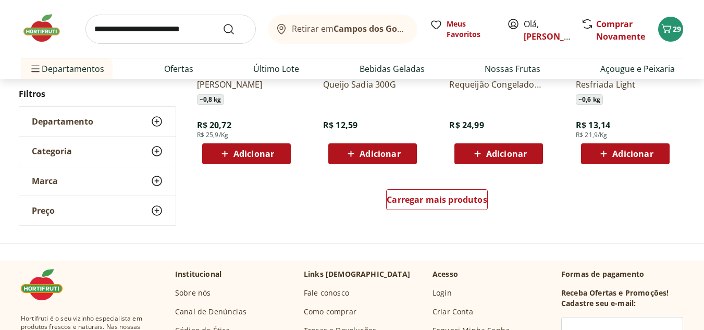
scroll to position [2761, 0]
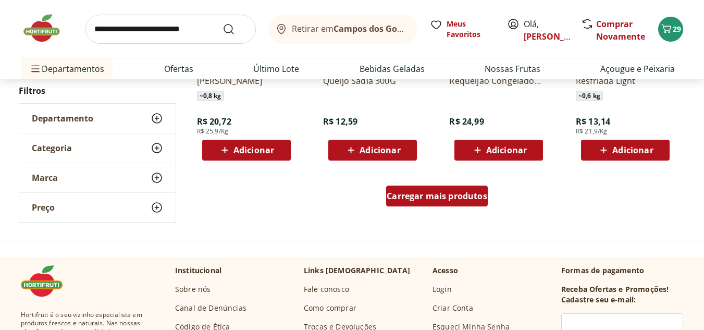
click at [470, 194] on span "Carregar mais produtos" at bounding box center [436, 196] width 101 height 8
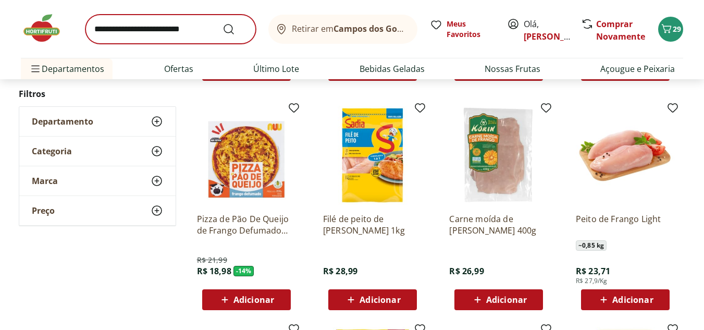
scroll to position [573, 0]
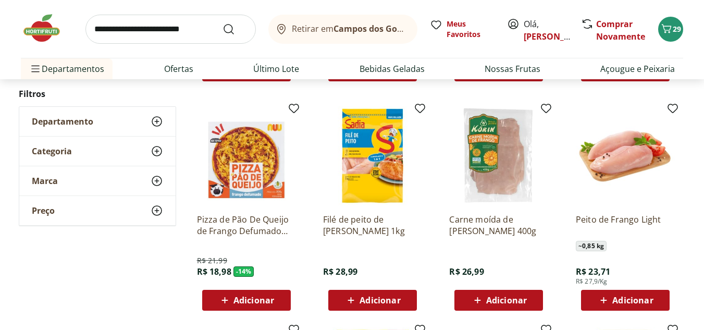
click at [219, 24] on input "search" at bounding box center [170, 29] width 170 height 29
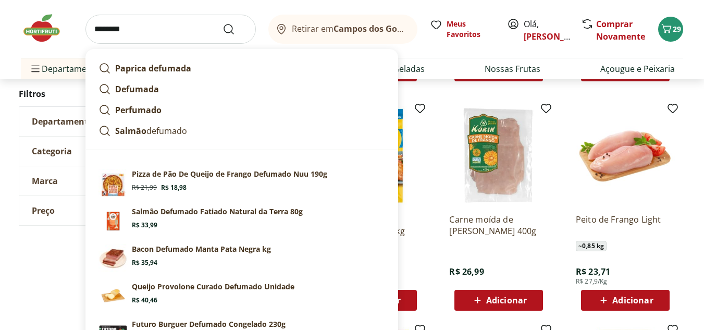
type input "********"
click at [222, 23] on button "Submit Search" at bounding box center [234, 29] width 25 height 13
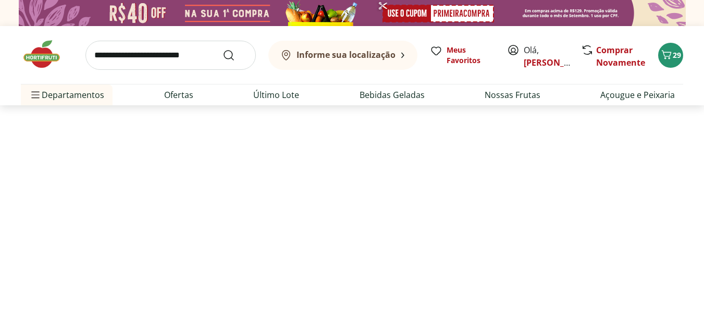
select select "**********"
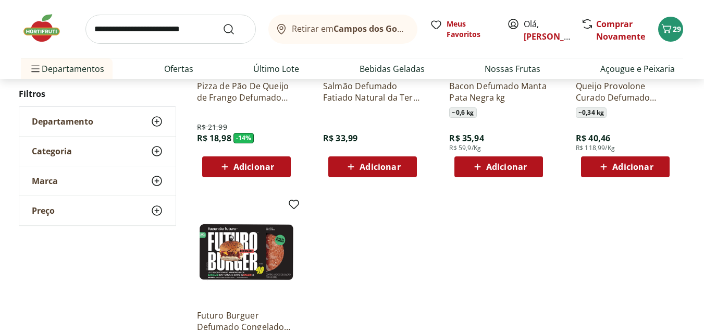
scroll to position [313, 0]
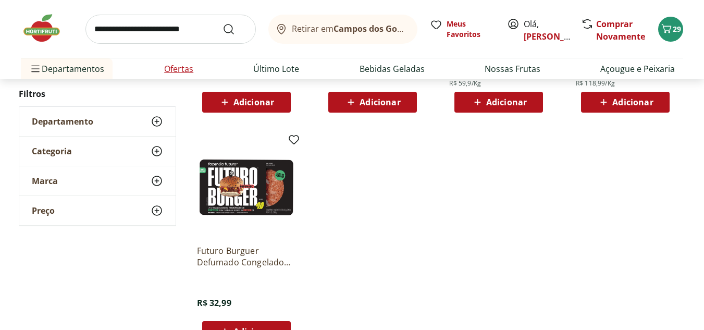
click at [166, 64] on link "Ofertas" at bounding box center [178, 69] width 29 height 13
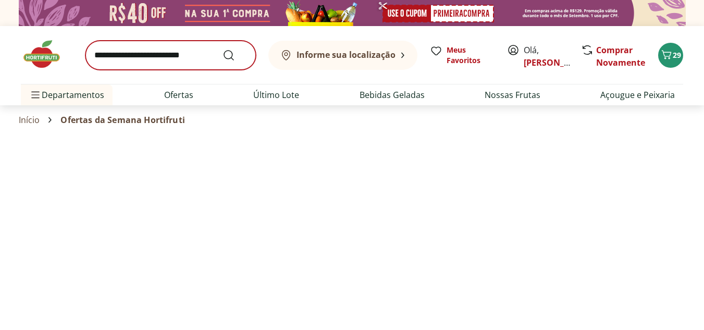
select select "**********"
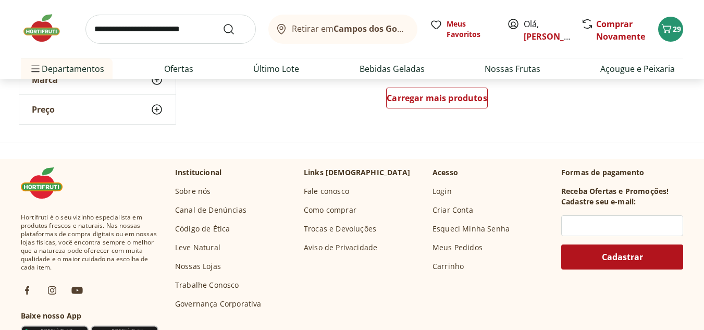
scroll to position [729, 0]
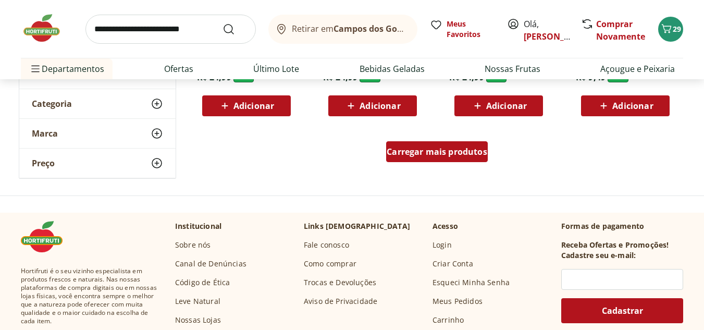
click at [420, 148] on span "Carregar mais produtos" at bounding box center [436, 151] width 101 height 8
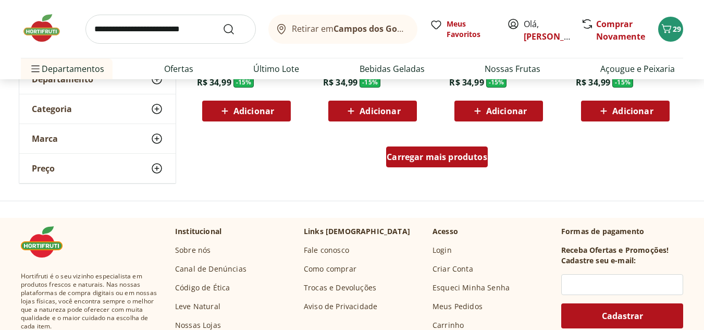
scroll to position [1406, 0]
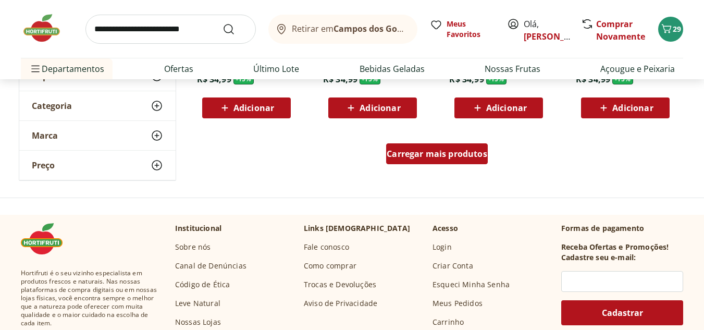
click at [418, 157] on span "Carregar mais produtos" at bounding box center [436, 153] width 101 height 8
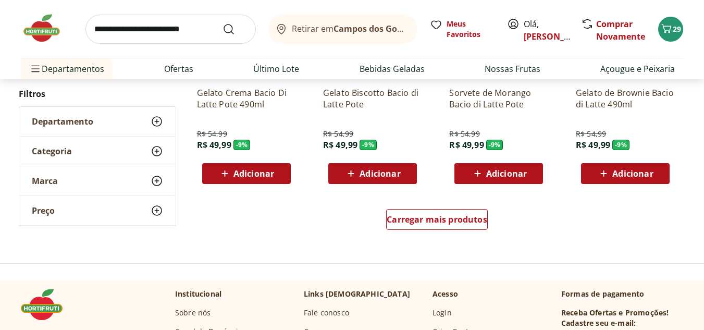
scroll to position [2031, 0]
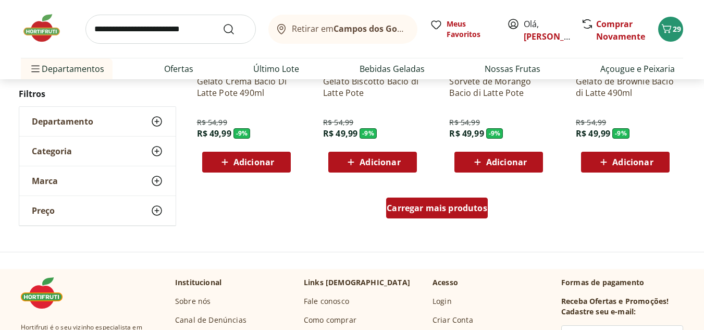
click at [421, 205] on span "Carregar mais produtos" at bounding box center [436, 208] width 101 height 8
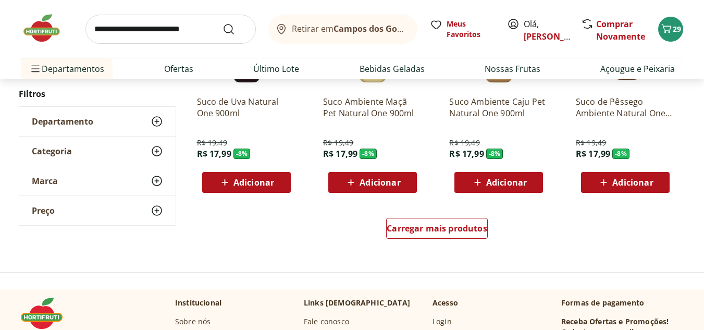
scroll to position [2761, 0]
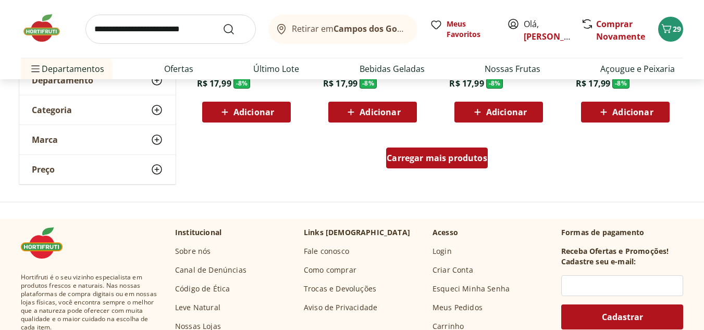
click at [437, 158] on span "Carregar mais produtos" at bounding box center [436, 158] width 101 height 8
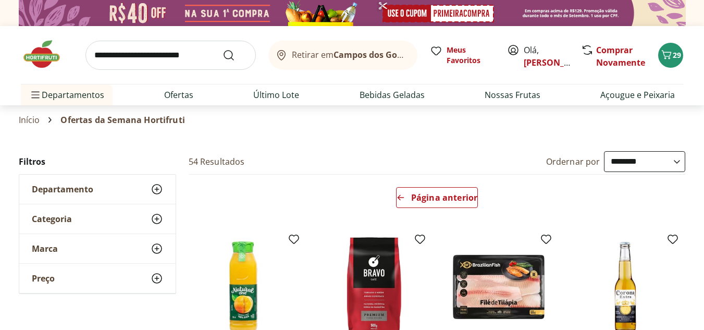
click at [47, 43] on img at bounding box center [47, 54] width 52 height 31
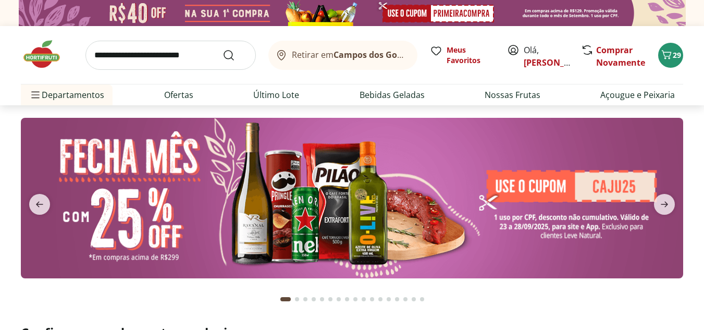
scroll to position [52, 0]
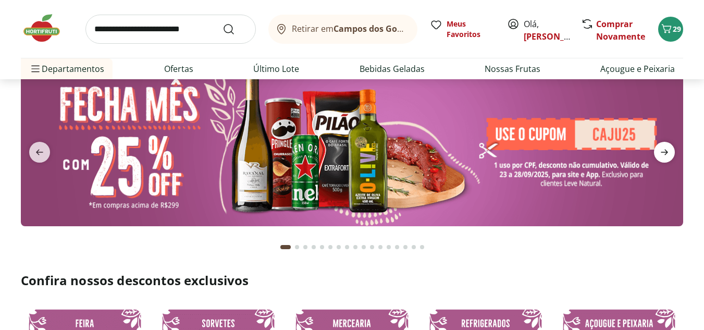
click at [664, 149] on icon "next" at bounding box center [664, 152] width 13 height 13
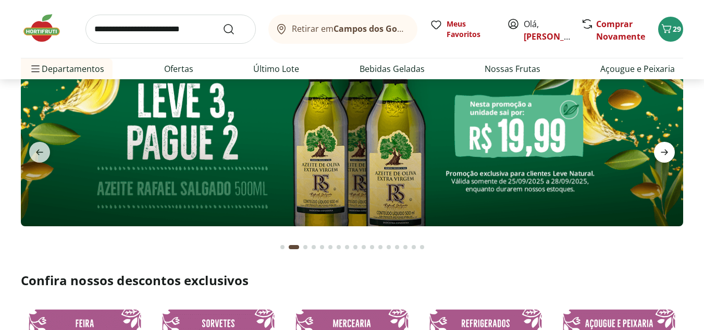
click at [664, 149] on icon "next" at bounding box center [664, 152] width 13 height 13
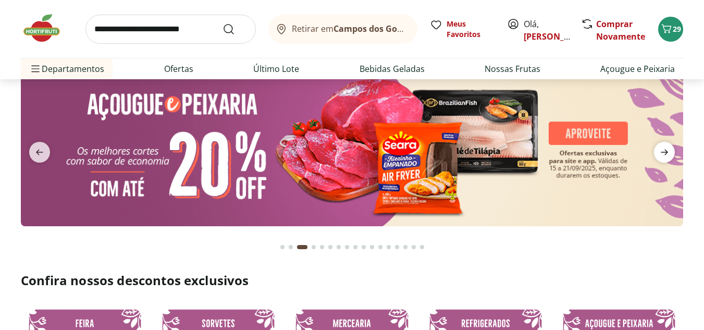
click at [664, 151] on icon "next" at bounding box center [664, 152] width 13 height 13
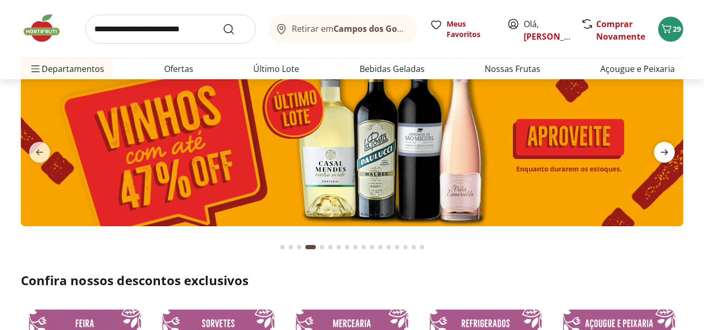
click at [664, 151] on icon "next" at bounding box center [664, 152] width 13 height 13
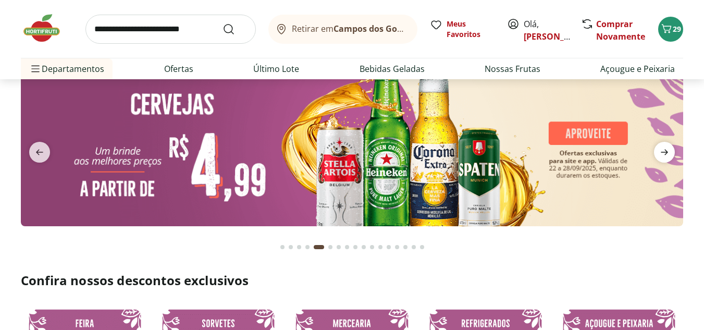
click at [664, 151] on icon "next" at bounding box center [664, 152] width 13 height 13
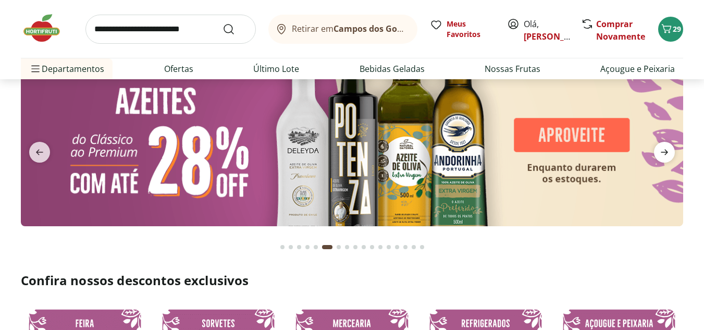
type input "*"
click at [664, 151] on icon "next" at bounding box center [664, 152] width 13 height 13
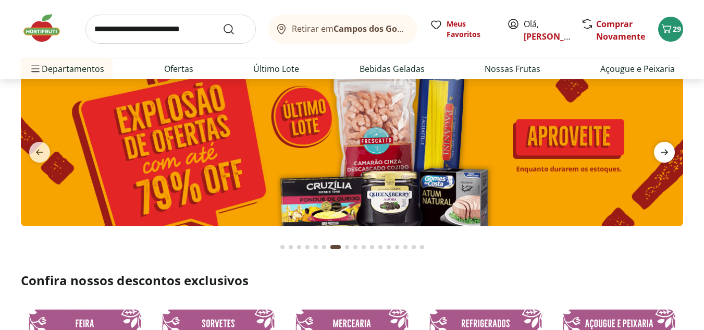
click at [664, 151] on icon "next" at bounding box center [664, 152] width 13 height 13
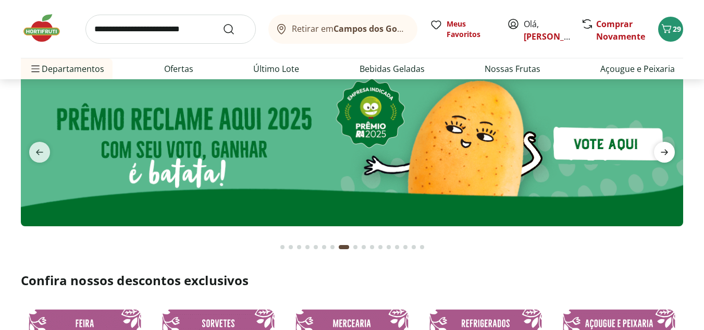
click at [664, 151] on icon "next" at bounding box center [664, 152] width 13 height 13
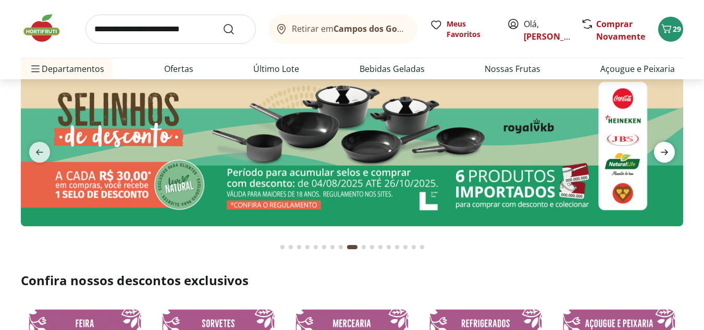
click at [664, 151] on icon "next" at bounding box center [664, 152] width 13 height 13
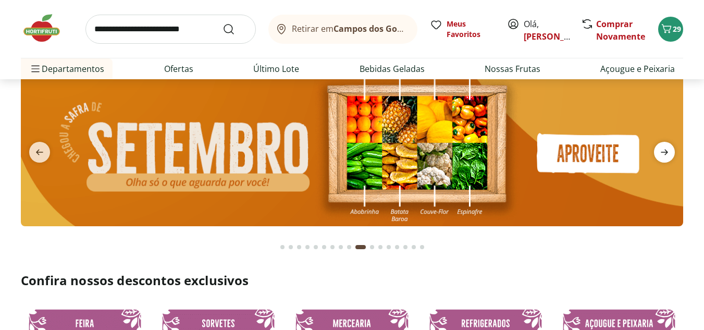
click at [664, 151] on icon "next" at bounding box center [664, 152] width 13 height 13
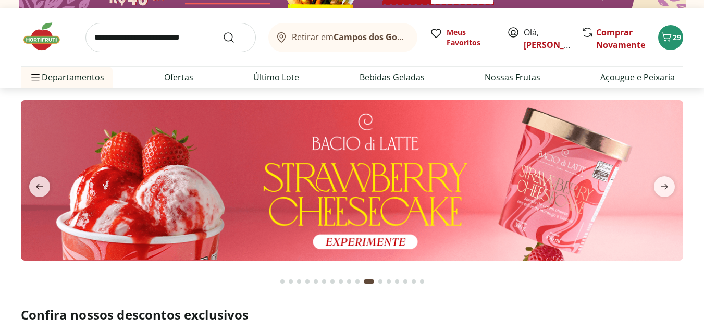
scroll to position [0, 0]
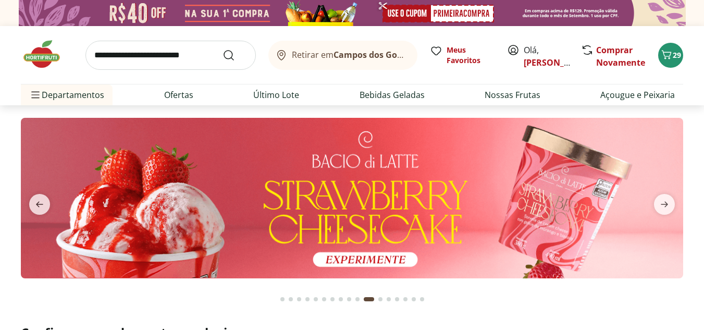
click at [392, 194] on img at bounding box center [352, 198] width 662 height 160
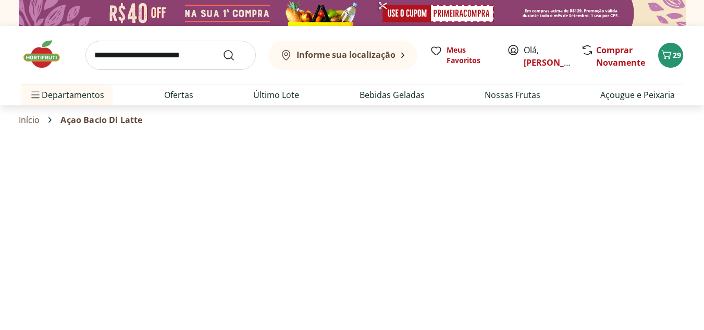
select select "**********"
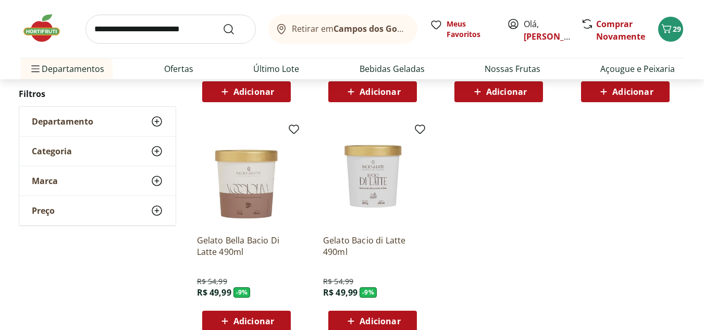
scroll to position [521, 0]
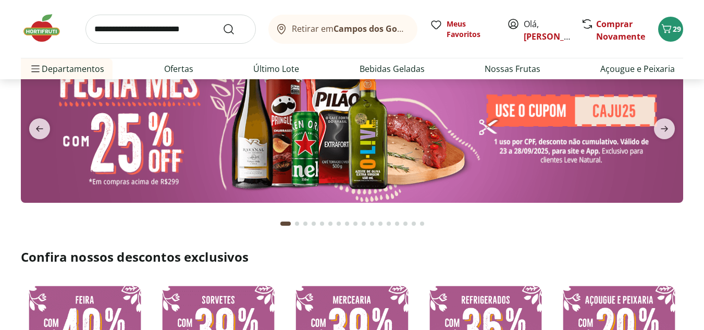
scroll to position [52, 0]
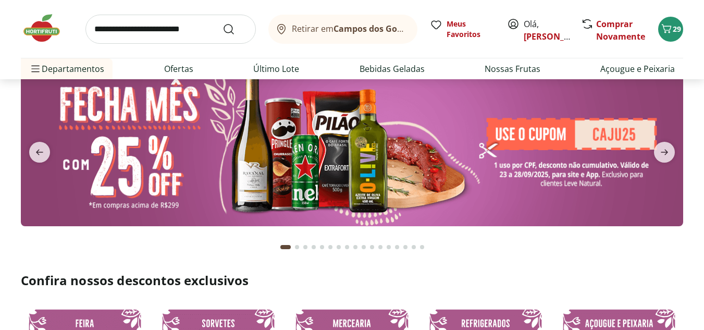
click at [677, 144] on button "next" at bounding box center [664, 152] width 38 height 21
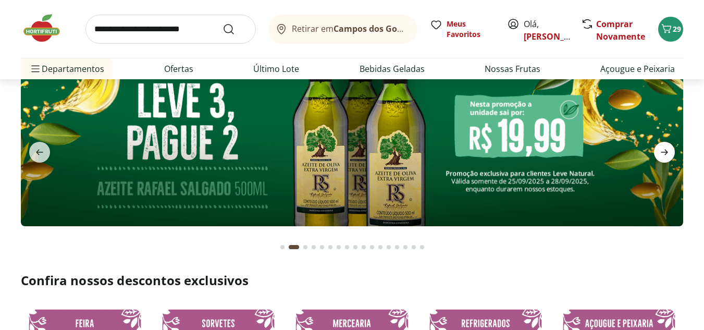
click at [671, 143] on span "next" at bounding box center [664, 152] width 21 height 21
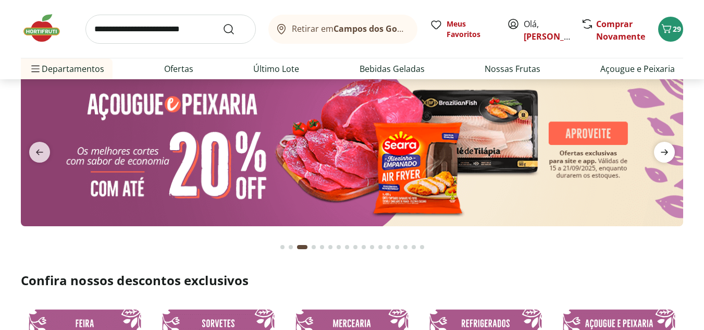
click at [671, 144] on span "next" at bounding box center [664, 152] width 21 height 21
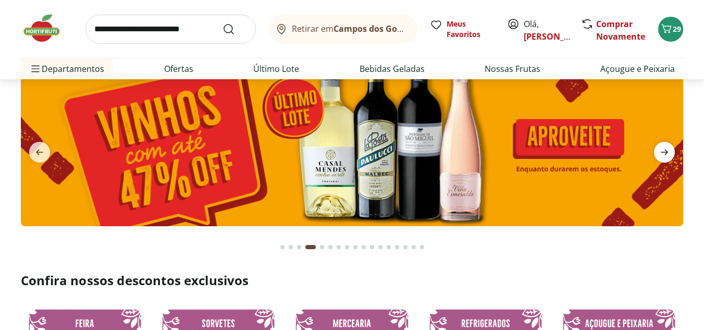
click at [671, 144] on span "next" at bounding box center [664, 152] width 21 height 21
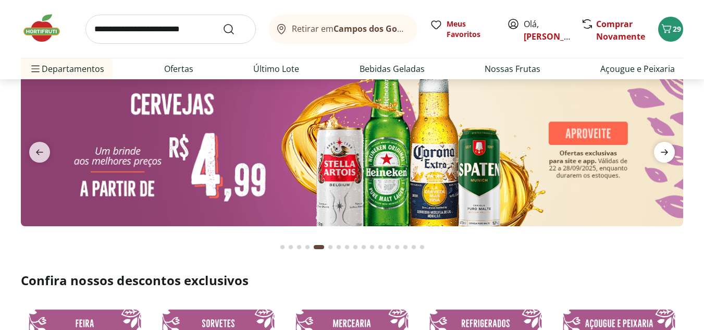
click at [671, 144] on span "next" at bounding box center [664, 152] width 21 height 21
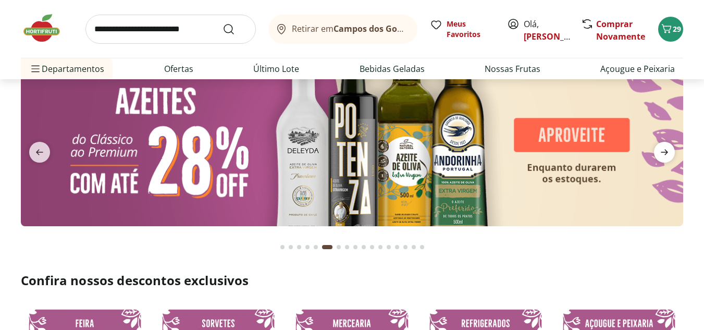
click at [671, 144] on span "next" at bounding box center [664, 152] width 21 height 21
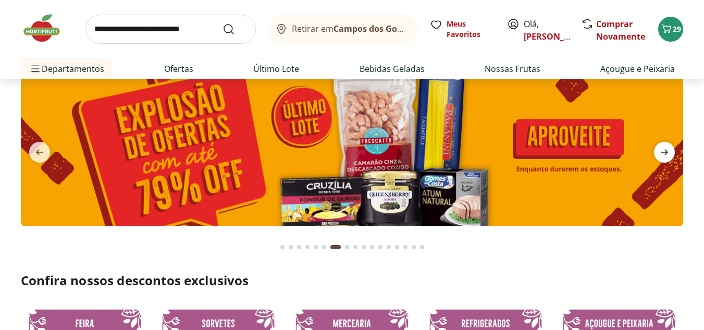
click at [672, 146] on span "next" at bounding box center [664, 152] width 21 height 21
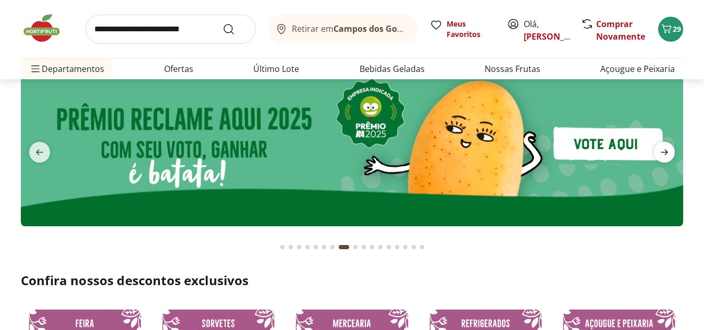
click at [672, 146] on span "next" at bounding box center [664, 152] width 21 height 21
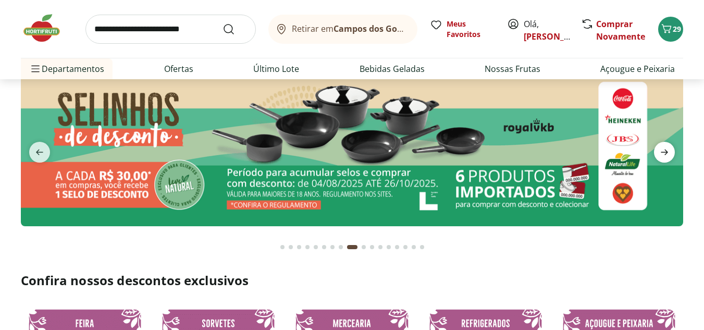
click at [672, 146] on span "next" at bounding box center [664, 152] width 21 height 21
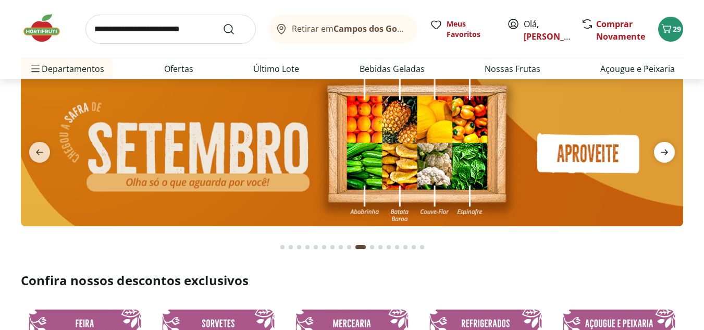
click at [672, 146] on span "next" at bounding box center [664, 152] width 21 height 21
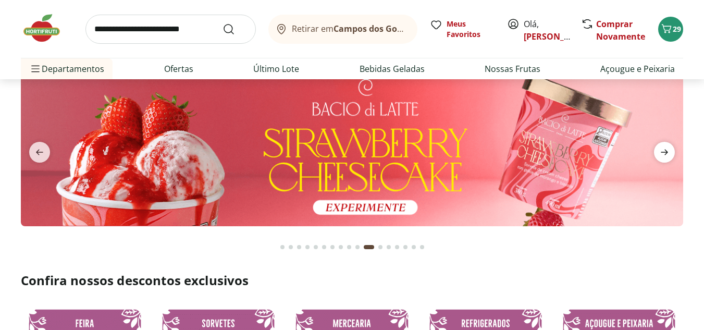
click at [672, 146] on span "next" at bounding box center [664, 152] width 21 height 21
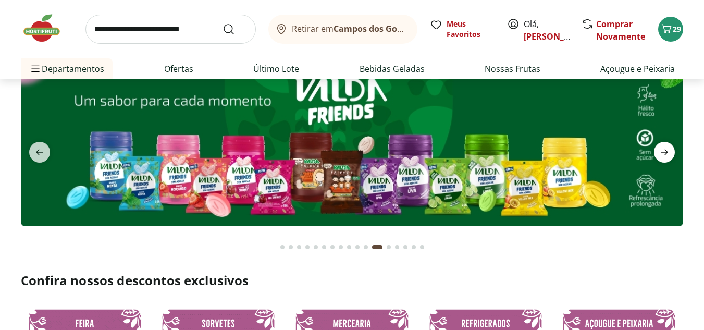
click at [672, 146] on span "next" at bounding box center [664, 152] width 21 height 21
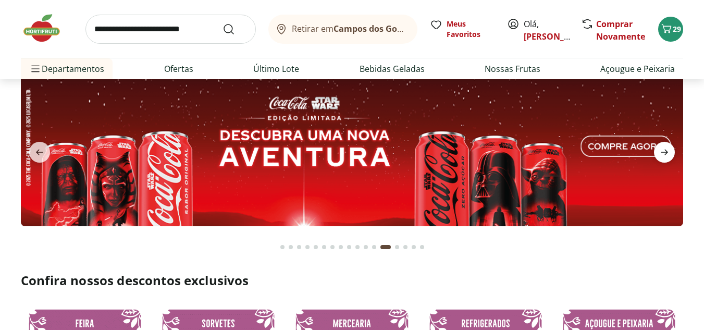
click at [672, 146] on span "next" at bounding box center [664, 152] width 21 height 21
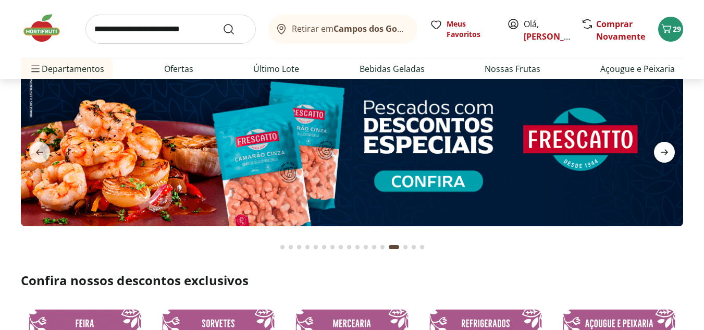
click at [672, 146] on span "next" at bounding box center [664, 152] width 21 height 21
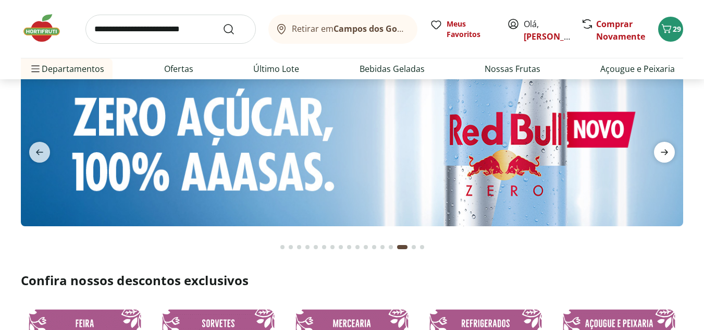
click at [672, 146] on span "next" at bounding box center [664, 152] width 21 height 21
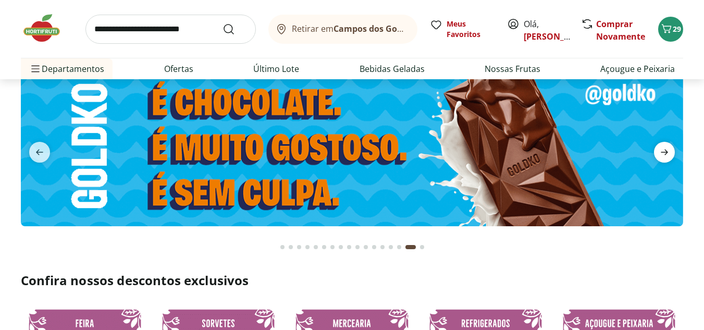
click at [672, 147] on span "next" at bounding box center [664, 152] width 21 height 21
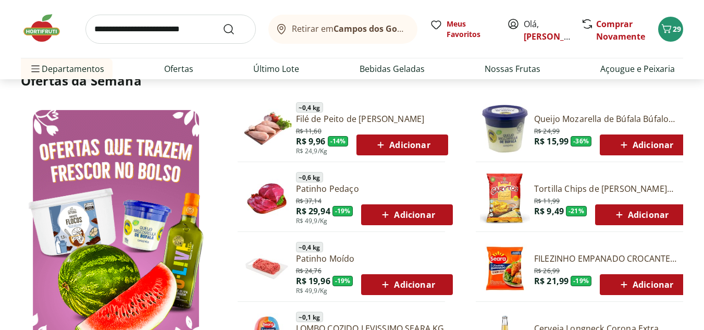
scroll to position [521, 0]
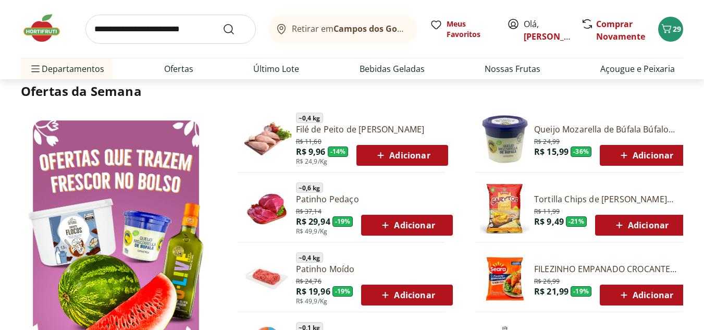
click at [608, 149] on div "Adicionar" at bounding box center [645, 155] width 74 height 19
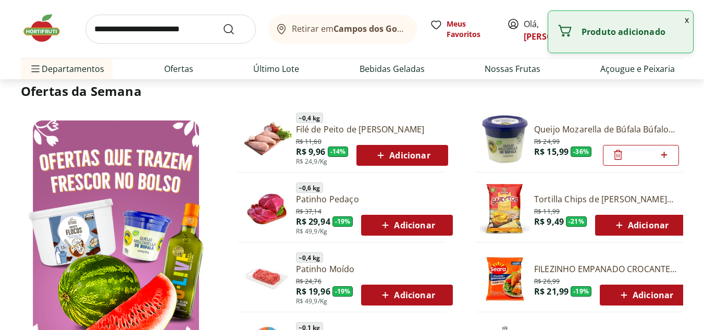
click at [496, 157] on img at bounding box center [505, 139] width 50 height 50
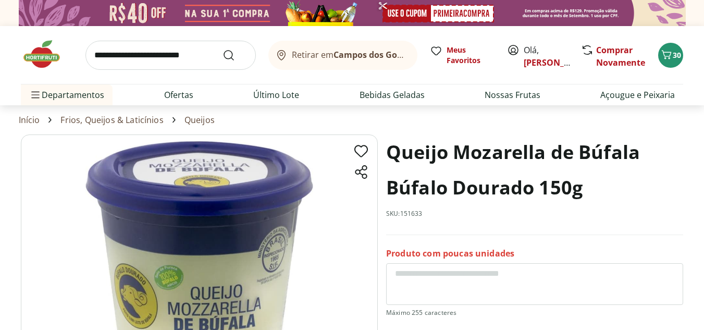
click at [57, 52] on img at bounding box center [47, 54] width 52 height 31
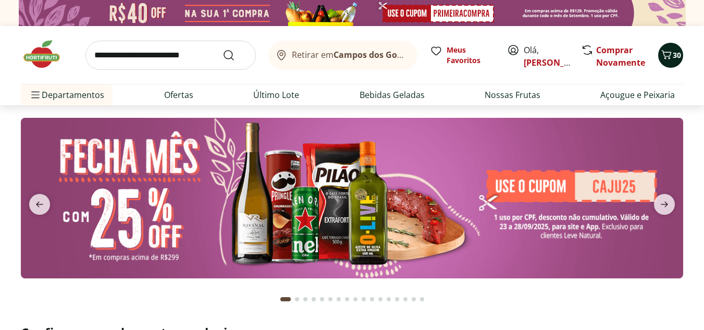
click at [674, 59] on span "30" at bounding box center [676, 55] width 8 height 10
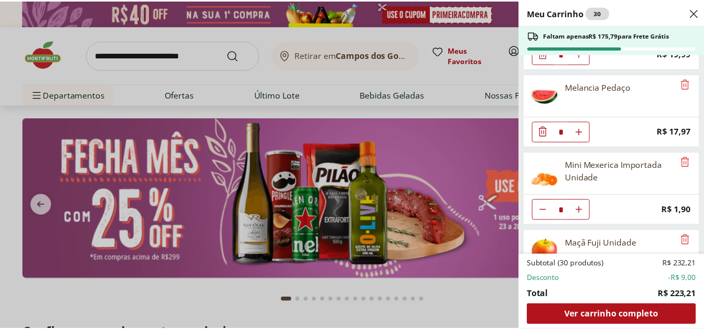
scroll to position [819, 0]
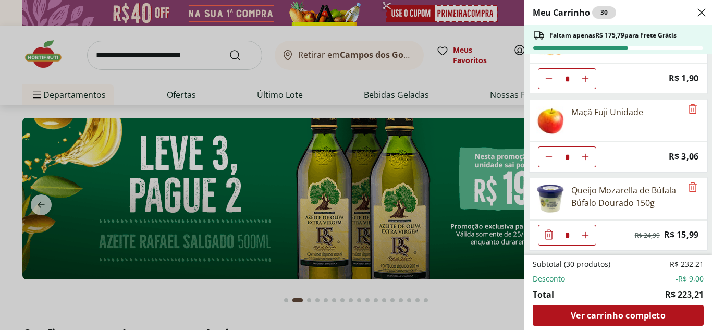
type input "*"
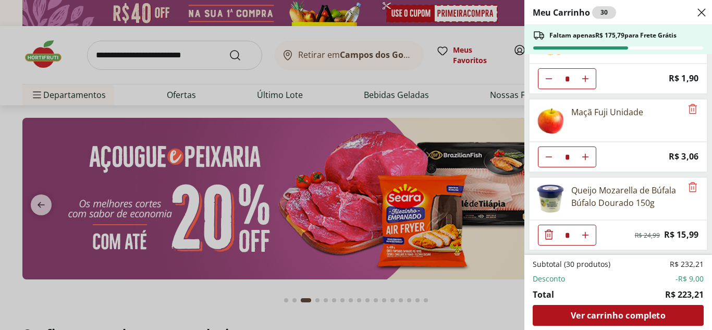
click at [454, 309] on div "Meu Carrinho 30 Faltam apenas R$ 175,79 para Frete Grátis Kiwi Gold Unidade * P…" at bounding box center [356, 165] width 712 height 330
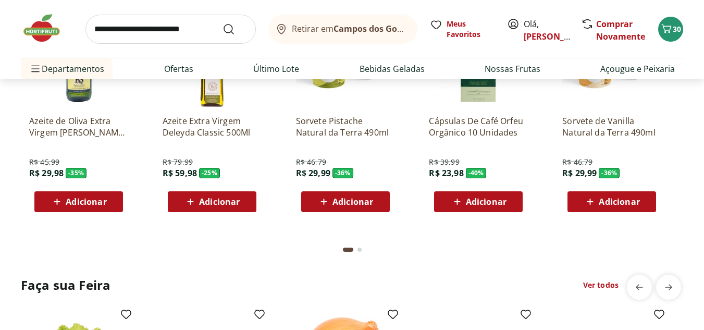
scroll to position [1094, 0]
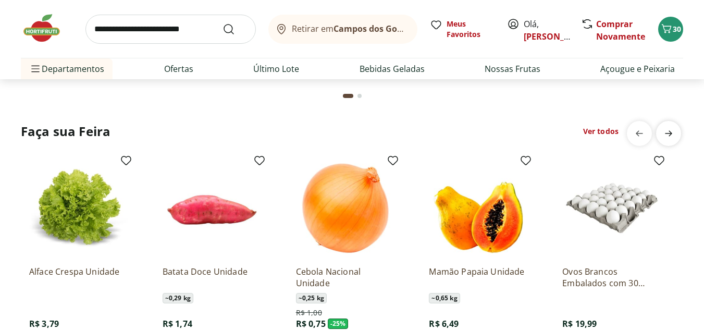
click at [670, 136] on icon "next" at bounding box center [668, 133] width 13 height 13
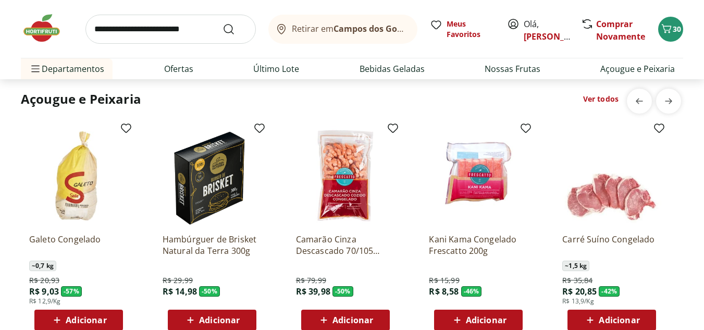
scroll to position [1406, 0]
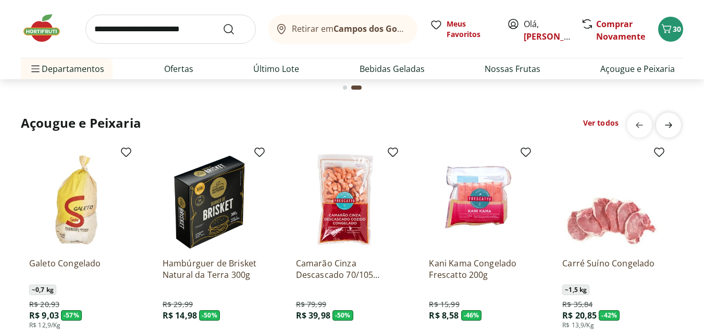
click at [674, 131] on icon "next" at bounding box center [668, 125] width 13 height 13
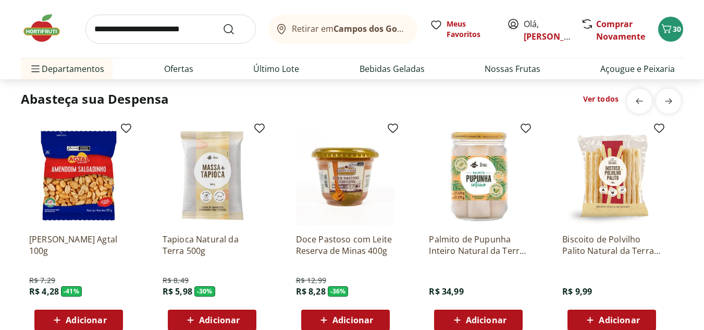
scroll to position [1719, 0]
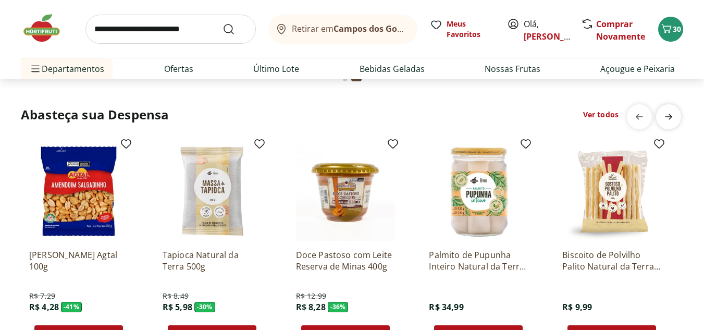
click at [672, 123] on span "next" at bounding box center [668, 116] width 21 height 21
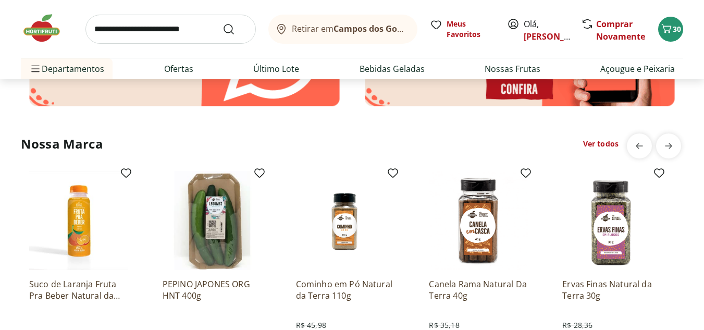
scroll to position [2188, 0]
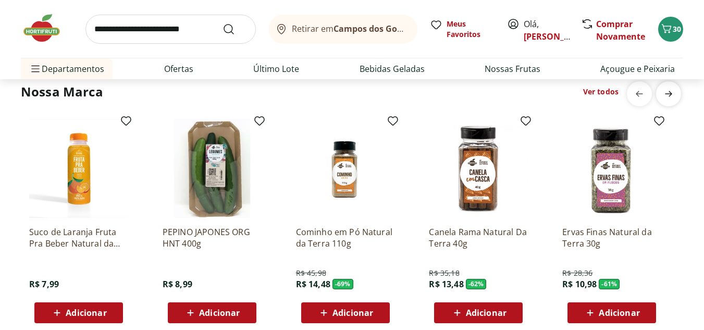
click at [677, 94] on span "next" at bounding box center [668, 93] width 21 height 21
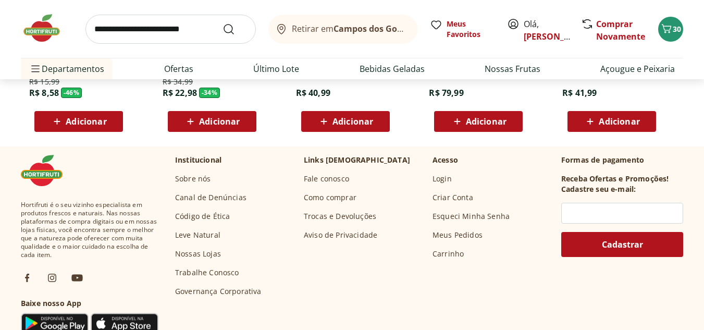
scroll to position [3386, 0]
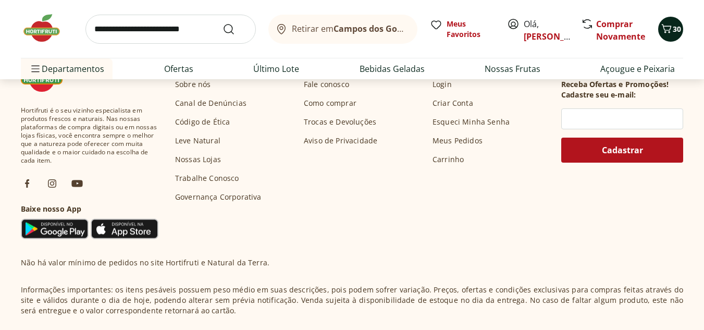
click at [676, 24] on span "30" at bounding box center [676, 29] width 8 height 10
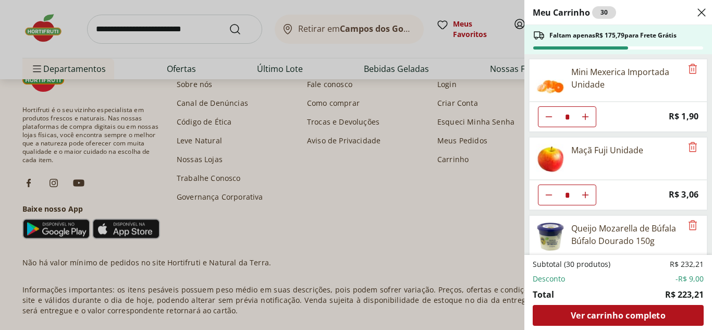
scroll to position [819, 0]
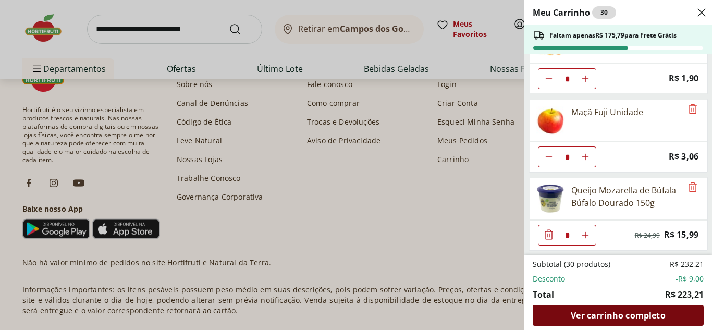
click at [611, 312] on span "Ver carrinho completo" at bounding box center [617, 315] width 94 height 8
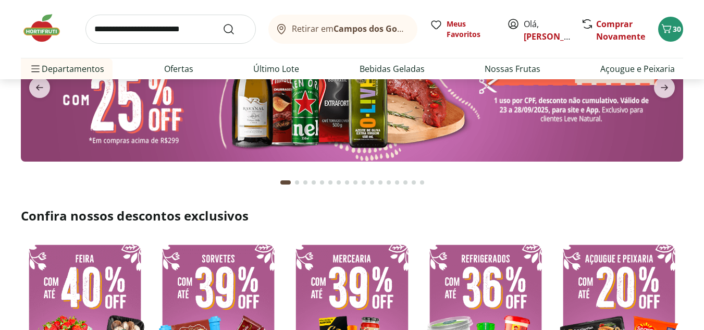
scroll to position [260, 0]
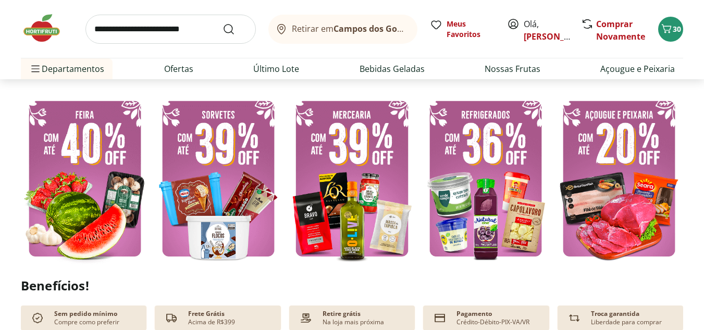
click at [203, 26] on input "search" at bounding box center [170, 29] width 170 height 29
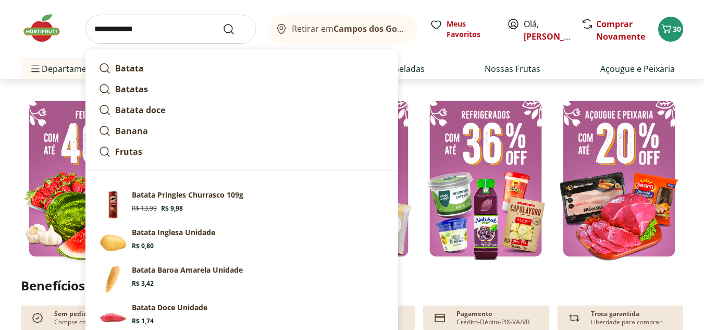
type input "**********"
click at [222, 23] on button "Submit Search" at bounding box center [234, 29] width 25 height 13
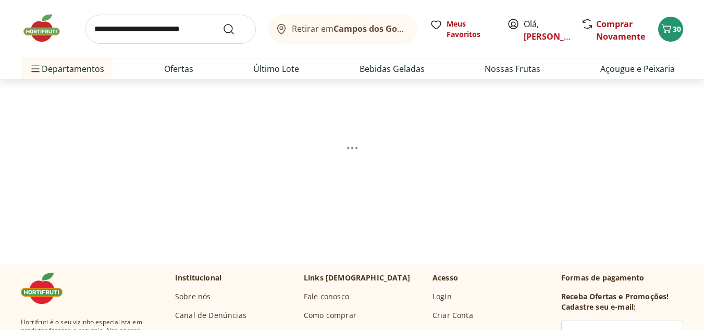
scroll to position [52, 0]
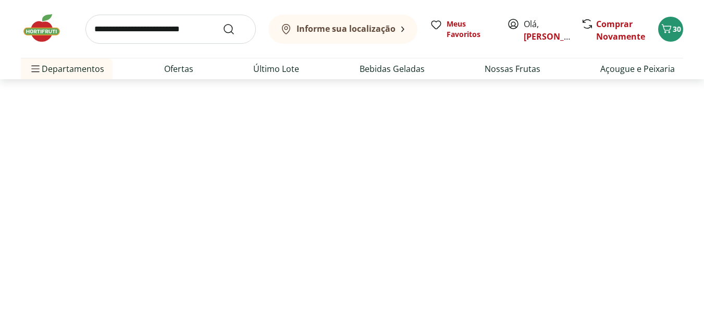
select select "**********"
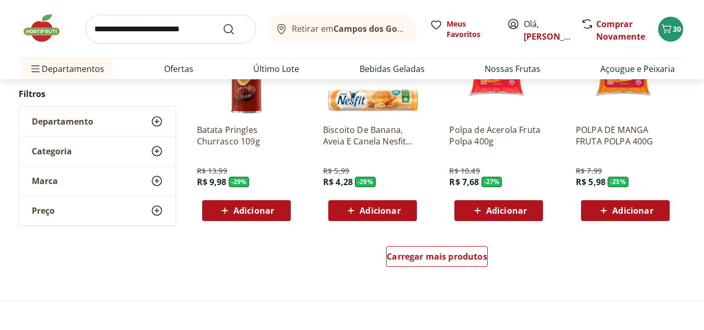
scroll to position [677, 0]
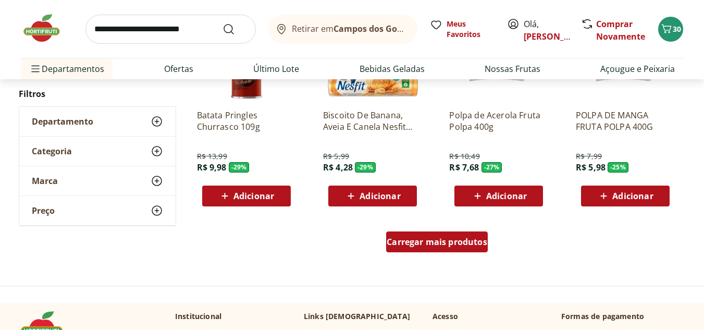
click at [470, 238] on span "Carregar mais produtos" at bounding box center [436, 242] width 101 height 8
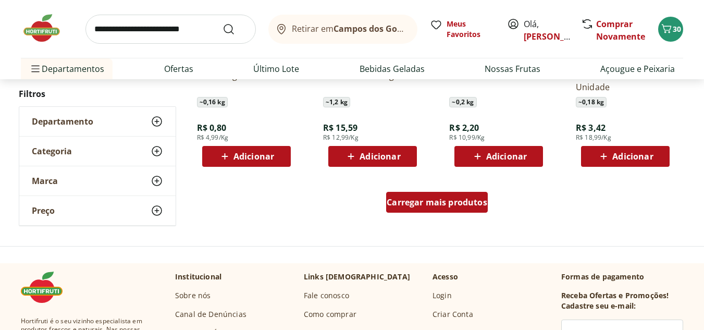
scroll to position [1406, 0]
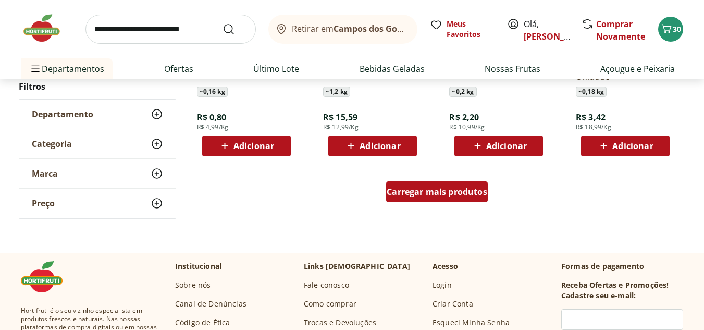
click at [455, 196] on span "Carregar mais produtos" at bounding box center [436, 192] width 101 height 8
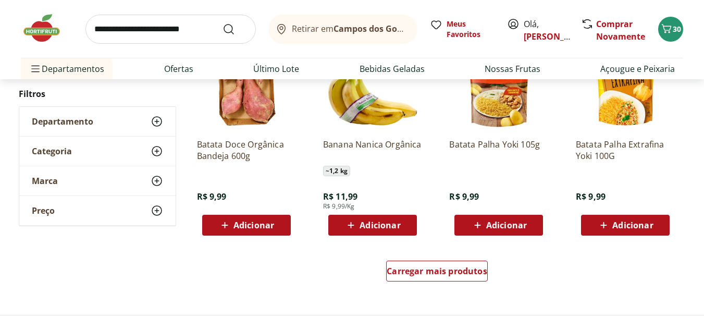
scroll to position [2031, 0]
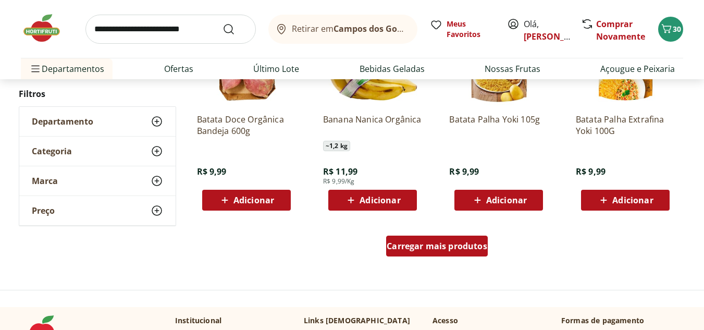
click at [425, 257] on link "Carregar mais produtos" at bounding box center [437, 247] width 102 height 25
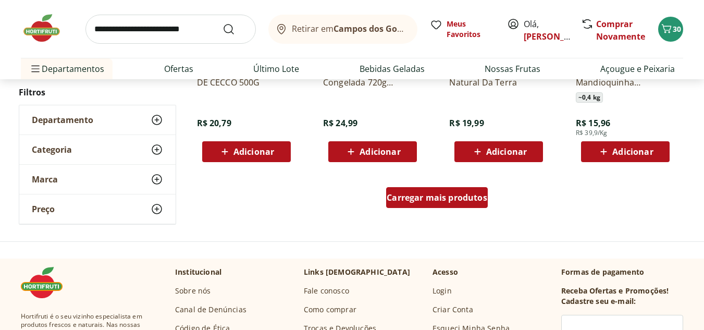
scroll to position [2761, 0]
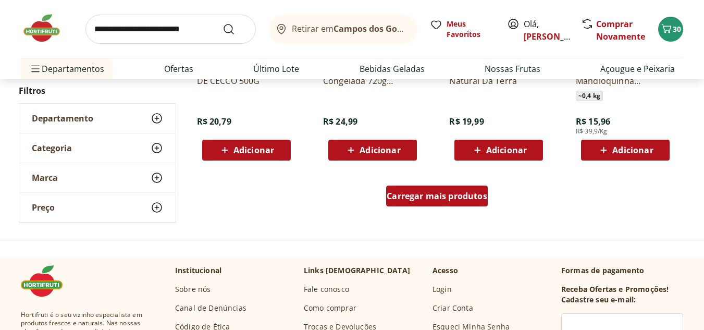
click at [435, 203] on div "Carregar mais produtos" at bounding box center [437, 195] width 102 height 21
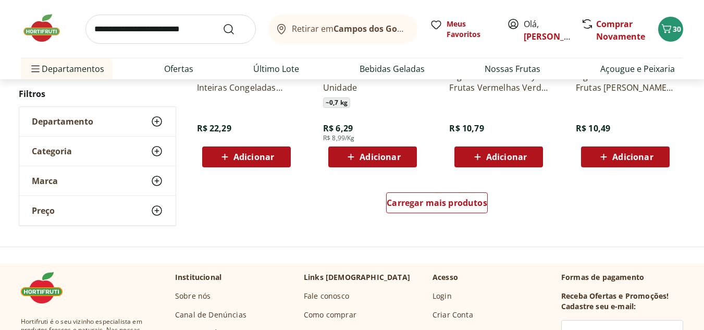
scroll to position [3438, 0]
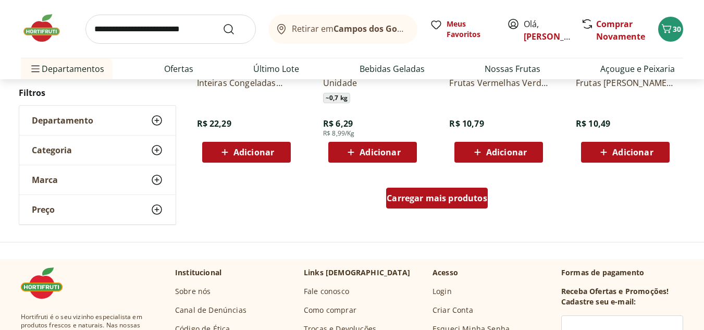
click at [435, 195] on span "Carregar mais produtos" at bounding box center [436, 198] width 101 height 8
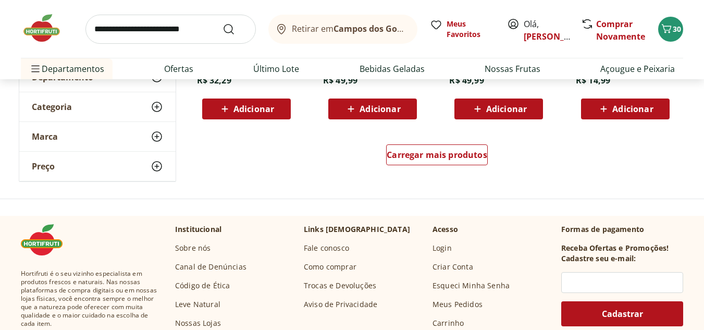
scroll to position [4167, 0]
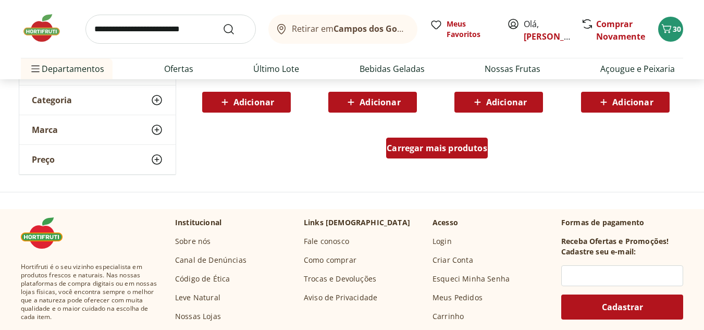
click at [466, 151] on span "Carregar mais produtos" at bounding box center [436, 148] width 101 height 8
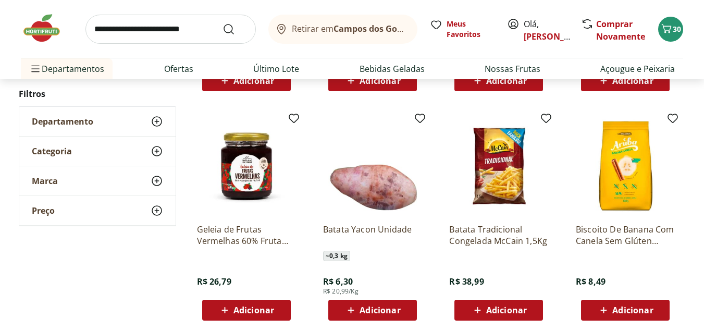
scroll to position [4428, 0]
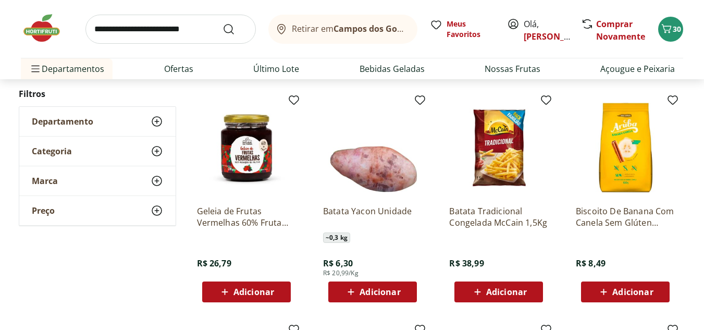
click at [487, 289] on span "Adicionar" at bounding box center [506, 292] width 41 height 8
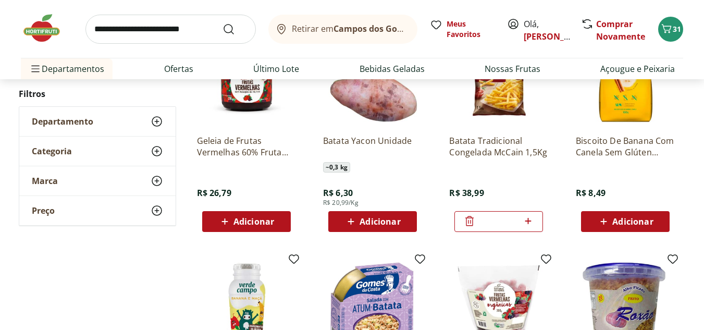
scroll to position [4480, 0]
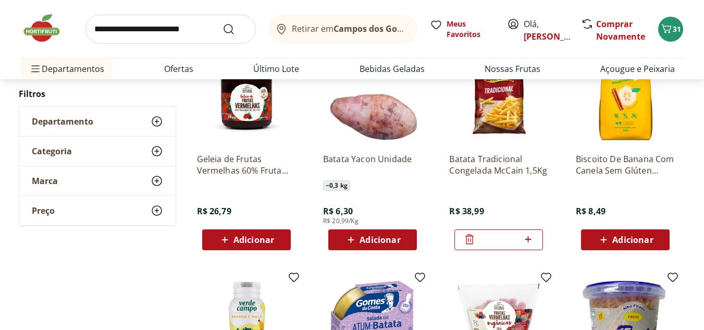
click at [161, 27] on input "search" at bounding box center [170, 29] width 170 height 29
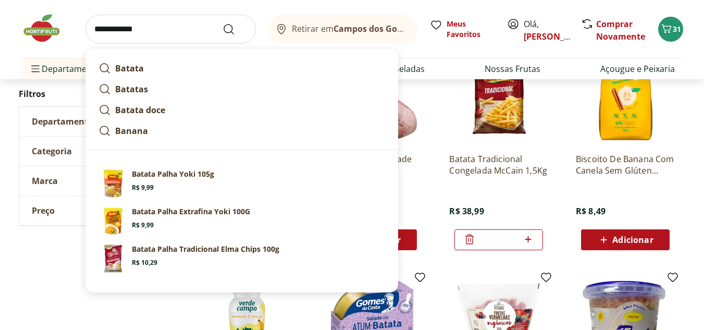
type input "**********"
click at [222, 23] on button "Submit Search" at bounding box center [234, 29] width 25 height 13
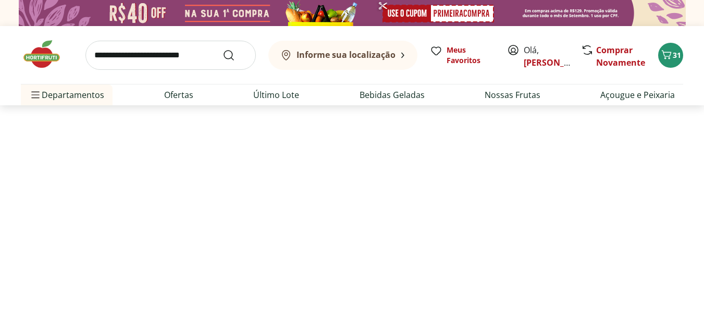
select select "**********"
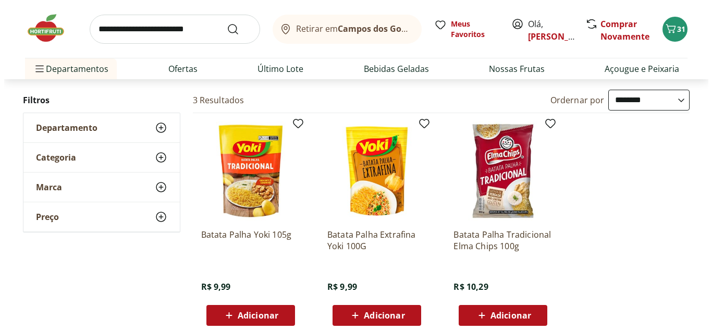
scroll to position [104, 0]
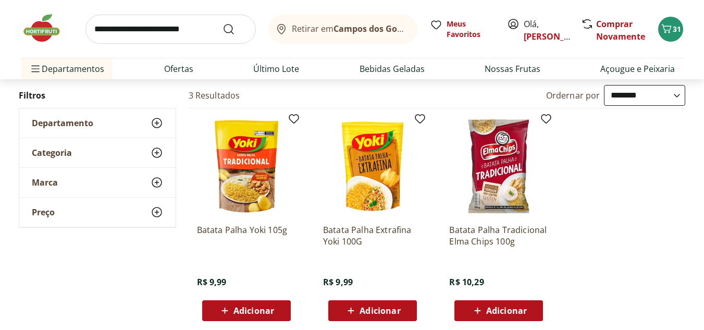
click at [204, 32] on input "search" at bounding box center [170, 29] width 170 height 29
click at [677, 21] on button "31" at bounding box center [670, 29] width 25 height 25
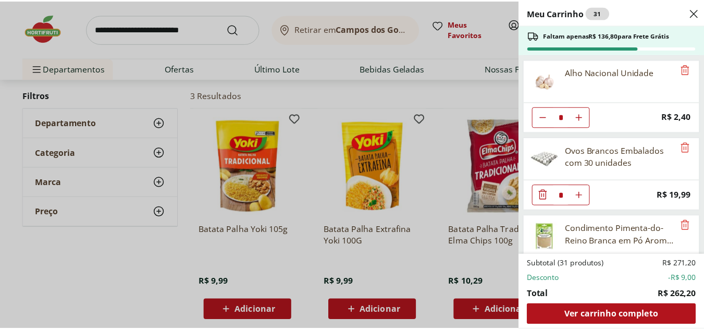
scroll to position [469, 0]
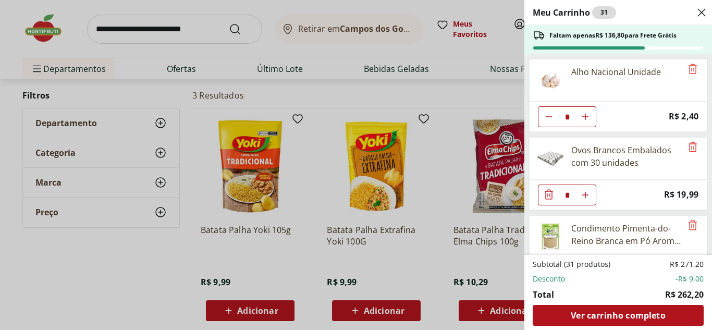
click at [234, 28] on div "Meu Carrinho 31 Faltam apenas R$ 136,80 para Frete Grátis Kiwi Gold Unidade * P…" at bounding box center [356, 165] width 712 height 330
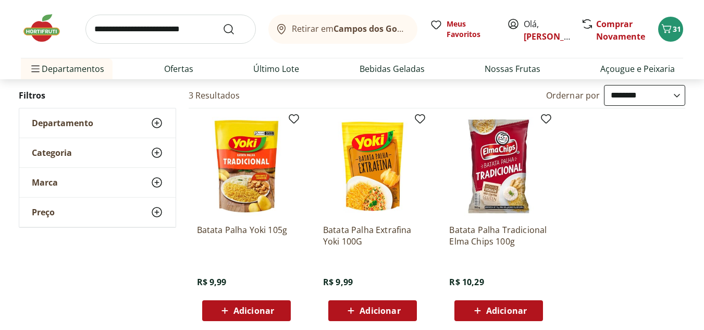
click at [216, 26] on input "search" at bounding box center [170, 29] width 170 height 29
type input "****"
click at [222, 23] on button "Submit Search" at bounding box center [234, 29] width 25 height 13
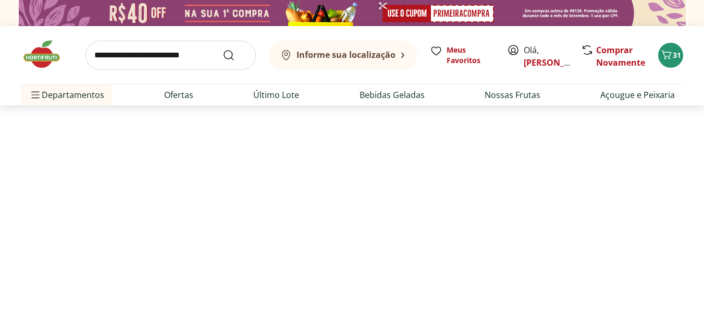
select select "**********"
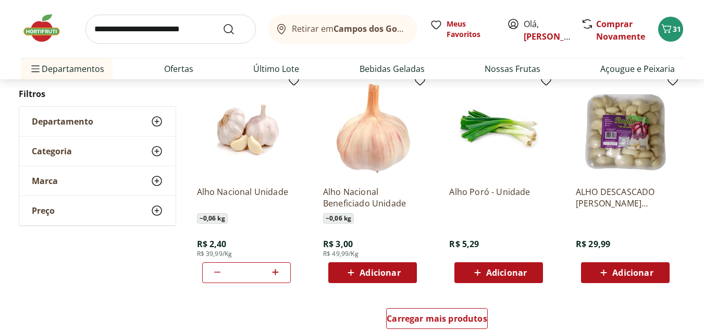
scroll to position [625, 0]
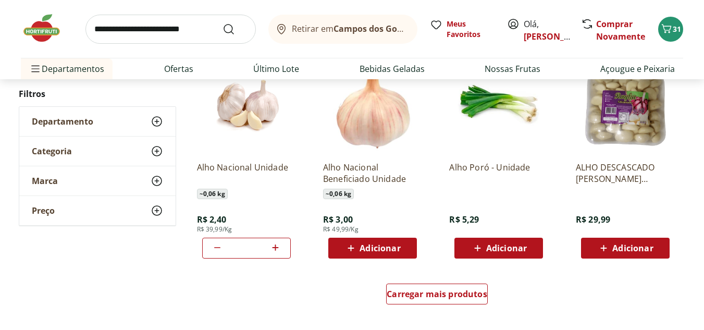
click at [361, 244] on span "Adicionar" at bounding box center [379, 248] width 41 height 8
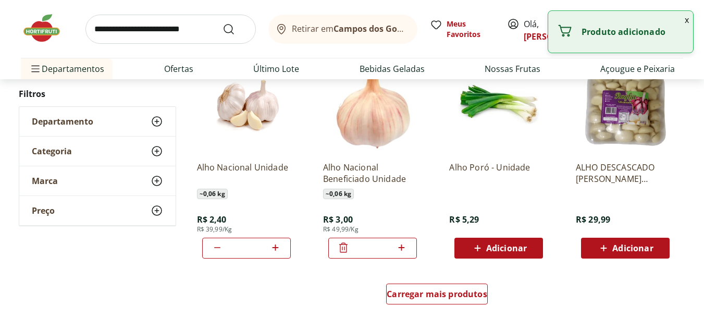
click at [220, 244] on icon at bounding box center [217, 247] width 13 height 13
type input "*"
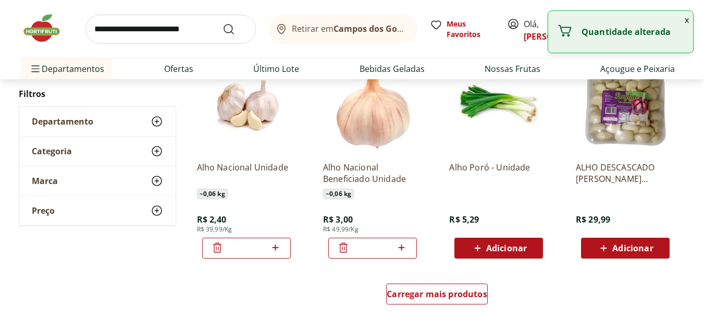
click at [220, 244] on icon at bounding box center [217, 247] width 8 height 10
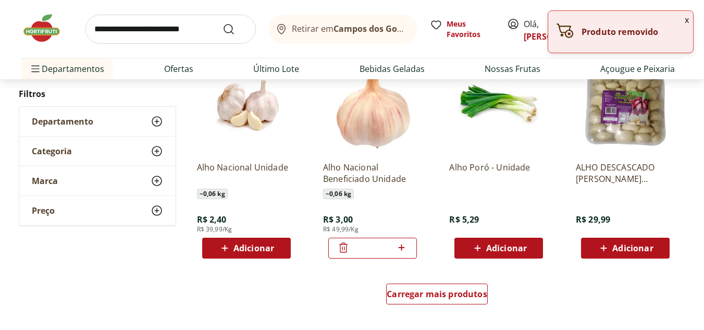
click at [403, 250] on icon at bounding box center [401, 247] width 13 height 13
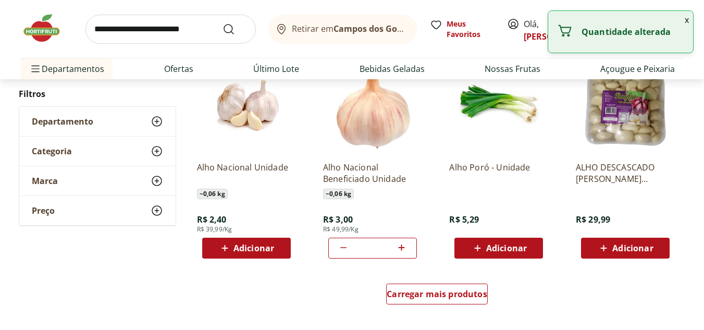
click at [403, 250] on icon at bounding box center [401, 247] width 13 height 13
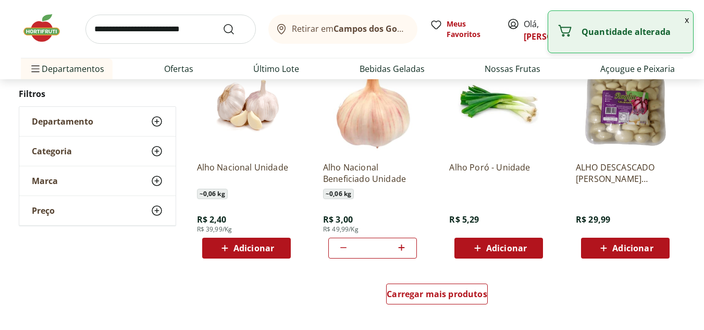
type input "*"
click at [192, 29] on input "search" at bounding box center [170, 29] width 170 height 29
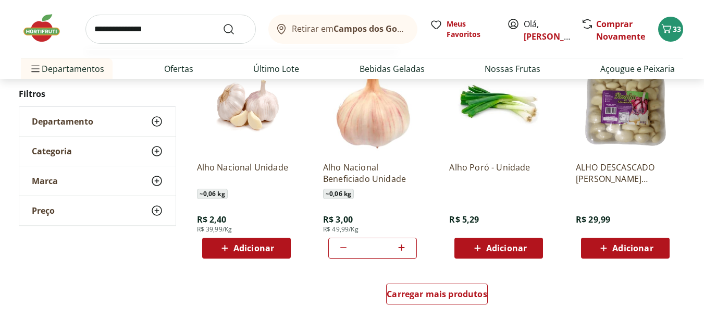
type input "**********"
click at [222, 23] on button "Submit Search" at bounding box center [234, 29] width 25 height 13
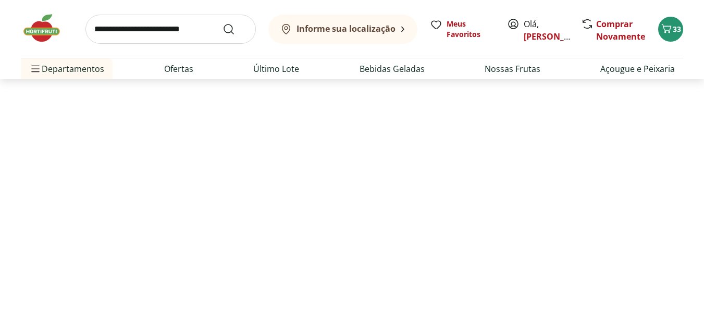
select select "**********"
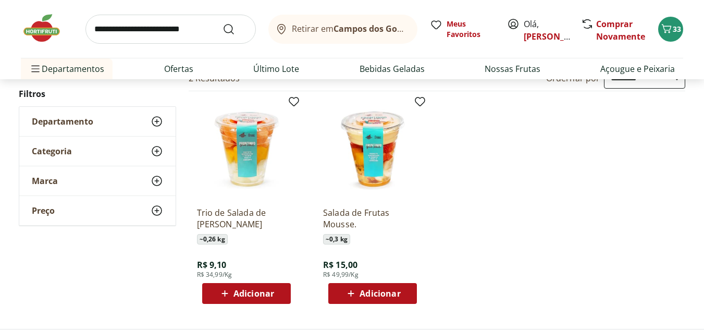
scroll to position [104, 0]
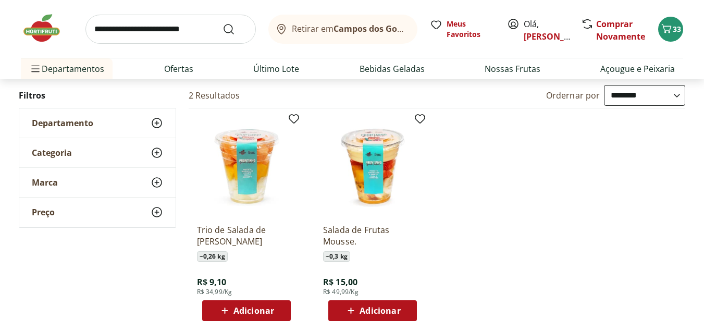
click at [182, 32] on input "search" at bounding box center [170, 29] width 170 height 29
click at [466, 156] on ul "Trio de Salada de [PERSON_NAME] ~ 0,26 kg R$ 9,10 R$ 34,99/Kg Adicionar Salada …" at bounding box center [437, 218] width 497 height 221
click at [191, 71] on link "Ofertas" at bounding box center [178, 69] width 29 height 13
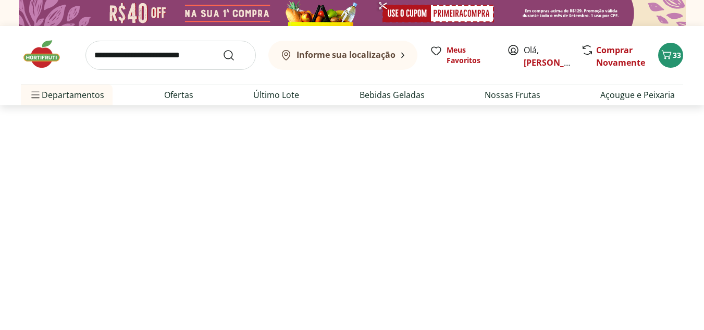
select select "**********"
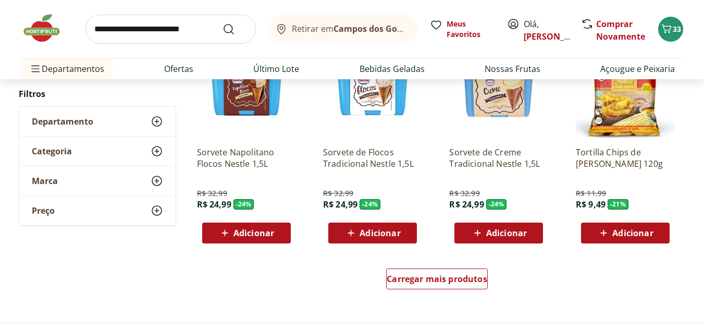
scroll to position [625, 0]
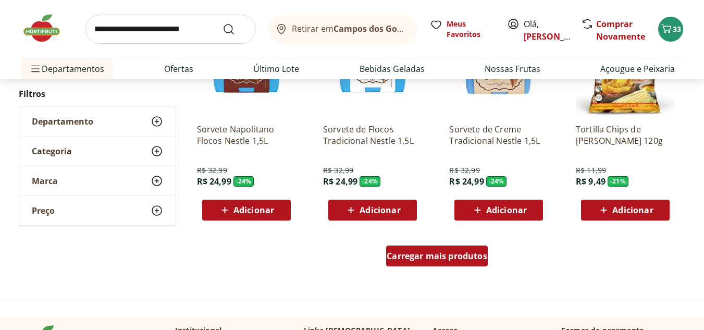
click at [439, 260] on span "Carregar mais produtos" at bounding box center [436, 256] width 101 height 8
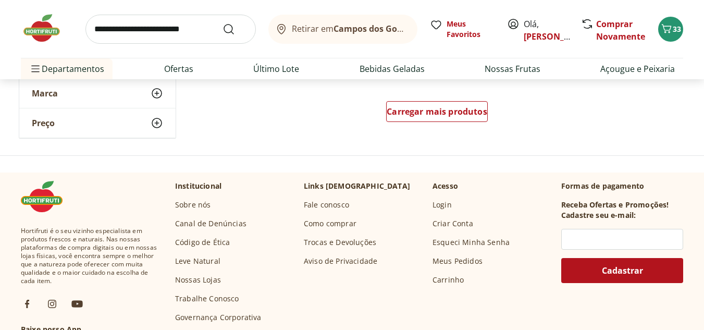
scroll to position [1458, 0]
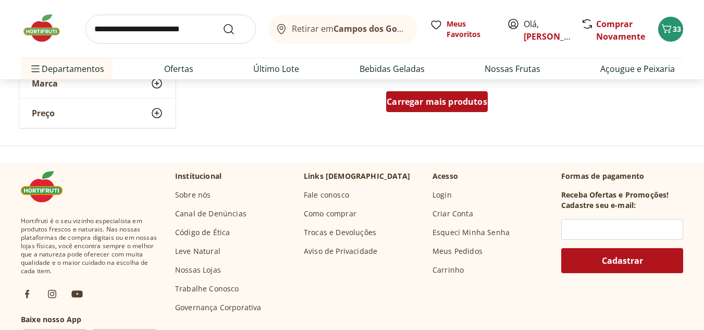
click at [448, 105] on span "Carregar mais produtos" at bounding box center [436, 101] width 101 height 8
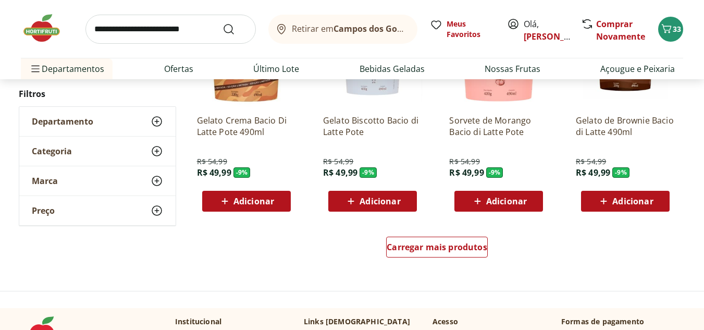
scroll to position [2031, 0]
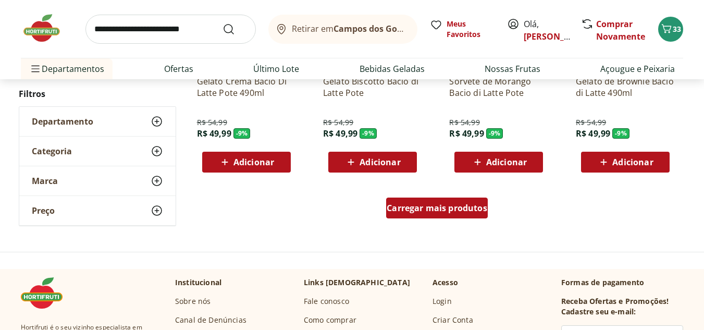
click at [416, 204] on span "Carregar mais produtos" at bounding box center [436, 208] width 101 height 8
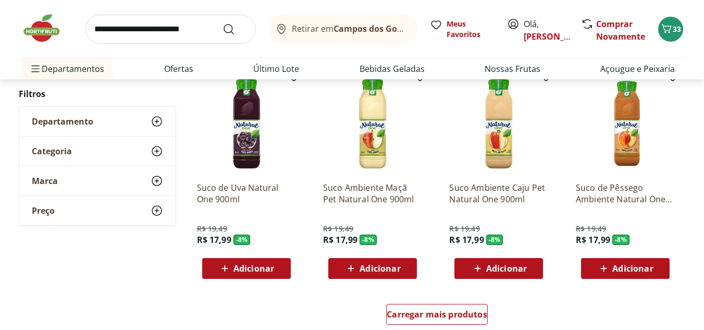
scroll to position [2709, 0]
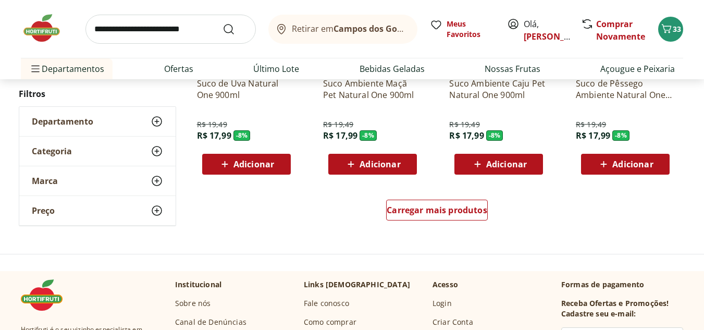
click at [415, 199] on div "Carregar mais produtos" at bounding box center [436, 212] width 505 height 50
click at [415, 212] on span "Carregar mais produtos" at bounding box center [436, 210] width 101 height 8
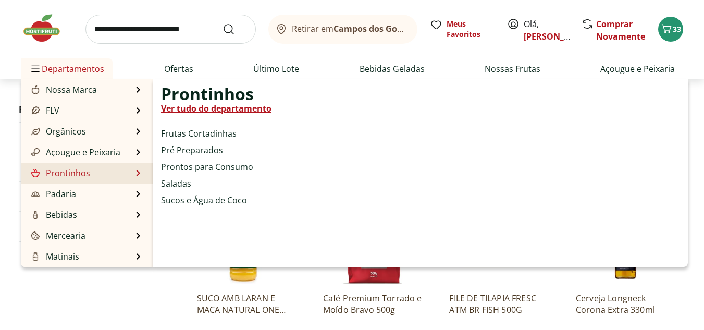
click at [86, 172] on link "Prontinhos" at bounding box center [59, 173] width 61 height 13
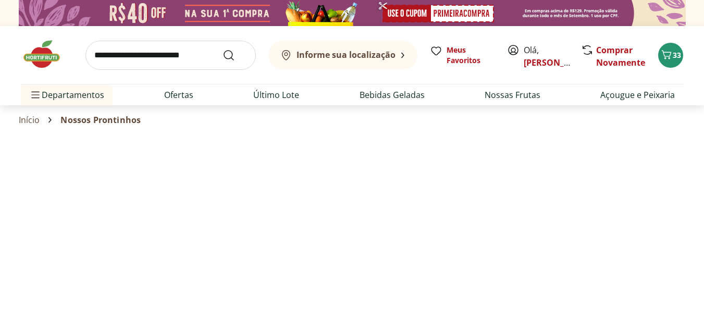
select select "**********"
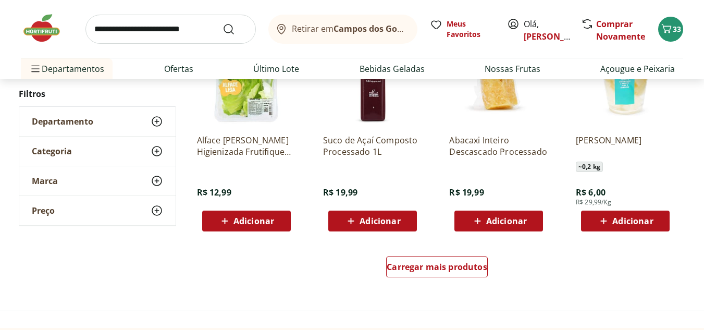
scroll to position [677, 0]
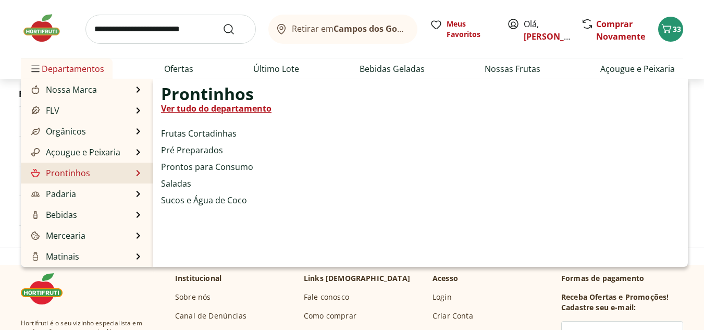
click at [80, 182] on li "Prontinhos Prontinhos Ver tudo do departamento Frutas Cortadinhas Pré Preparado…" at bounding box center [87, 173] width 132 height 21
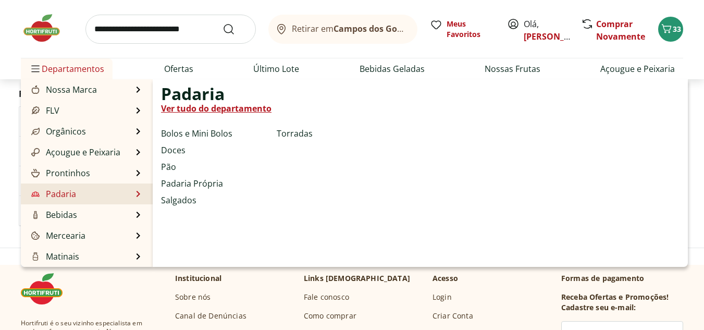
click at [53, 196] on link "Padaria" at bounding box center [52, 194] width 47 height 13
select select "**********"
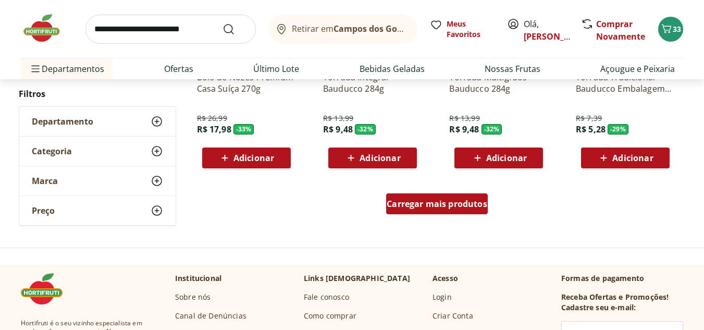
click at [415, 207] on span "Carregar mais produtos" at bounding box center [436, 203] width 101 height 8
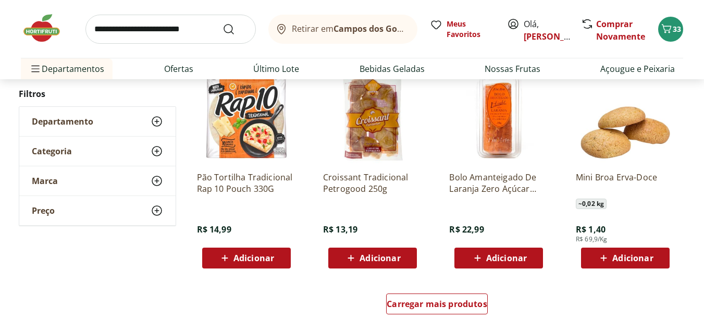
scroll to position [1302, 0]
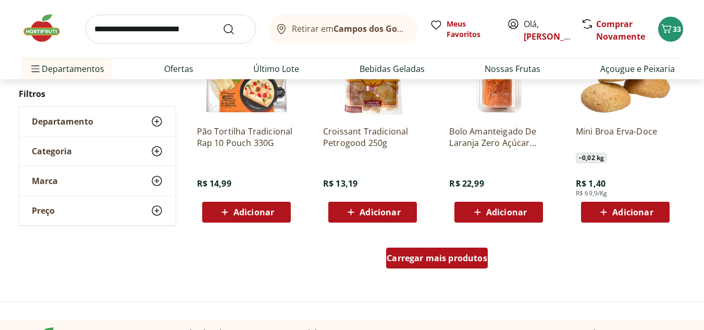
click at [406, 264] on div "Carregar mais produtos" at bounding box center [437, 257] width 102 height 21
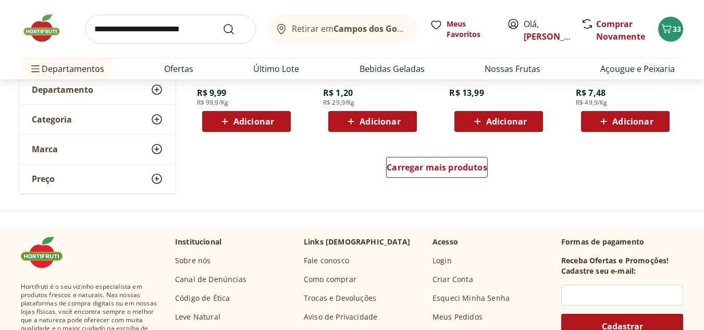
scroll to position [2084, 0]
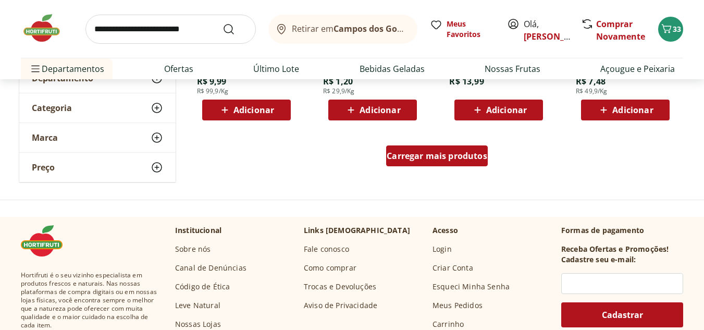
click at [442, 147] on div "Carregar mais produtos" at bounding box center [437, 155] width 102 height 21
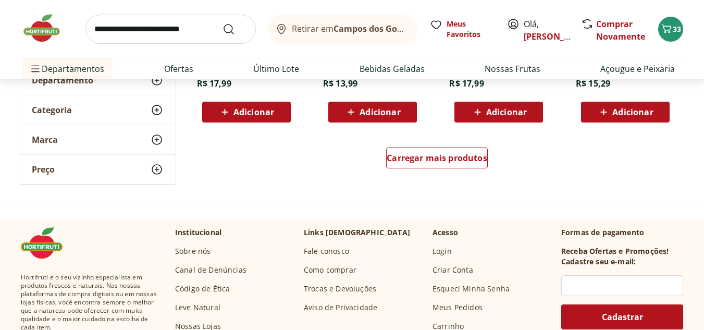
scroll to position [2813, 0]
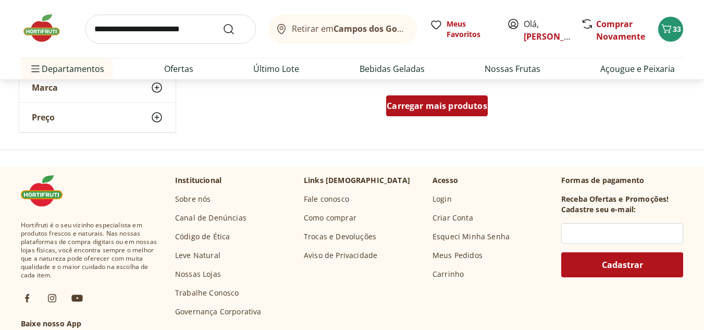
click at [437, 113] on div "Carregar mais produtos" at bounding box center [437, 105] width 102 height 21
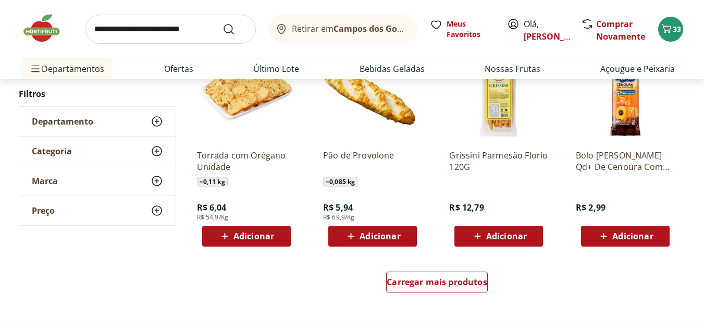
scroll to position [3334, 0]
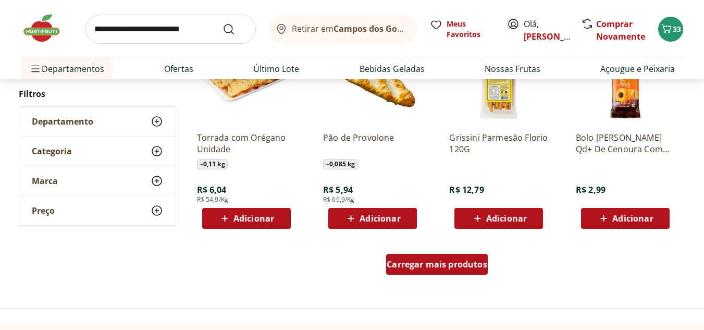
click at [426, 264] on span "Carregar mais produtos" at bounding box center [436, 264] width 101 height 8
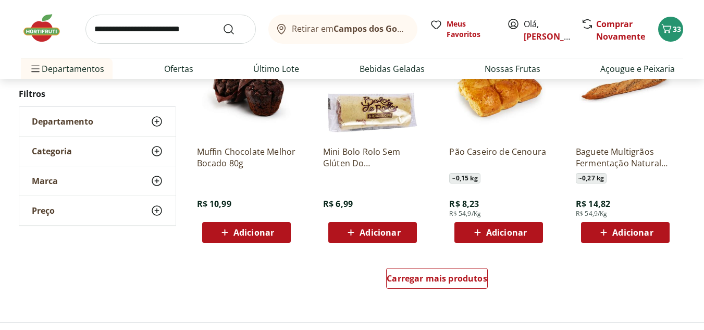
scroll to position [4115, 0]
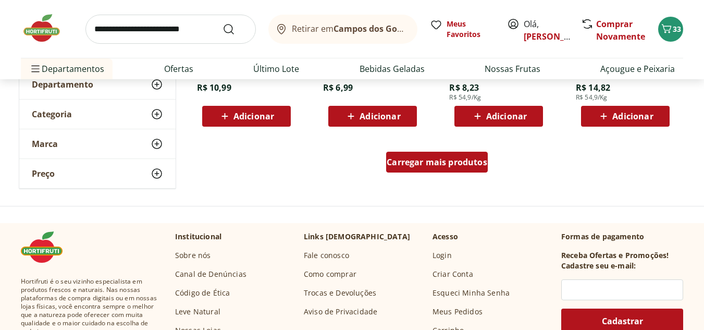
click at [428, 170] on div "Carregar mais produtos" at bounding box center [437, 162] width 102 height 21
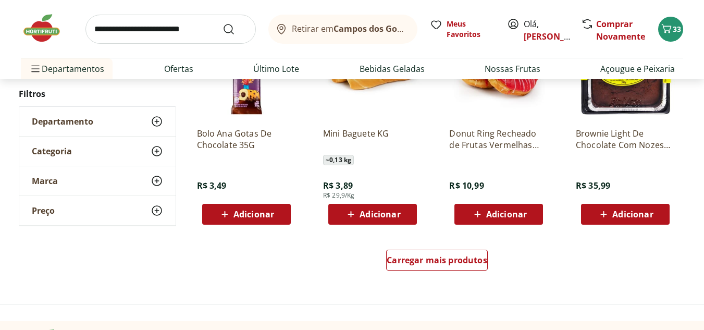
scroll to position [4740, 0]
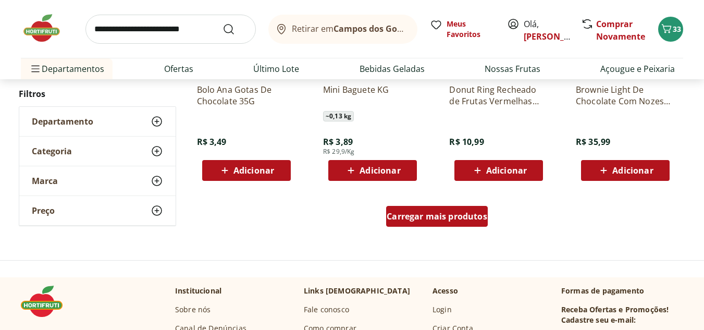
click at [416, 217] on span "Carregar mais produtos" at bounding box center [436, 216] width 101 height 8
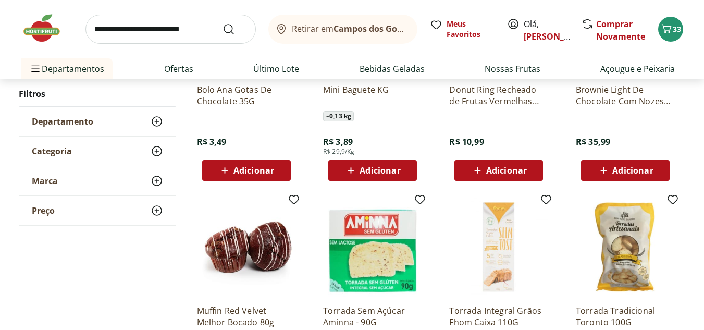
click at [38, 34] on img at bounding box center [47, 28] width 52 height 31
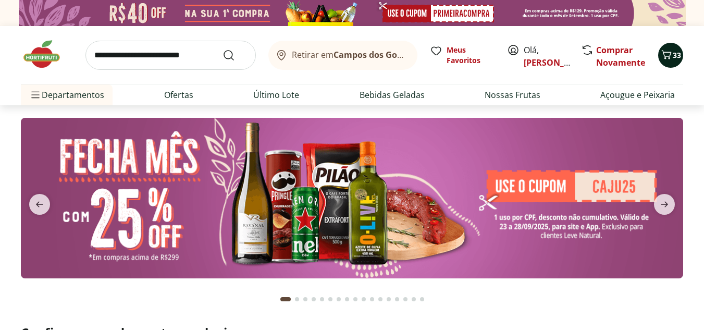
click at [671, 55] on icon "Carrinho" at bounding box center [666, 54] width 13 height 13
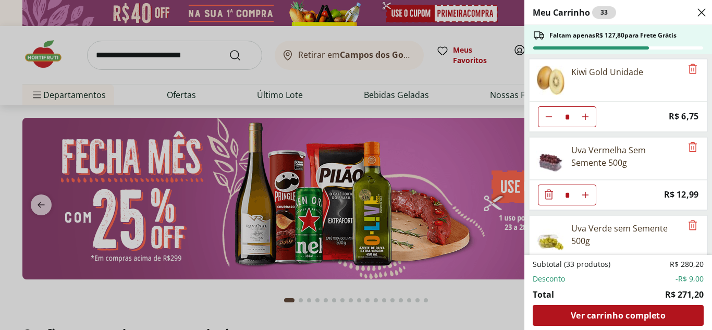
click at [447, 315] on div "Meu Carrinho 33 Faltam apenas R$ 127,80 para Frete Grátis Kiwi Gold Unidade * P…" at bounding box center [356, 165] width 712 height 330
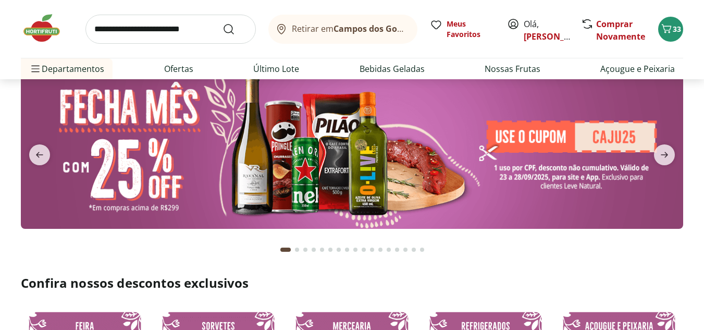
scroll to position [52, 0]
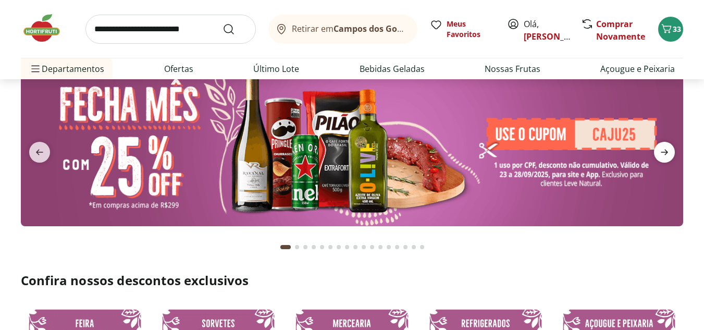
click at [658, 156] on icon "next" at bounding box center [664, 152] width 13 height 13
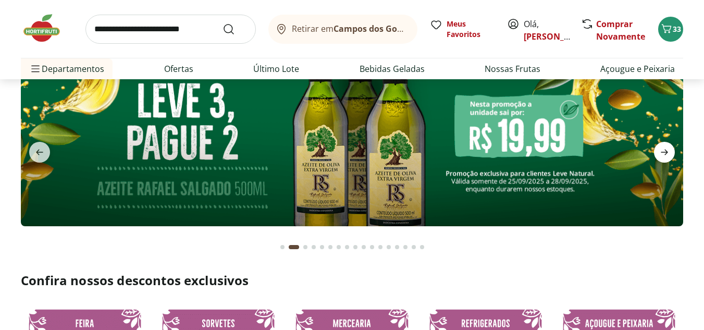
click at [659, 157] on icon "next" at bounding box center [664, 152] width 13 height 13
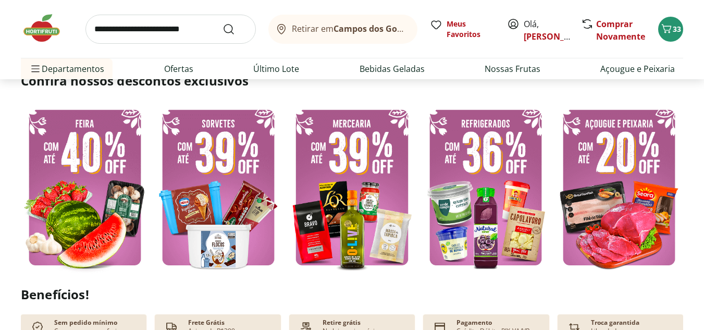
scroll to position [260, 0]
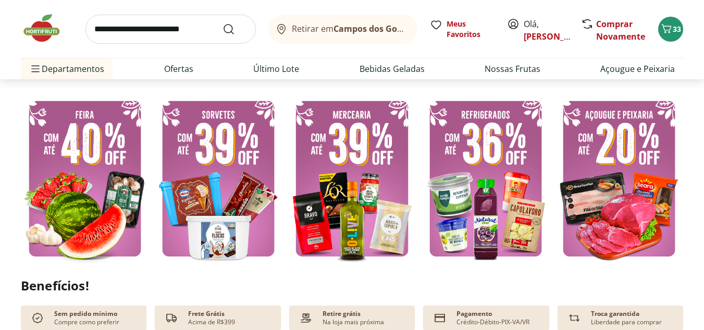
click at [516, 202] on img at bounding box center [485, 178] width 128 height 171
type input "*"
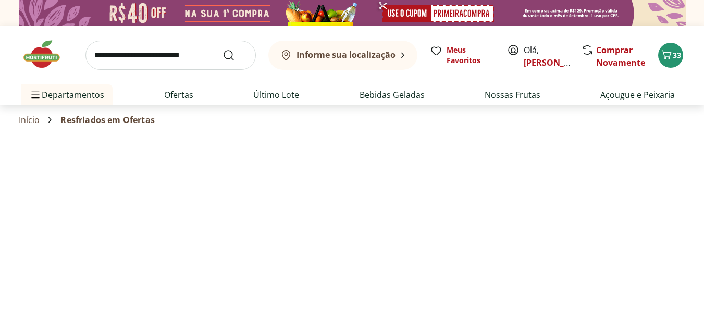
select select "**********"
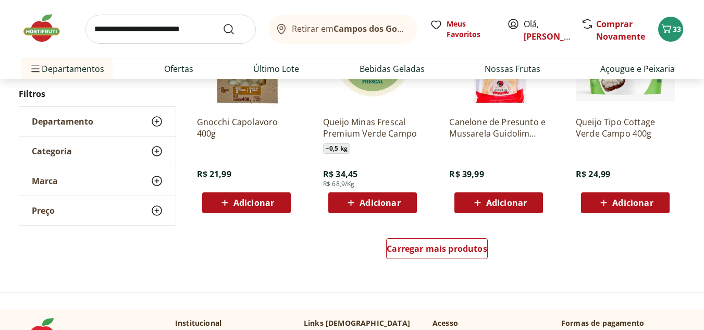
scroll to position [729, 0]
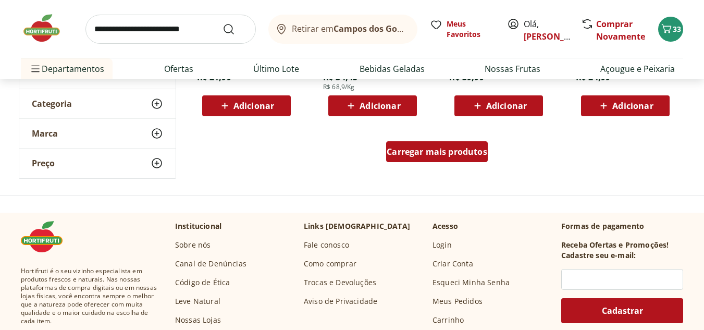
click at [444, 149] on span "Carregar mais produtos" at bounding box center [436, 151] width 101 height 8
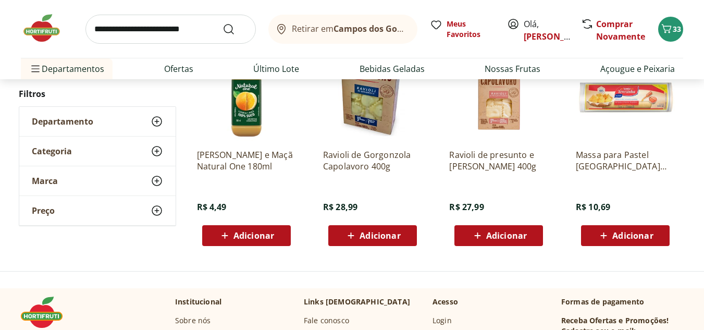
scroll to position [417, 0]
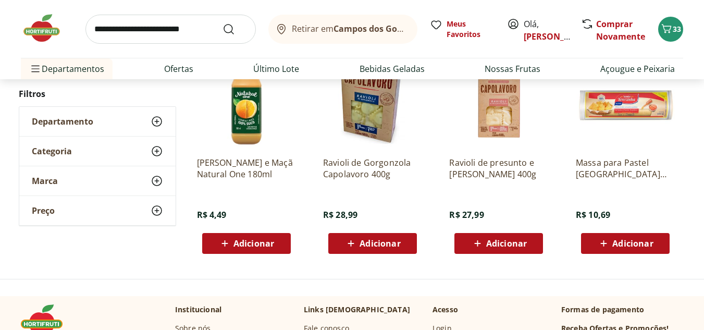
click at [42, 29] on img at bounding box center [47, 28] width 52 height 31
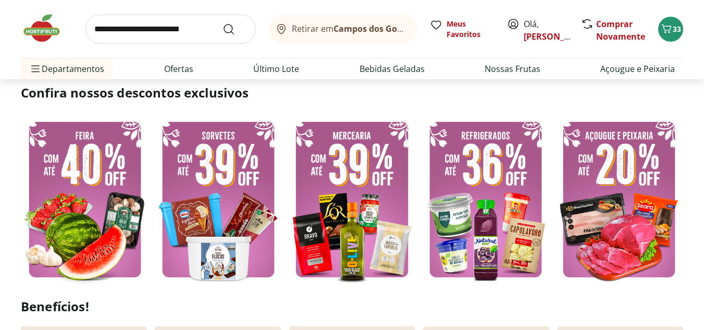
scroll to position [260, 0]
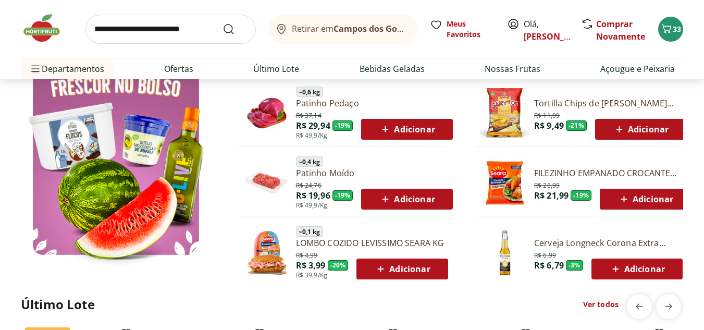
type input "*"
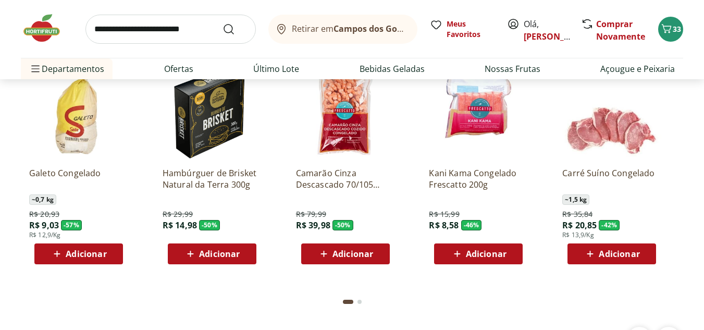
scroll to position [1615, 0]
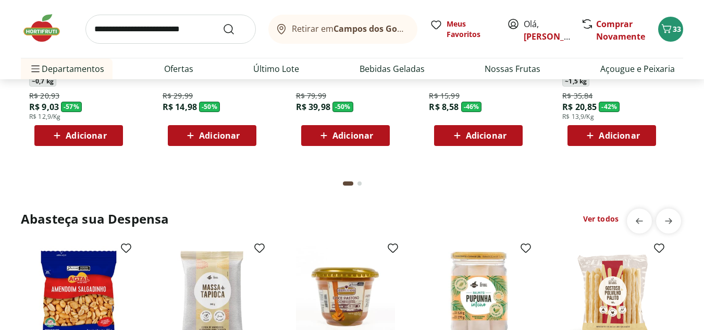
click at [180, 33] on input "search" at bounding box center [170, 29] width 170 height 29
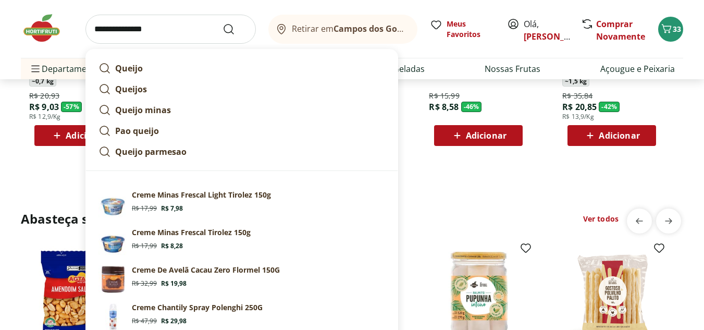
type input "**********"
click at [222, 23] on button "Submit Search" at bounding box center [234, 29] width 25 height 13
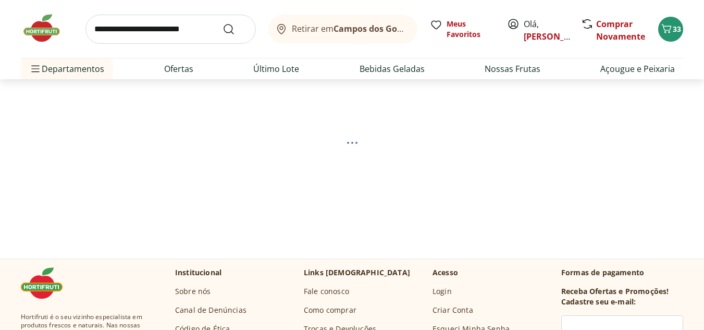
select select "**********"
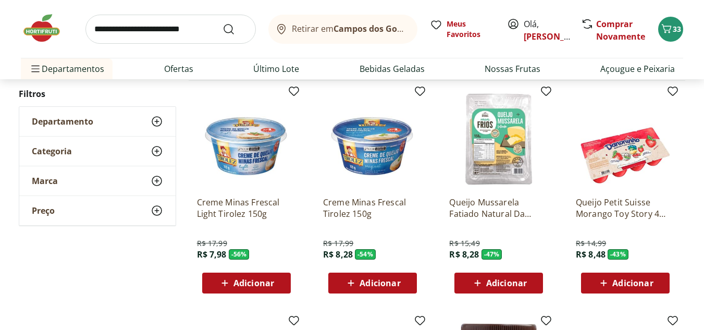
scroll to position [156, 0]
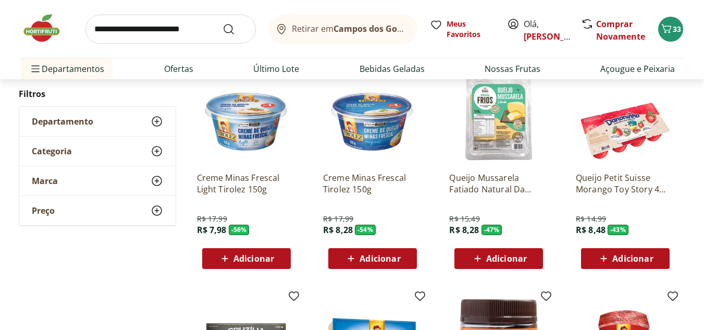
click at [276, 252] on div "Adicionar" at bounding box center [246, 258] width 72 height 19
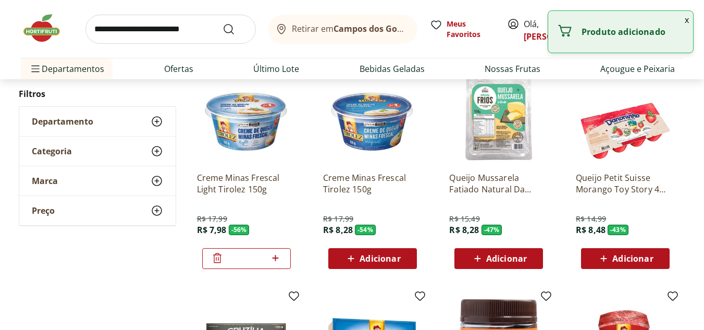
click at [280, 259] on icon at bounding box center [275, 258] width 13 height 13
type input "*"
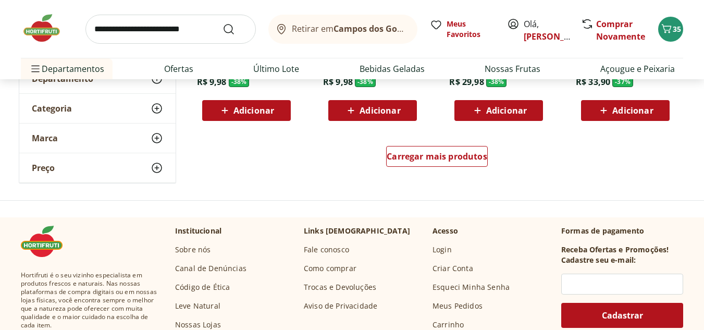
scroll to position [781, 0]
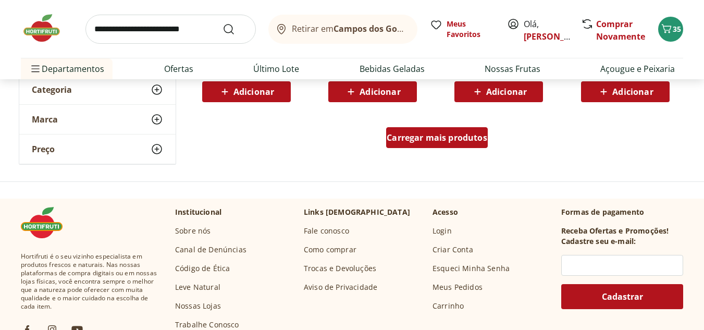
click at [488, 138] on div "Carregar mais produtos" at bounding box center [436, 140] width 505 height 50
click at [470, 147] on div "Carregar mais produtos" at bounding box center [437, 137] width 102 height 21
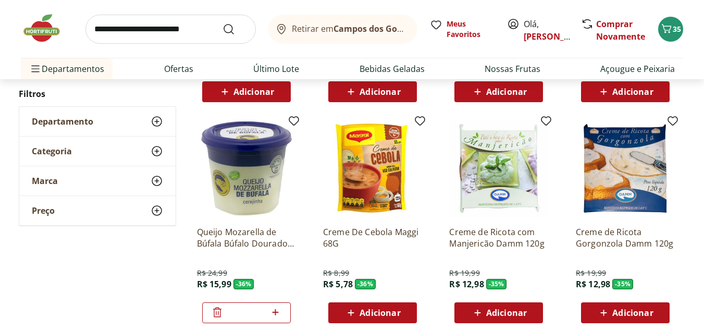
type input "*"
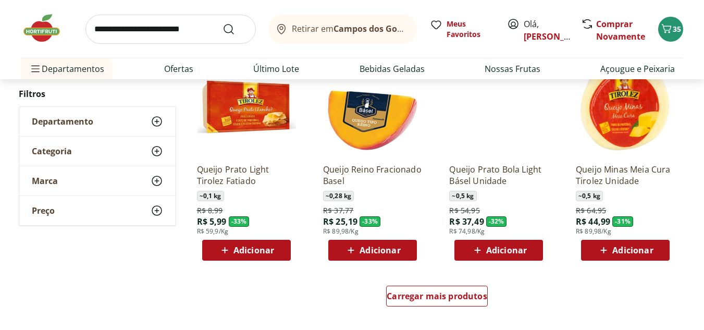
scroll to position [1458, 0]
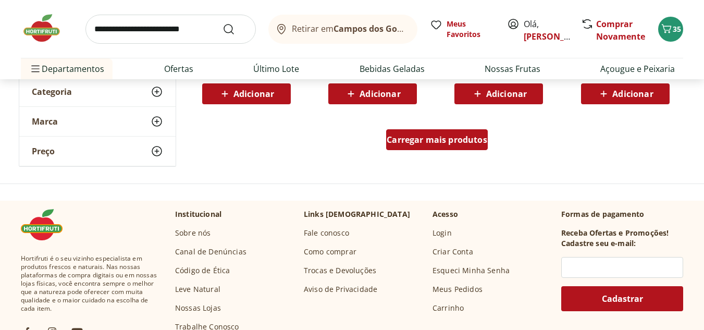
click at [414, 142] on span "Carregar mais produtos" at bounding box center [436, 139] width 101 height 8
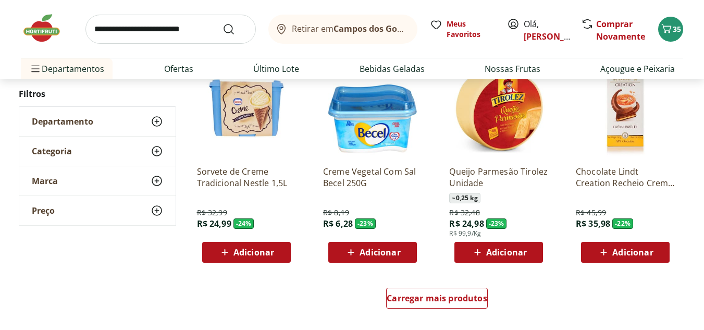
scroll to position [2031, 0]
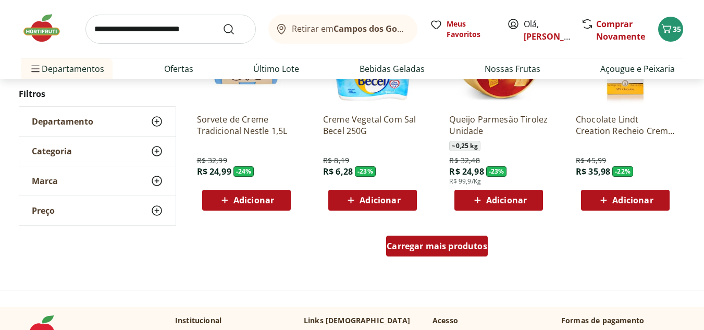
click at [425, 245] on span "Carregar mais produtos" at bounding box center [436, 246] width 101 height 8
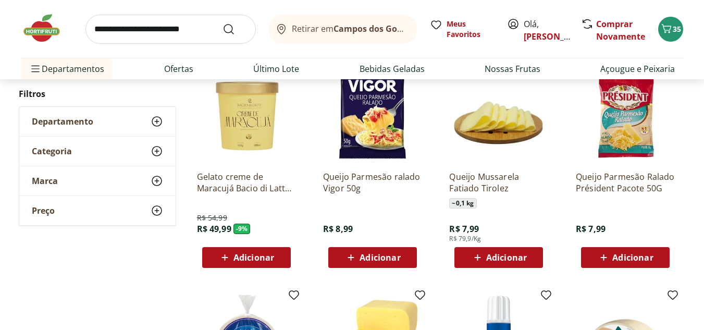
scroll to position [2448, 0]
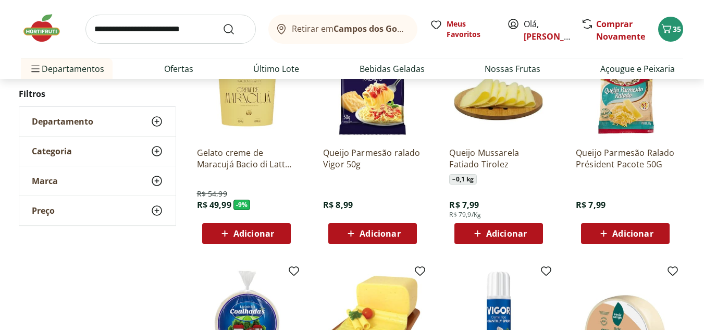
click at [472, 232] on icon at bounding box center [477, 233] width 13 height 13
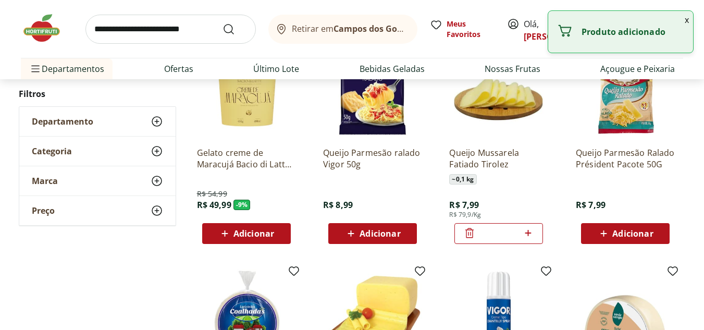
click at [528, 231] on icon at bounding box center [528, 233] width 6 height 6
type input "*"
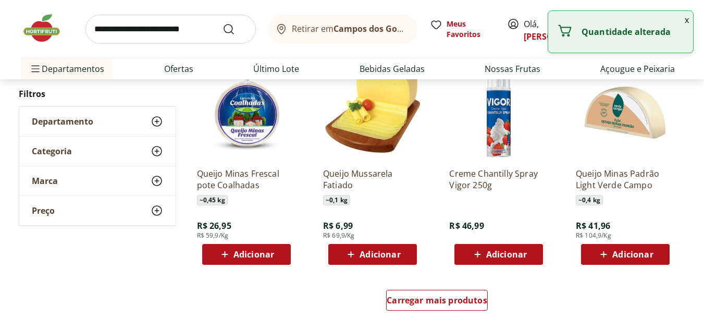
scroll to position [2761, 0]
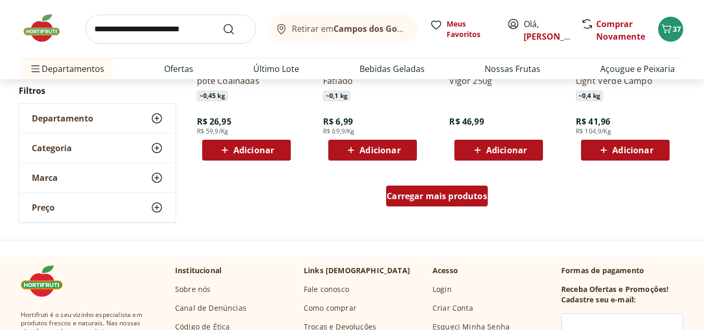
click at [437, 197] on span "Carregar mais produtos" at bounding box center [436, 196] width 101 height 8
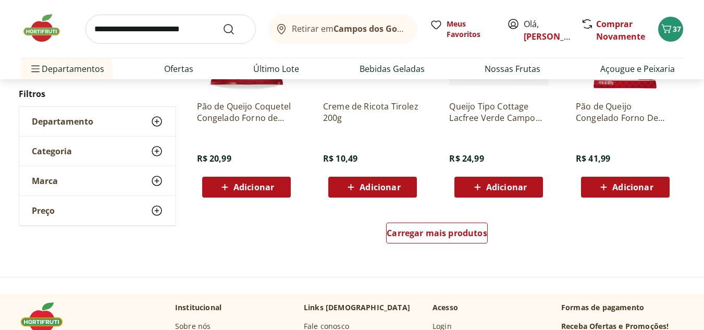
scroll to position [3438, 0]
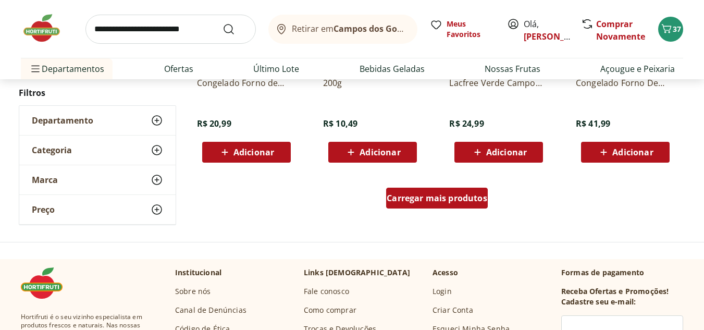
click at [406, 197] on span "Carregar mais produtos" at bounding box center [436, 198] width 101 height 8
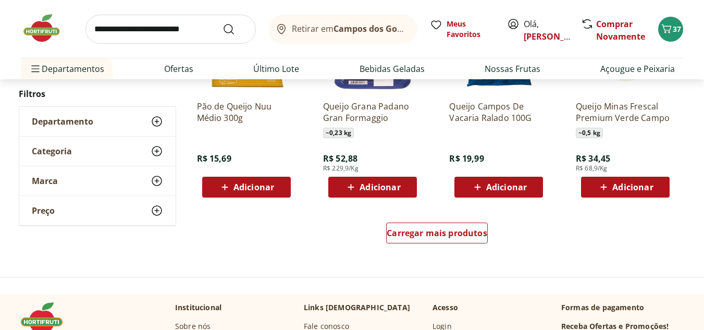
scroll to position [4115, 0]
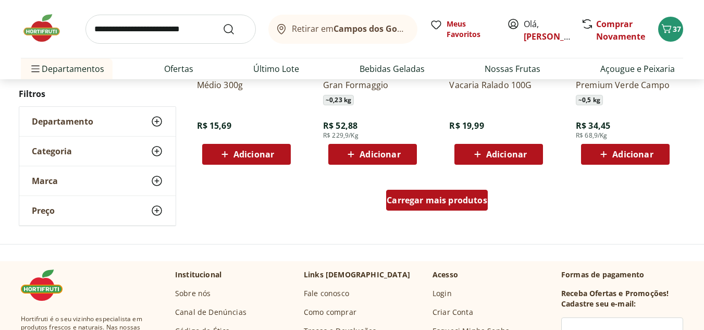
click at [442, 203] on span "Carregar mais produtos" at bounding box center [436, 200] width 101 height 8
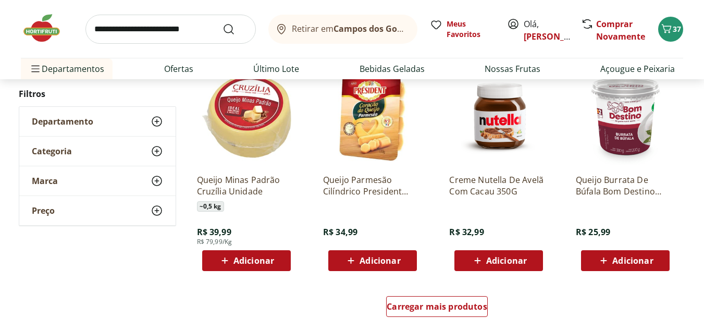
scroll to position [4740, 0]
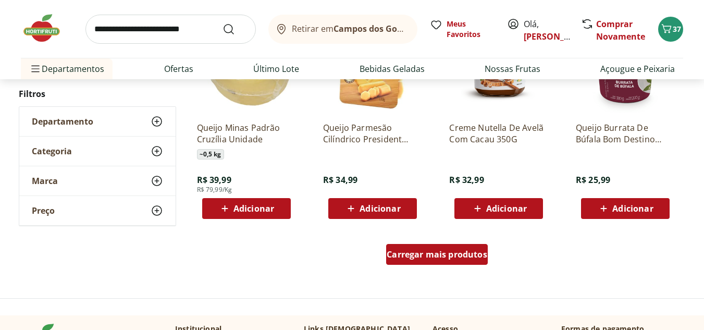
click at [413, 258] on span "Carregar mais produtos" at bounding box center [436, 254] width 101 height 8
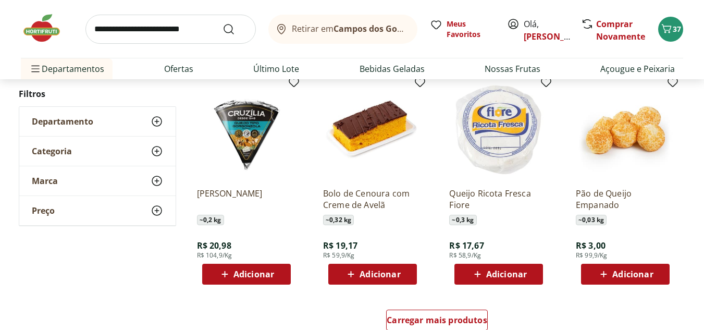
scroll to position [5417, 0]
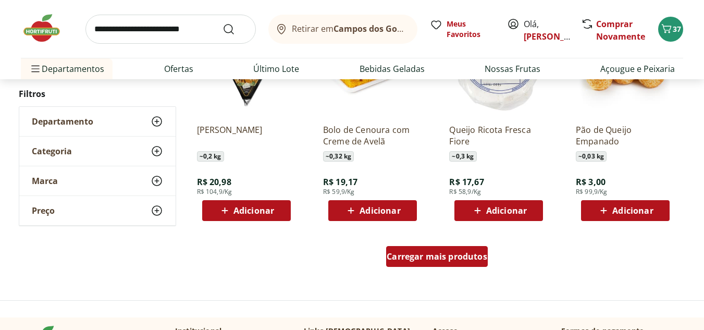
click at [409, 247] on div "Carregar mais produtos" at bounding box center [437, 256] width 102 height 21
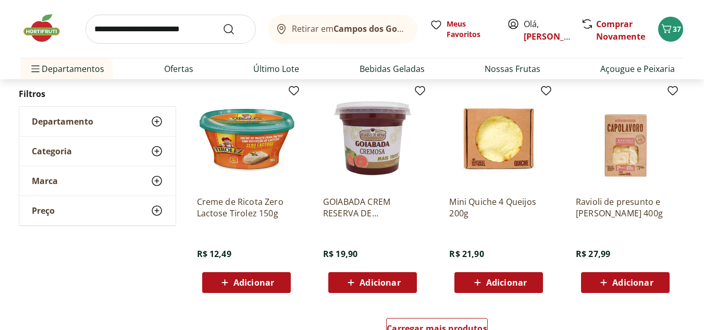
scroll to position [6146, 0]
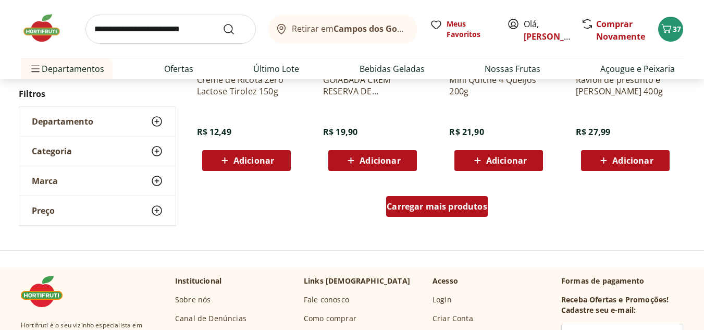
click at [423, 209] on span "Carregar mais produtos" at bounding box center [436, 206] width 101 height 8
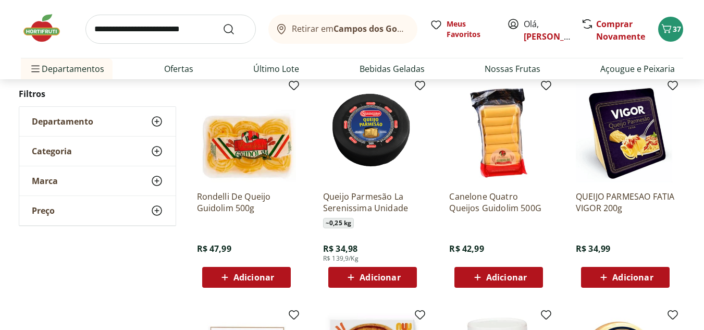
scroll to position [6271, 0]
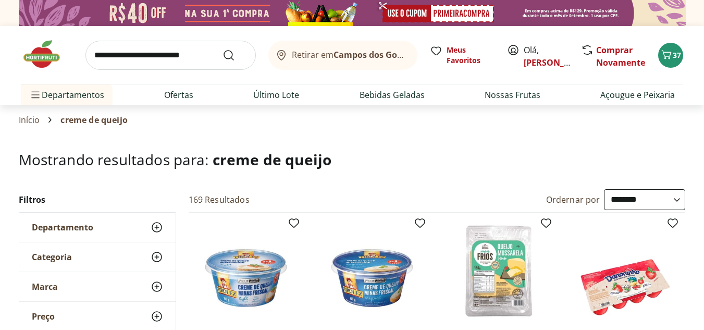
select select "**********"
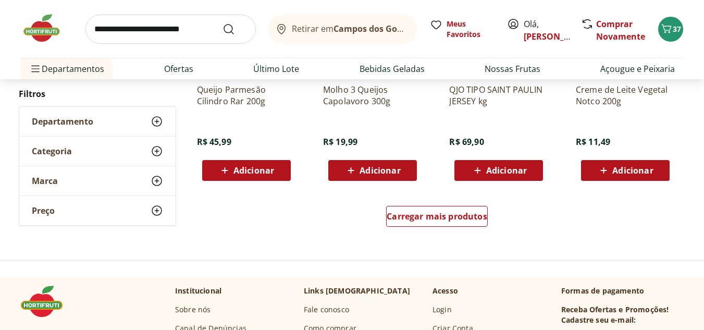
scroll to position [6876, 0]
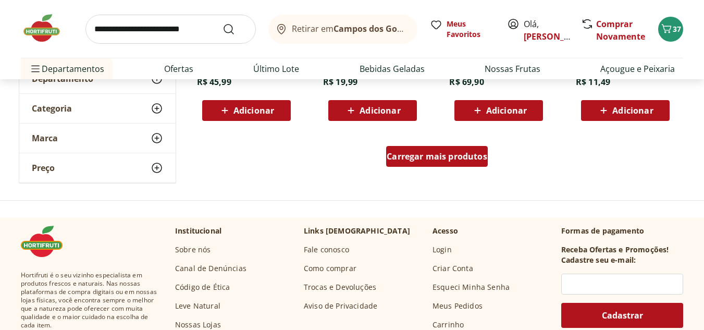
click at [458, 164] on div "Carregar mais produtos" at bounding box center [437, 156] width 102 height 21
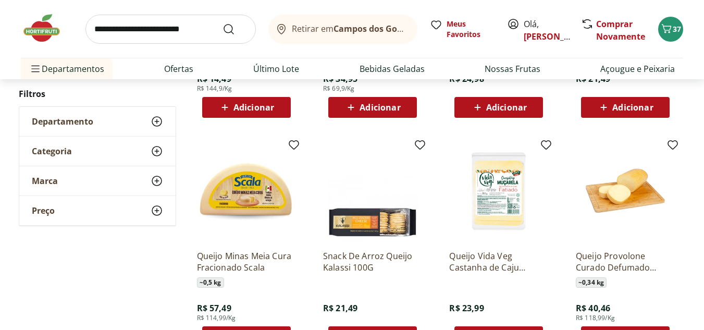
scroll to position [7449, 0]
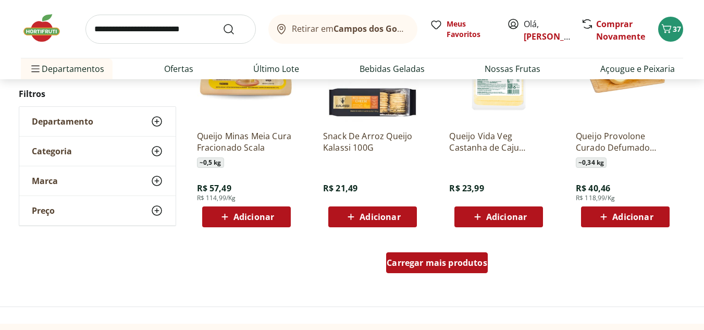
click at [394, 265] on span "Carregar mais produtos" at bounding box center [436, 262] width 101 height 8
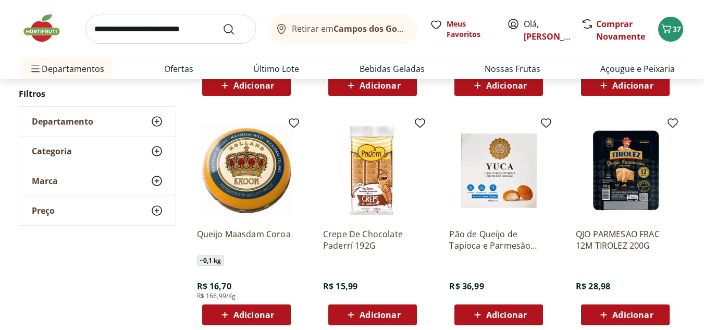
scroll to position [8126, 0]
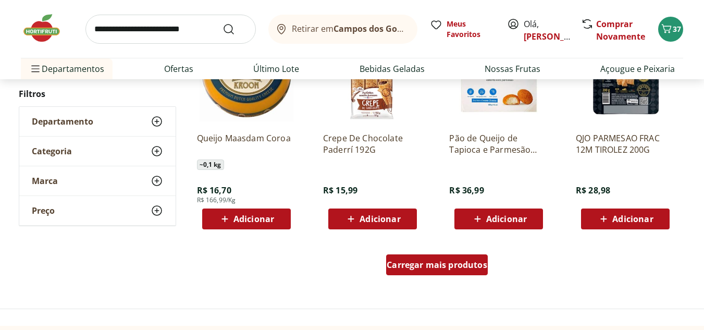
click at [402, 262] on span "Carregar mais produtos" at bounding box center [436, 264] width 101 height 8
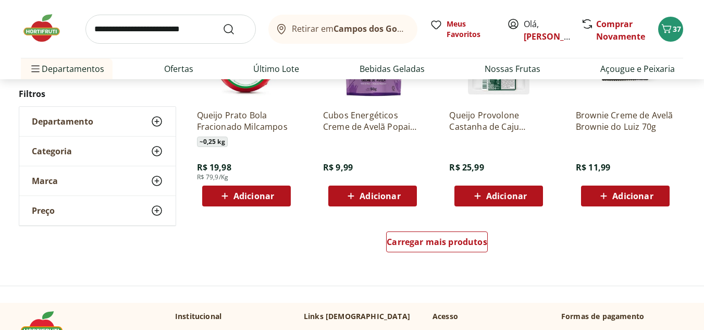
scroll to position [8855, 0]
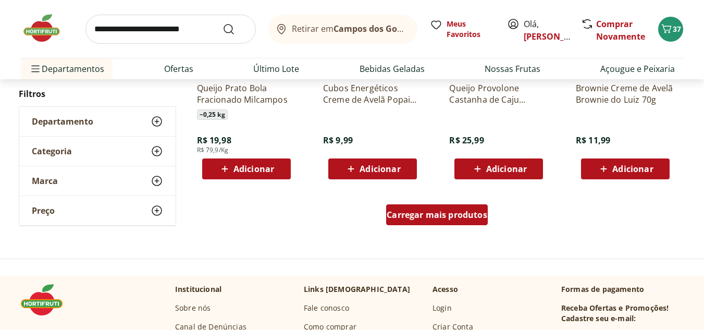
click at [446, 210] on span "Carregar mais produtos" at bounding box center [436, 214] width 101 height 8
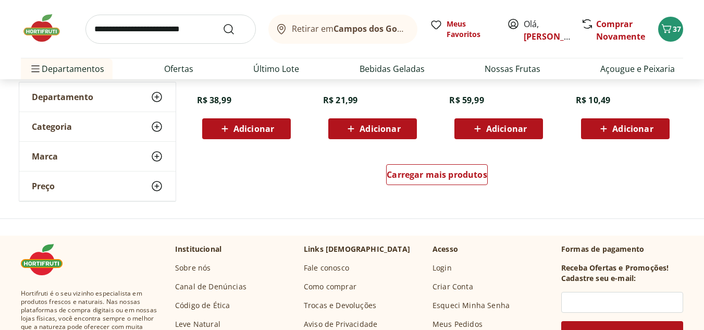
scroll to position [9584, 0]
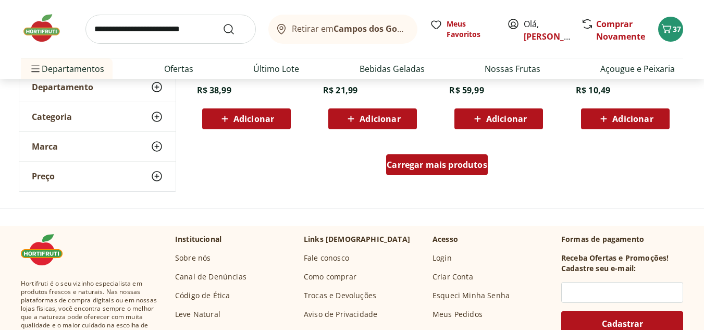
click at [448, 167] on span "Carregar mais produtos" at bounding box center [436, 164] width 101 height 8
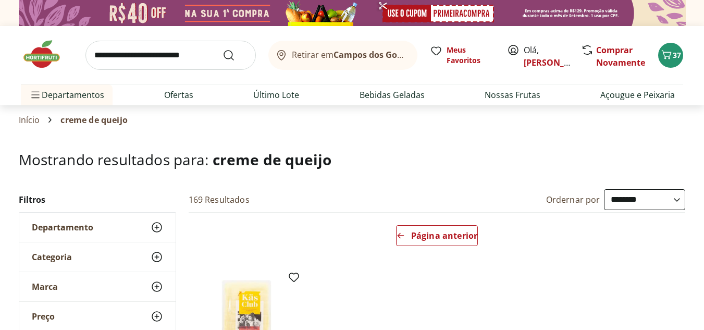
click at [59, 50] on img at bounding box center [47, 54] width 52 height 31
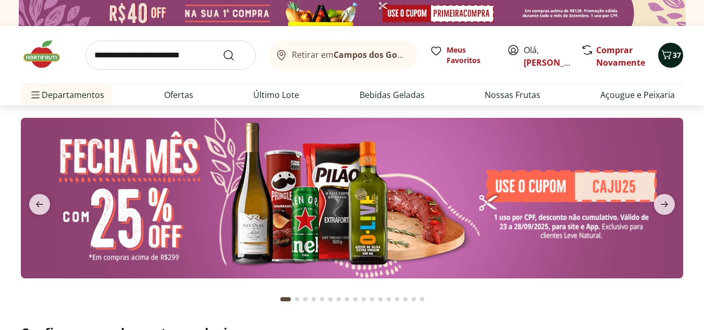
click at [681, 54] on span "37" at bounding box center [676, 55] width 8 height 10
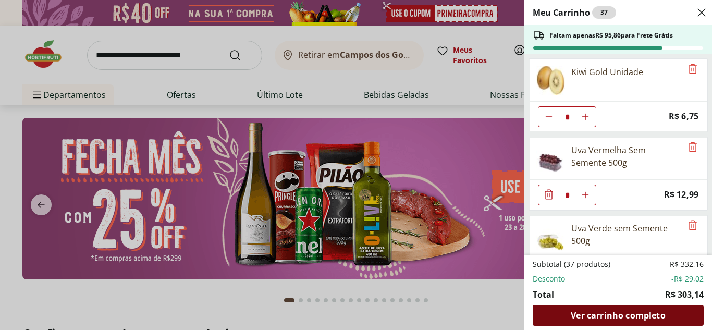
click at [627, 309] on div "Ver carrinho completo" at bounding box center [617, 315] width 171 height 21
click at [620, 311] on span "Ver carrinho completo" at bounding box center [617, 315] width 94 height 8
click at [613, 316] on span "Ver carrinho completo" at bounding box center [617, 315] width 94 height 8
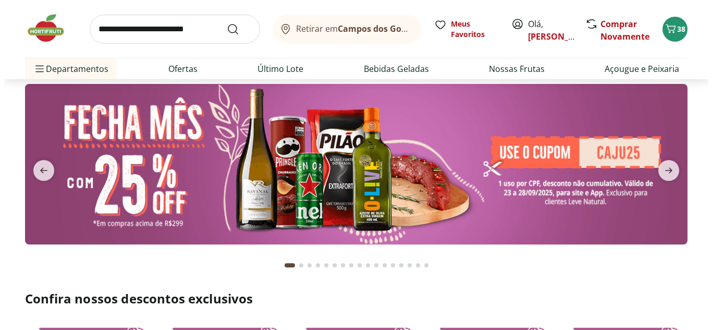
scroll to position [52, 0]
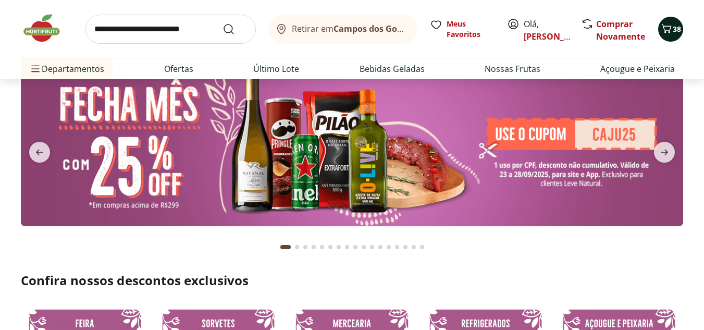
click at [671, 24] on icon "Carrinho" at bounding box center [666, 28] width 13 height 13
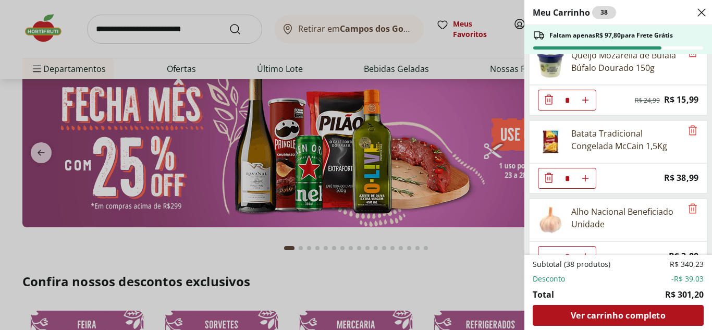
scroll to position [976, 0]
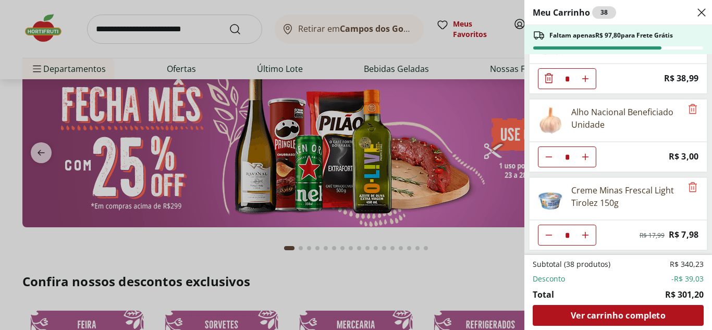
click at [468, 246] on div "Meu Carrinho 38 Faltam apenas R$ 97,80 para Frete Grátis Kiwi Gold Unidade * Pr…" at bounding box center [356, 165] width 712 height 330
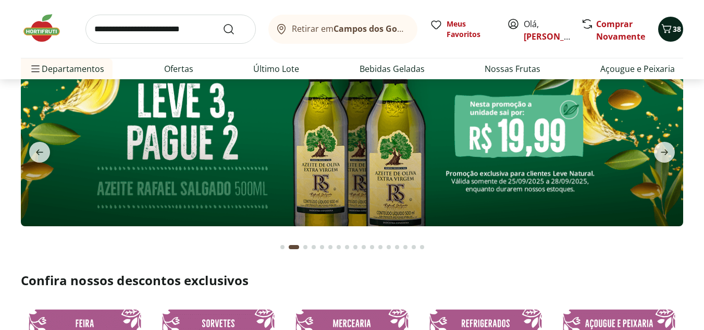
click at [665, 34] on icon "Carrinho" at bounding box center [666, 28] width 13 height 13
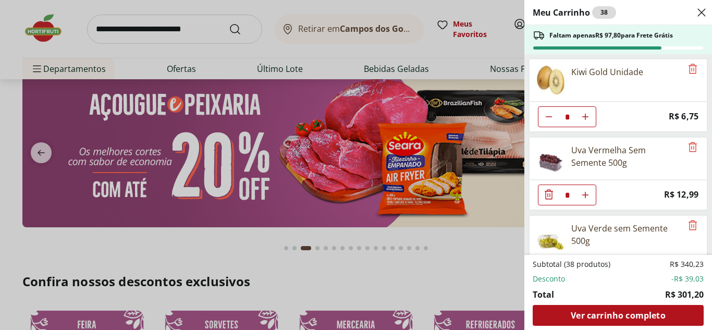
click at [488, 284] on div "Meu Carrinho 38 Faltam apenas R$ 97,80 para Frete Grátis Kiwi Gold Unidade * Pr…" at bounding box center [356, 165] width 712 height 330
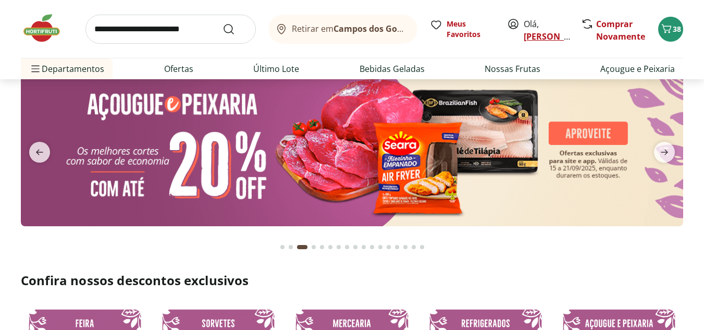
click at [535, 38] on link "[PERSON_NAME]" at bounding box center [557, 36] width 68 height 11
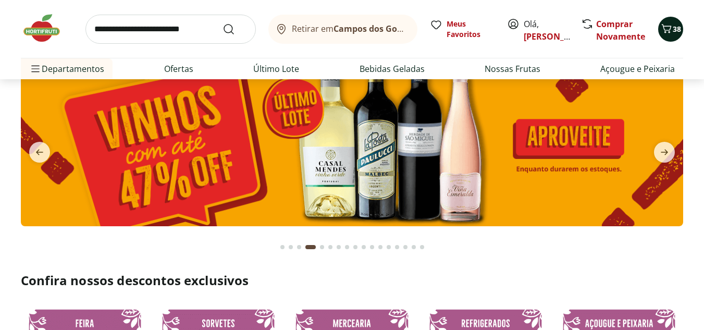
click at [674, 28] on span "38" at bounding box center [676, 29] width 8 height 10
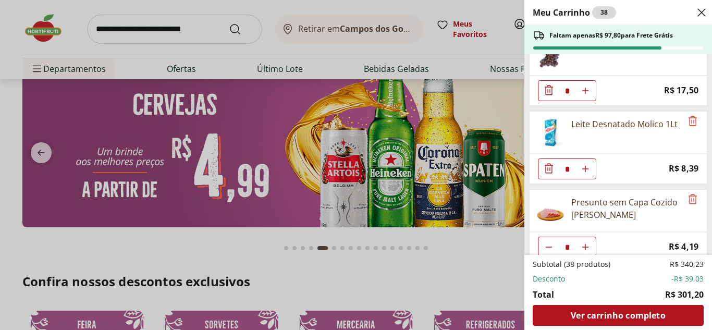
scroll to position [208, 0]
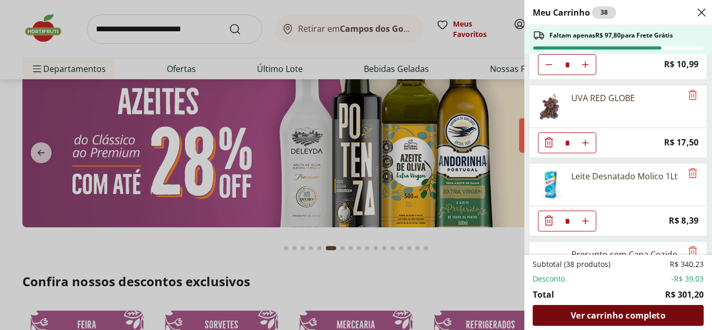
click at [597, 318] on span "Ver carrinho completo" at bounding box center [617, 315] width 94 height 8
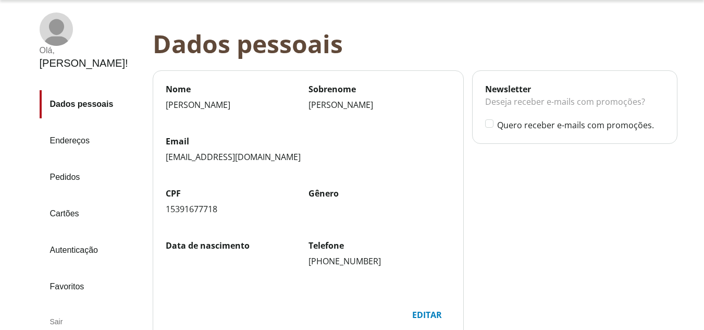
scroll to position [52, 0]
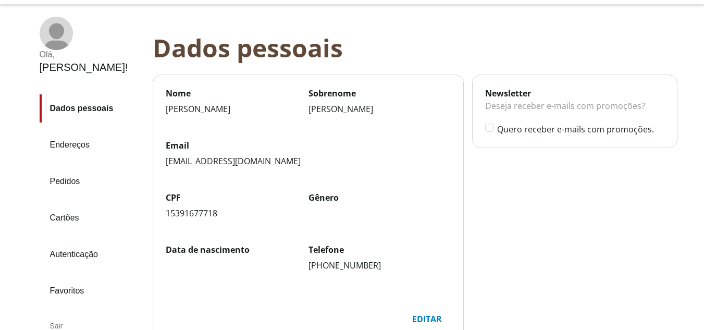
scroll to position [156, 0]
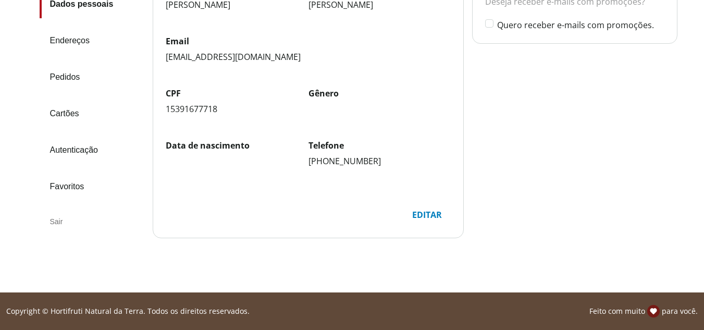
click at [96, 209] on div "Sair" at bounding box center [92, 221] width 105 height 25
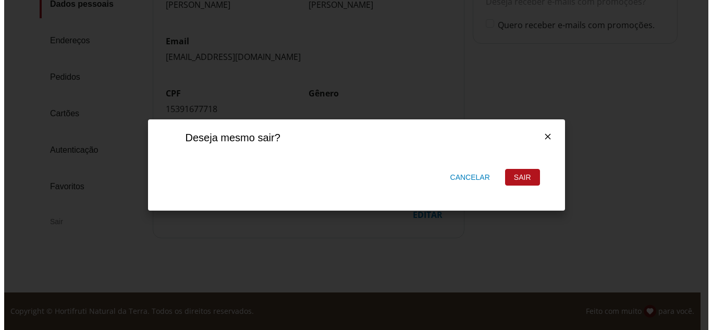
scroll to position [0, 0]
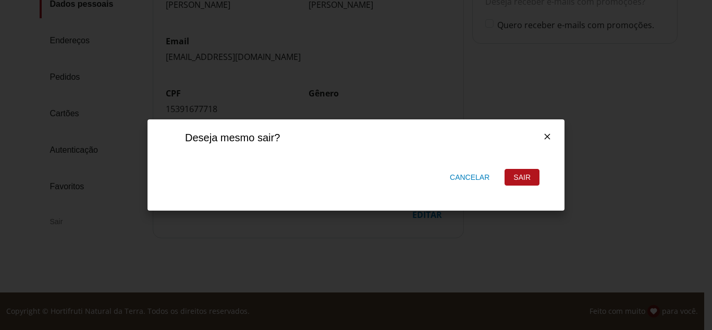
click at [508, 174] on div "Sair" at bounding box center [522, 177] width 34 height 16
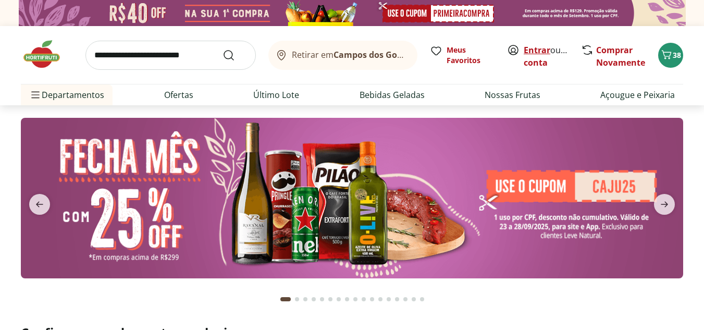
click at [542, 45] on link "Entrar" at bounding box center [536, 49] width 27 height 11
click at [545, 50] on link "Entrar" at bounding box center [536, 49] width 27 height 11
click at [537, 47] on link "Entrar" at bounding box center [536, 49] width 27 height 11
click at [540, 48] on link "Entrar" at bounding box center [536, 49] width 27 height 11
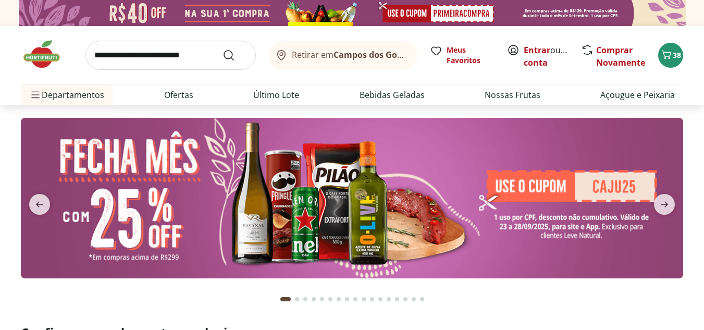
click at [540, 48] on link "Entrar" at bounding box center [536, 49] width 27 height 11
drag, startPoint x: 0, startPoint y: 0, endPoint x: 540, endPoint y: 53, distance: 542.2
click at [540, 53] on link "Entrar" at bounding box center [536, 49] width 27 height 11
click at [526, 50] on link "Entrar" at bounding box center [536, 49] width 27 height 11
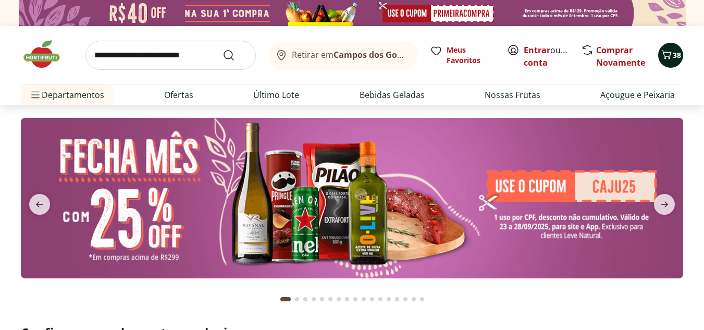
click at [680, 47] on button "38" at bounding box center [670, 55] width 25 height 25
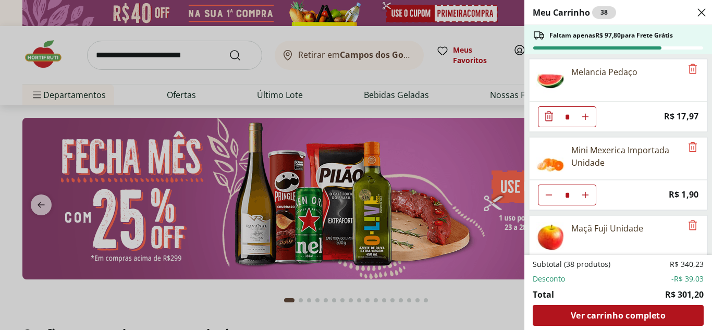
scroll to position [976, 0]
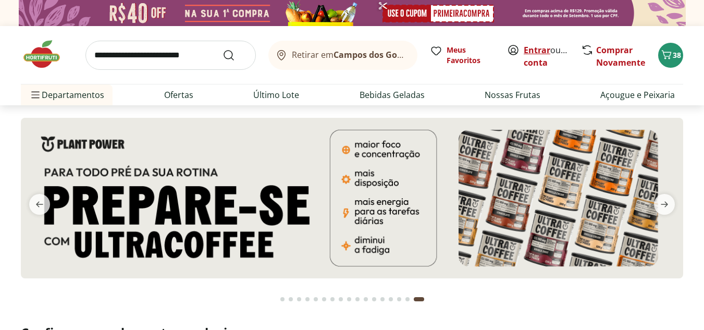
click at [528, 49] on link "Entrar" at bounding box center [536, 49] width 27 height 11
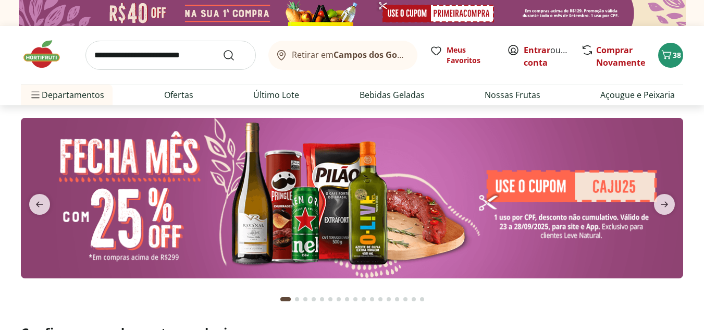
click at [528, 49] on link "Entrar" at bounding box center [536, 49] width 27 height 11
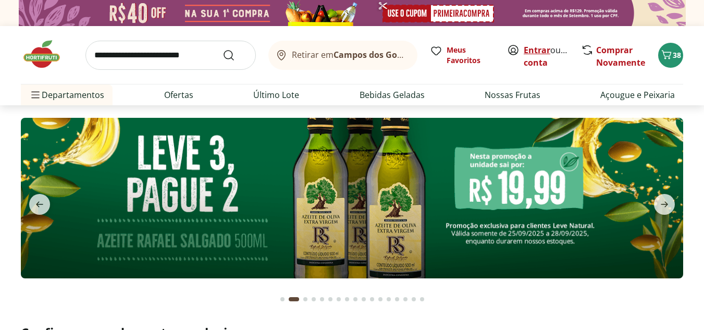
click at [524, 49] on link "Entrar" at bounding box center [536, 49] width 27 height 11
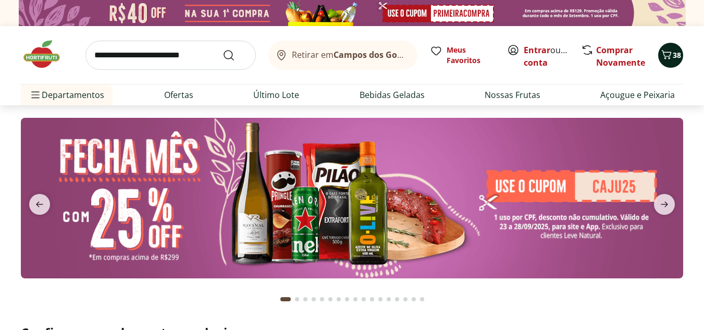
click at [670, 50] on icon "Carrinho" at bounding box center [666, 54] width 13 height 13
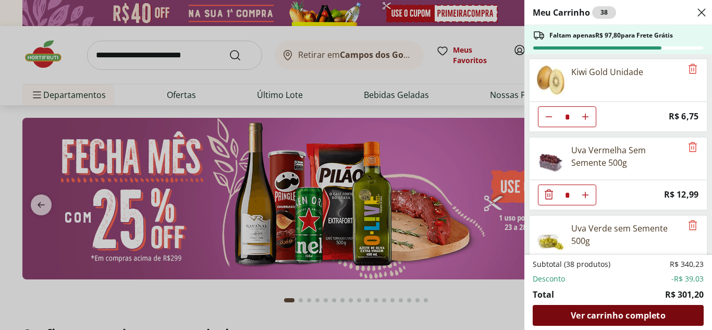
click at [637, 311] on span "Ver carrinho completo" at bounding box center [617, 315] width 94 height 8
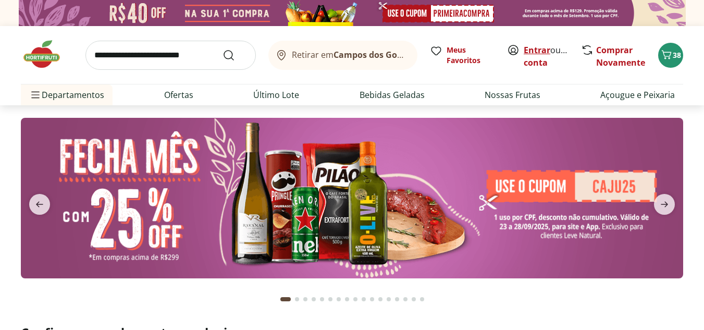
drag, startPoint x: 0, startPoint y: 0, endPoint x: 531, endPoint y: 52, distance: 533.8
click at [531, 52] on link "Entrar" at bounding box center [536, 49] width 27 height 11
click at [527, 46] on link "Entrar" at bounding box center [536, 49] width 27 height 11
click at [672, 54] on span "40" at bounding box center [676, 55] width 8 height 10
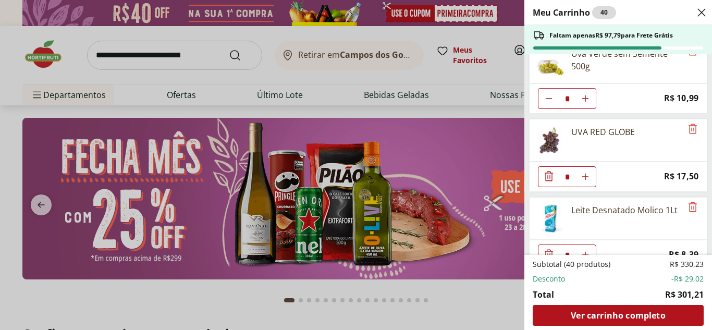
scroll to position [208, 0]
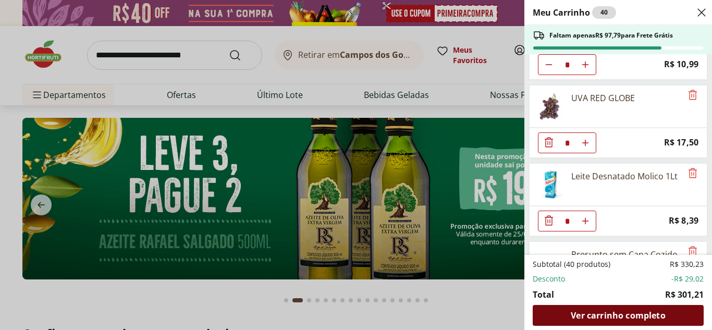
click at [647, 313] on span "Ver carrinho completo" at bounding box center [617, 315] width 94 height 8
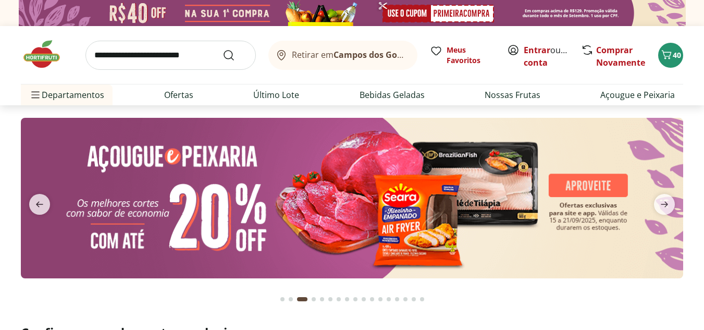
type input "*"
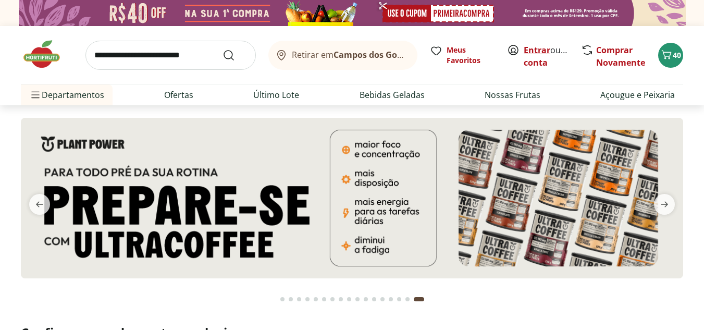
click at [535, 51] on link "Entrar" at bounding box center [536, 49] width 27 height 11
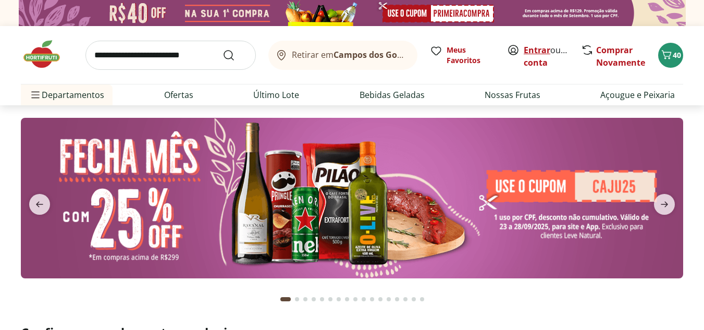
drag, startPoint x: 0, startPoint y: 0, endPoint x: 541, endPoint y: 46, distance: 542.7
click at [541, 46] on link "Entrar" at bounding box center [536, 49] width 27 height 11
